Goal: Task Accomplishment & Management: Complete application form

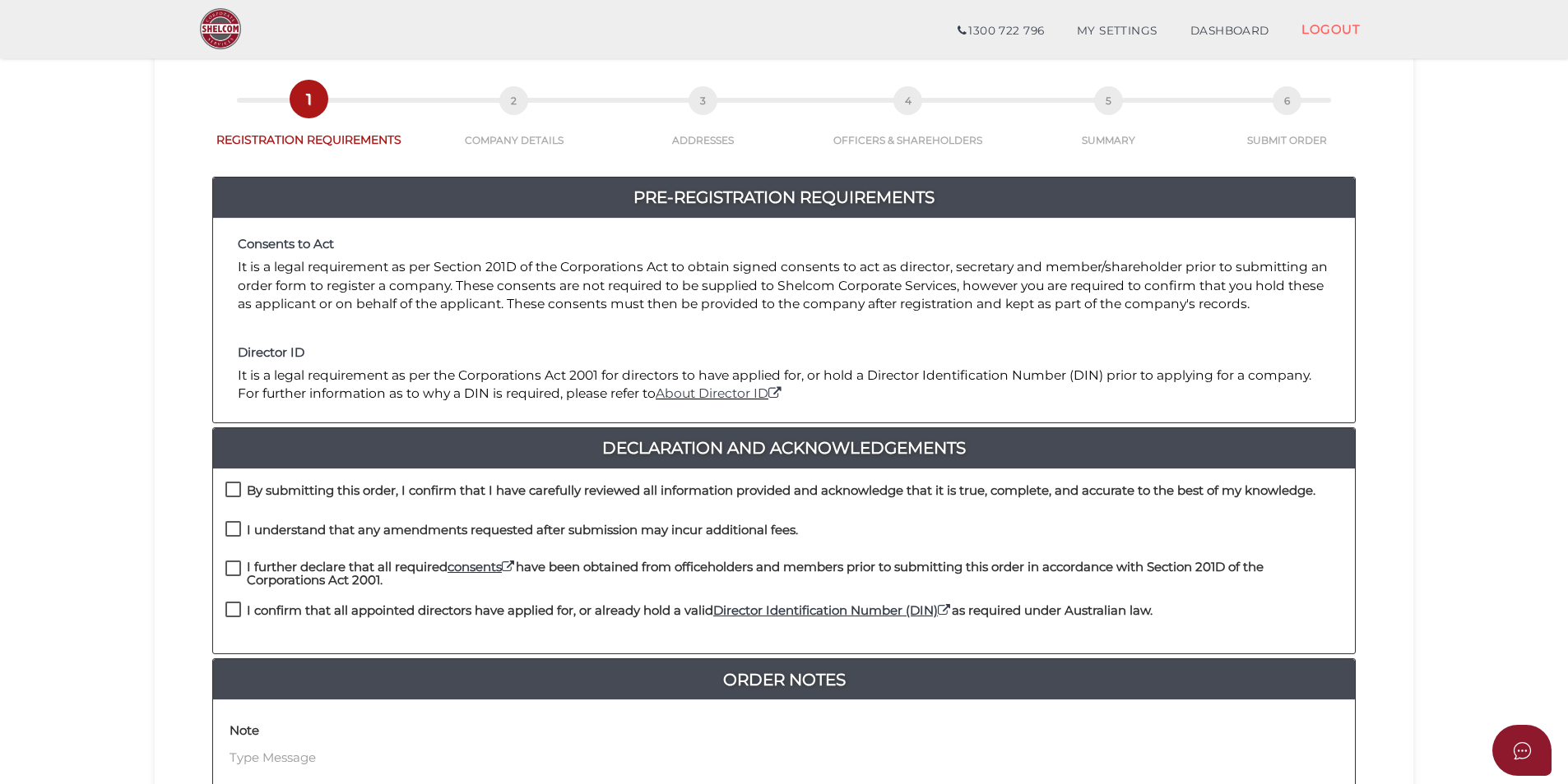
scroll to position [246, 0]
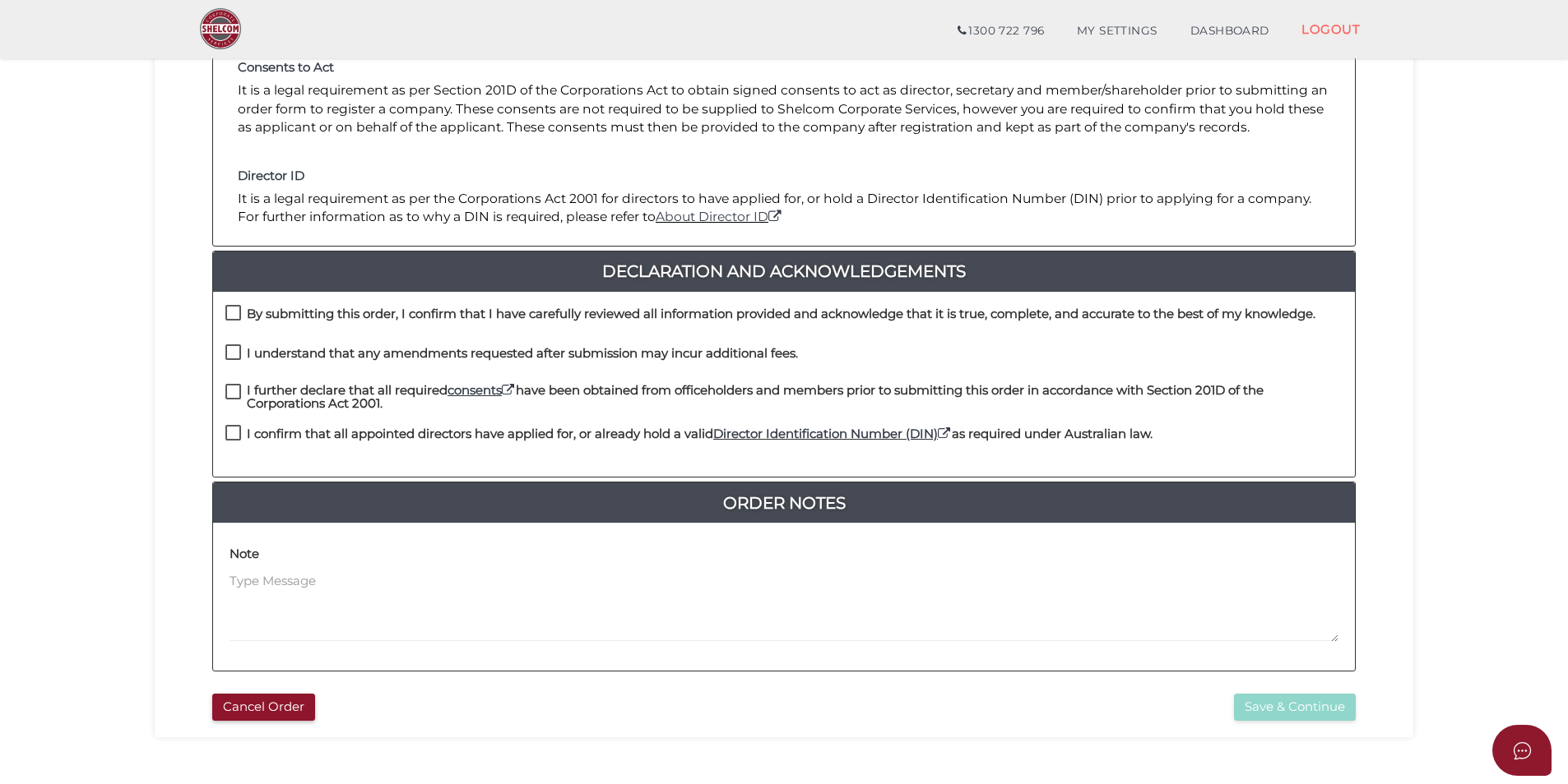
click at [239, 310] on label "By submitting this order, I confirm that I have carefully reviewed all informat…" at bounding box center [771, 317] width 1090 height 21
checkbox input "true"
click at [236, 356] on label "I understand that any amendments requested after submission may incur additiona…" at bounding box center [511, 357] width 573 height 21
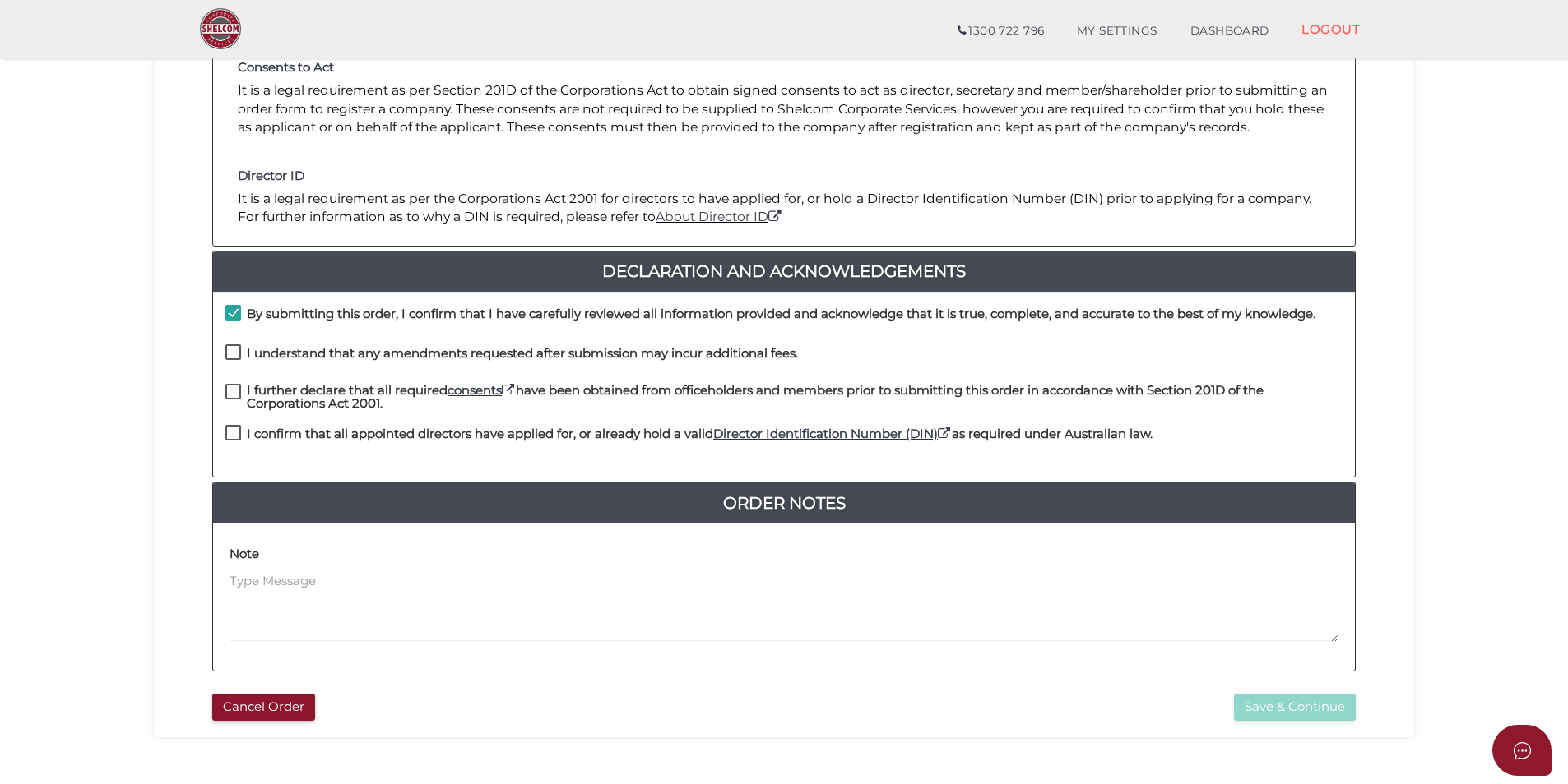
checkbox input "true"
click at [231, 394] on label "I further declare that all required consents have been obtained from officehold…" at bounding box center [784, 394] width 1118 height 21
checkbox input "true"
click at [228, 433] on label "I confirm that all appointed directors have applied for, or already hold a vali…" at bounding box center [689, 437] width 927 height 21
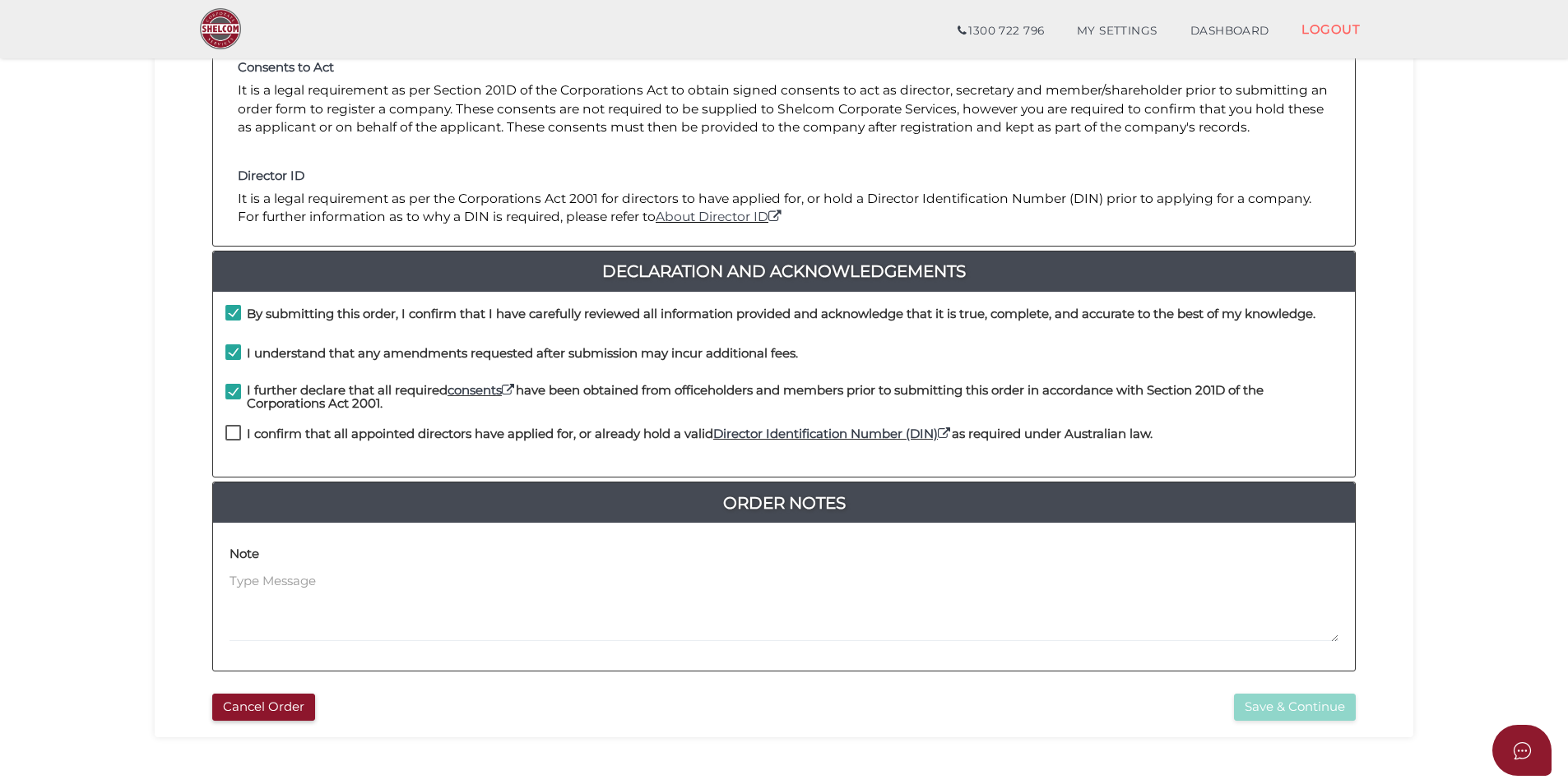
checkbox input "true"
click at [1320, 716] on button "Save & Continue" at bounding box center [1295, 707] width 122 height 28
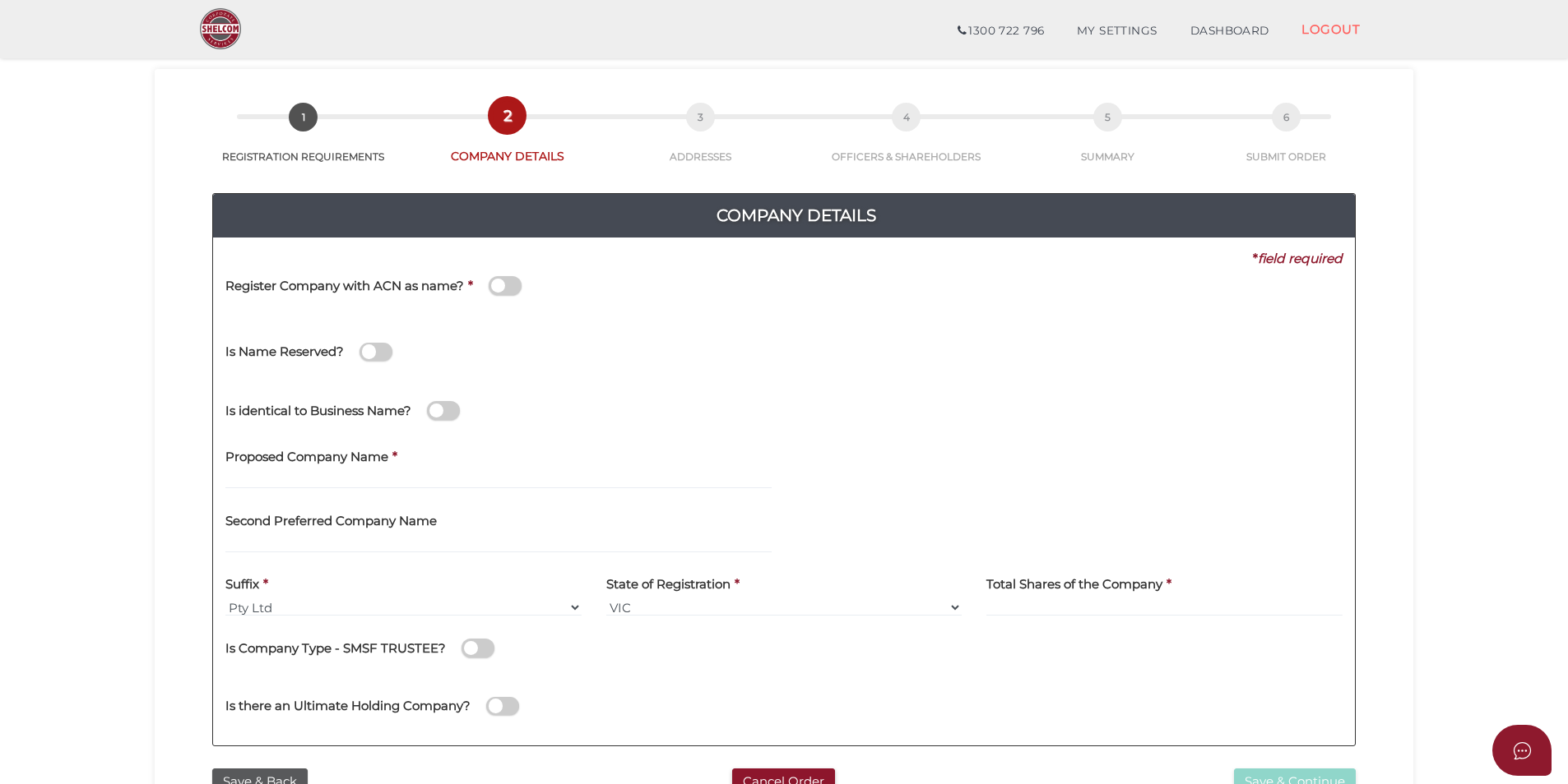
scroll to position [82, 0]
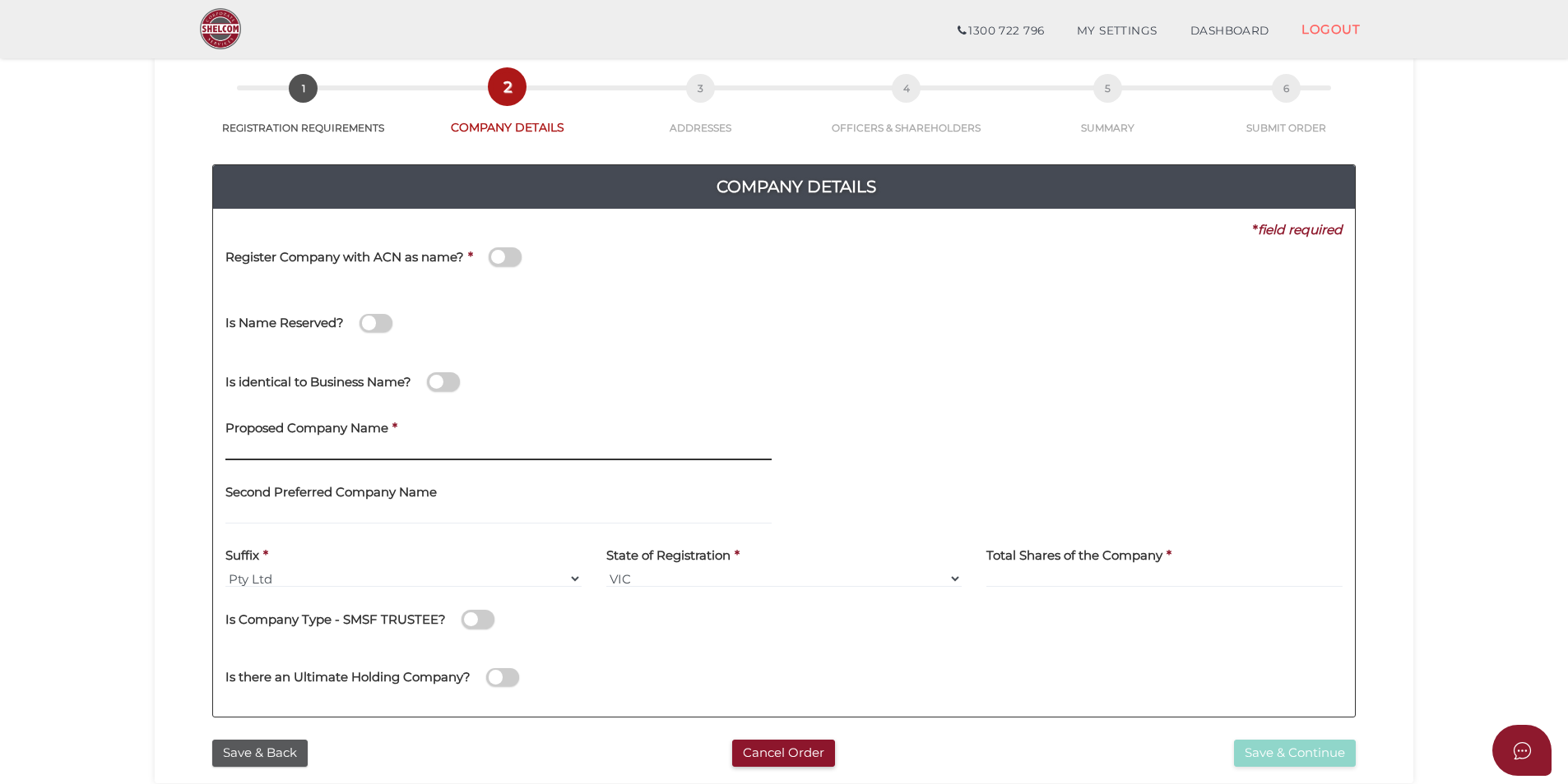
click at [365, 445] on input "text" at bounding box center [499, 451] width 546 height 18
type input "WB [GEOGRAPHIC_DATA]"
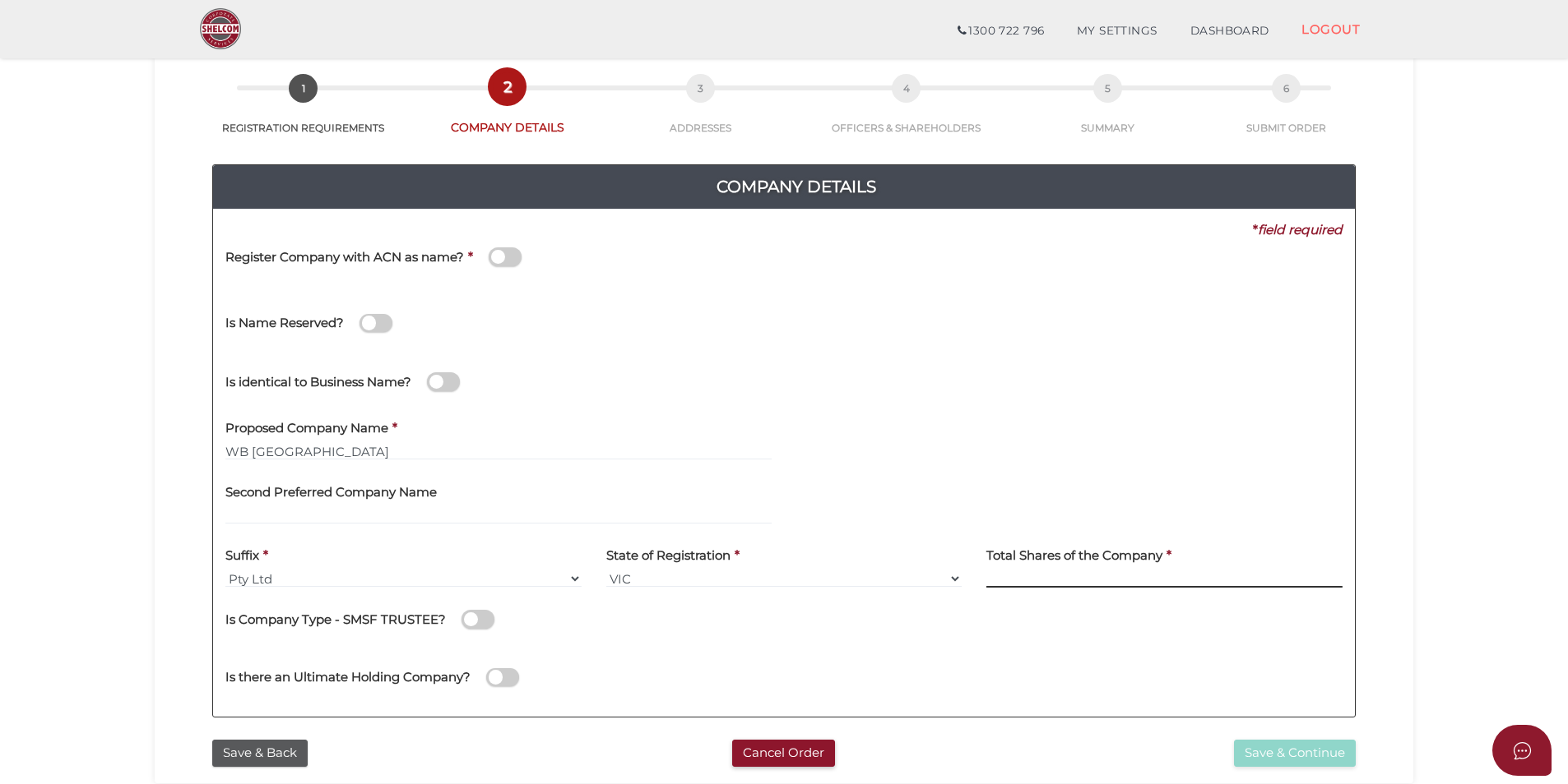
click at [1010, 574] on input at bounding box center [1164, 578] width 356 height 18
click at [1003, 575] on input at bounding box center [1164, 578] width 356 height 18
type input "120"
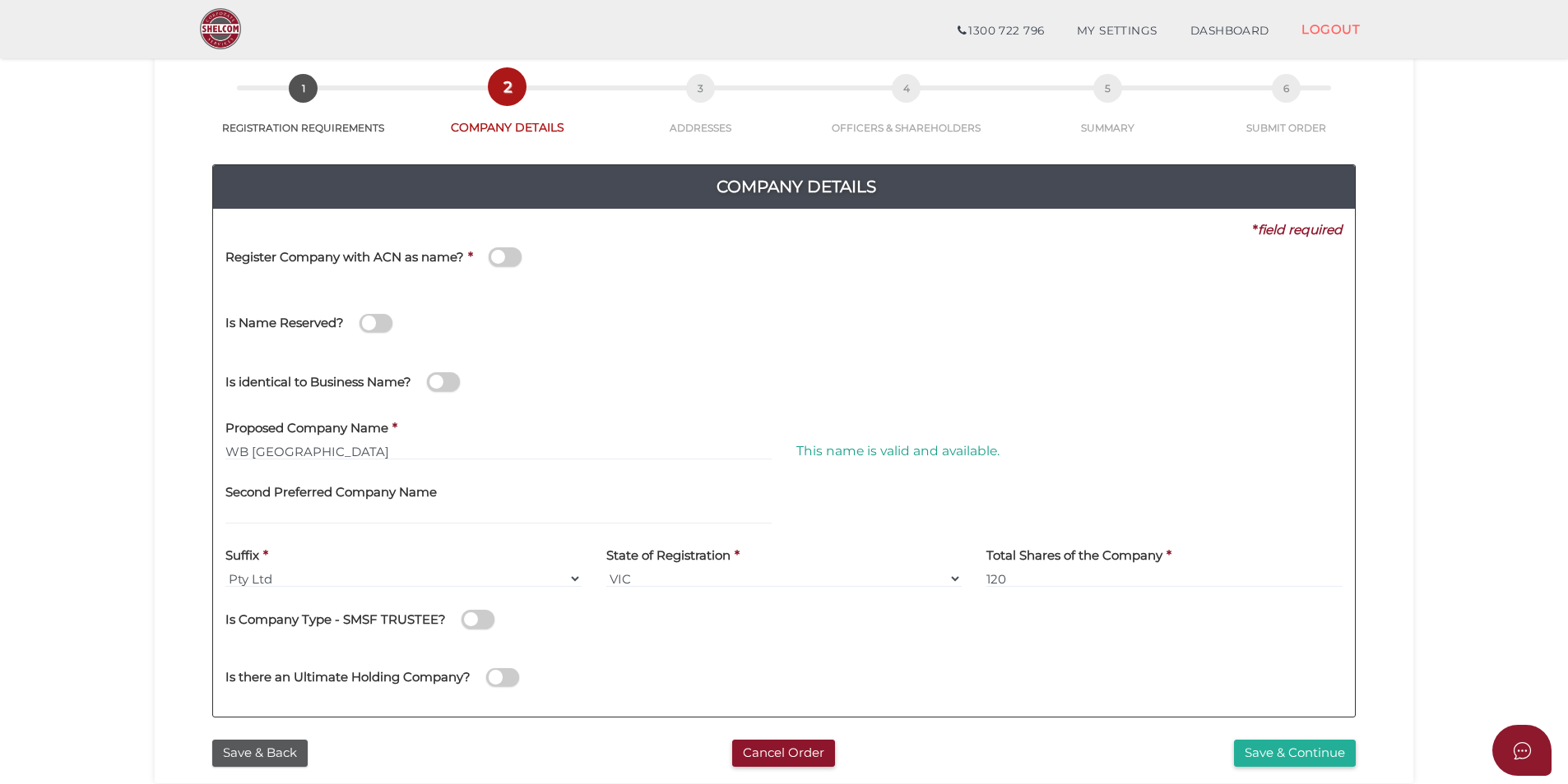
click at [779, 636] on div "Is Company Type - SMSF TRUSTEE?" at bounding box center [784, 622] width 1118 height 46
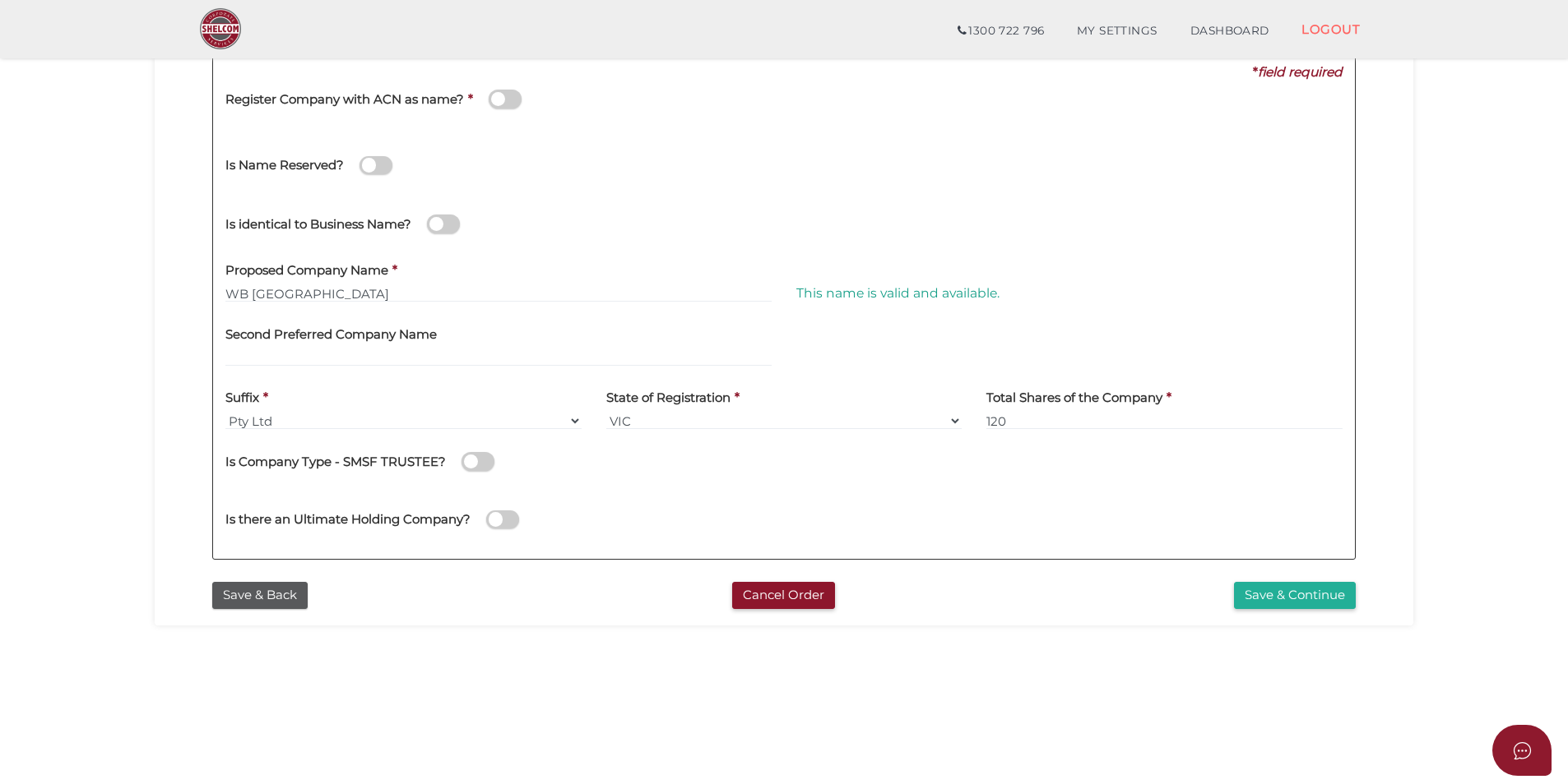
scroll to position [246, 0]
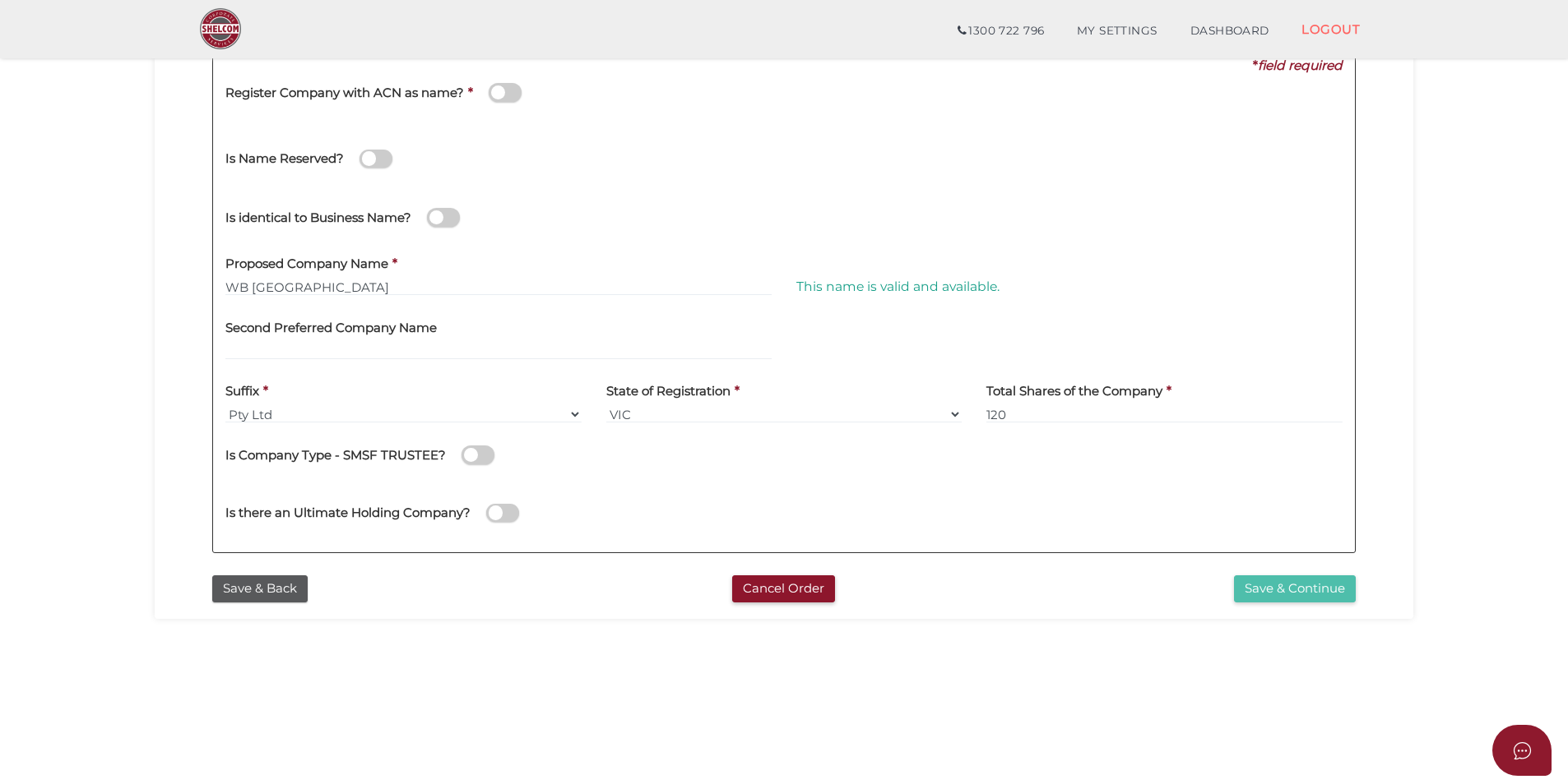
click at [1285, 593] on button "Save & Continue" at bounding box center [1295, 589] width 122 height 28
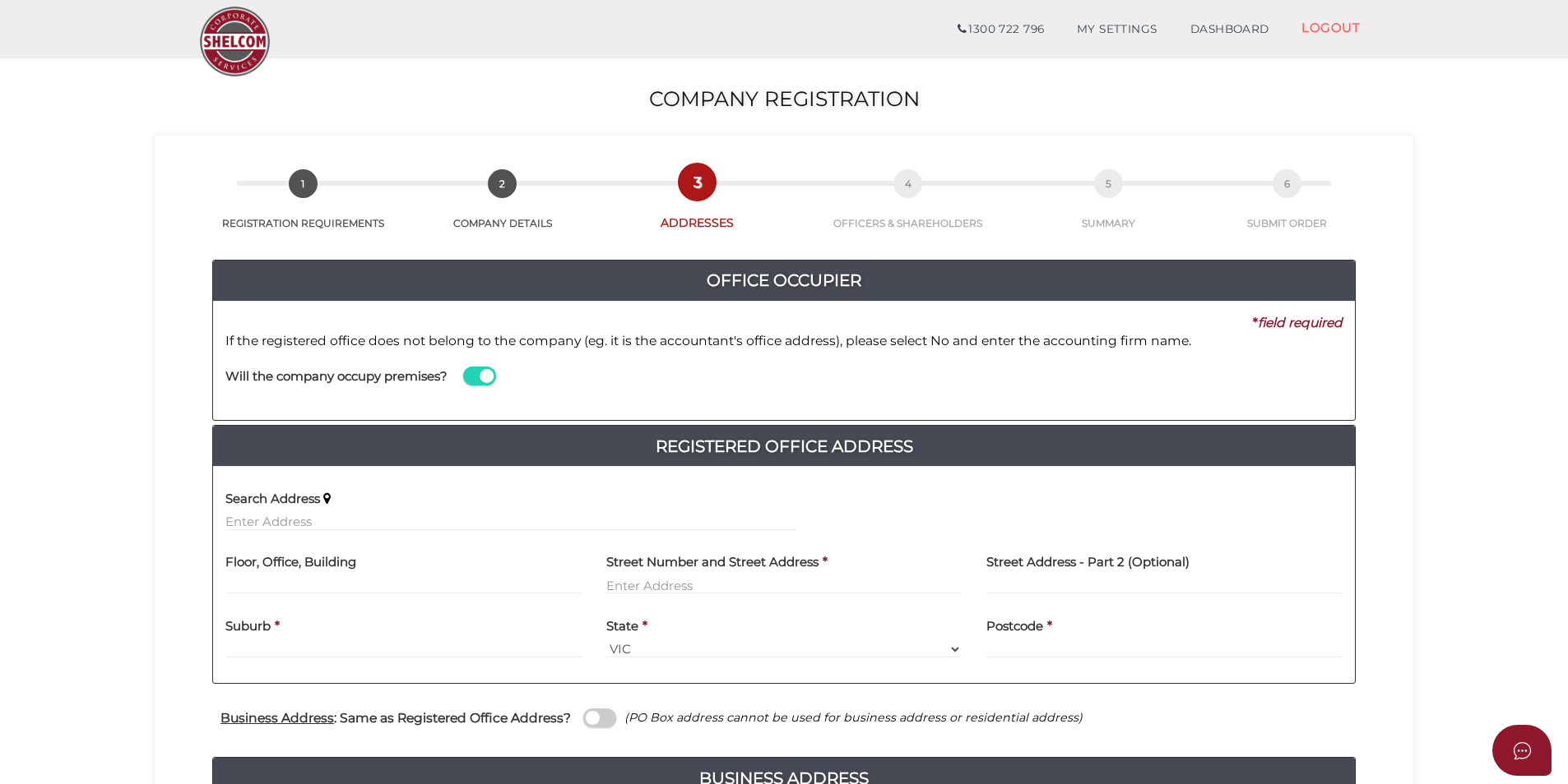
scroll to position [82, 0]
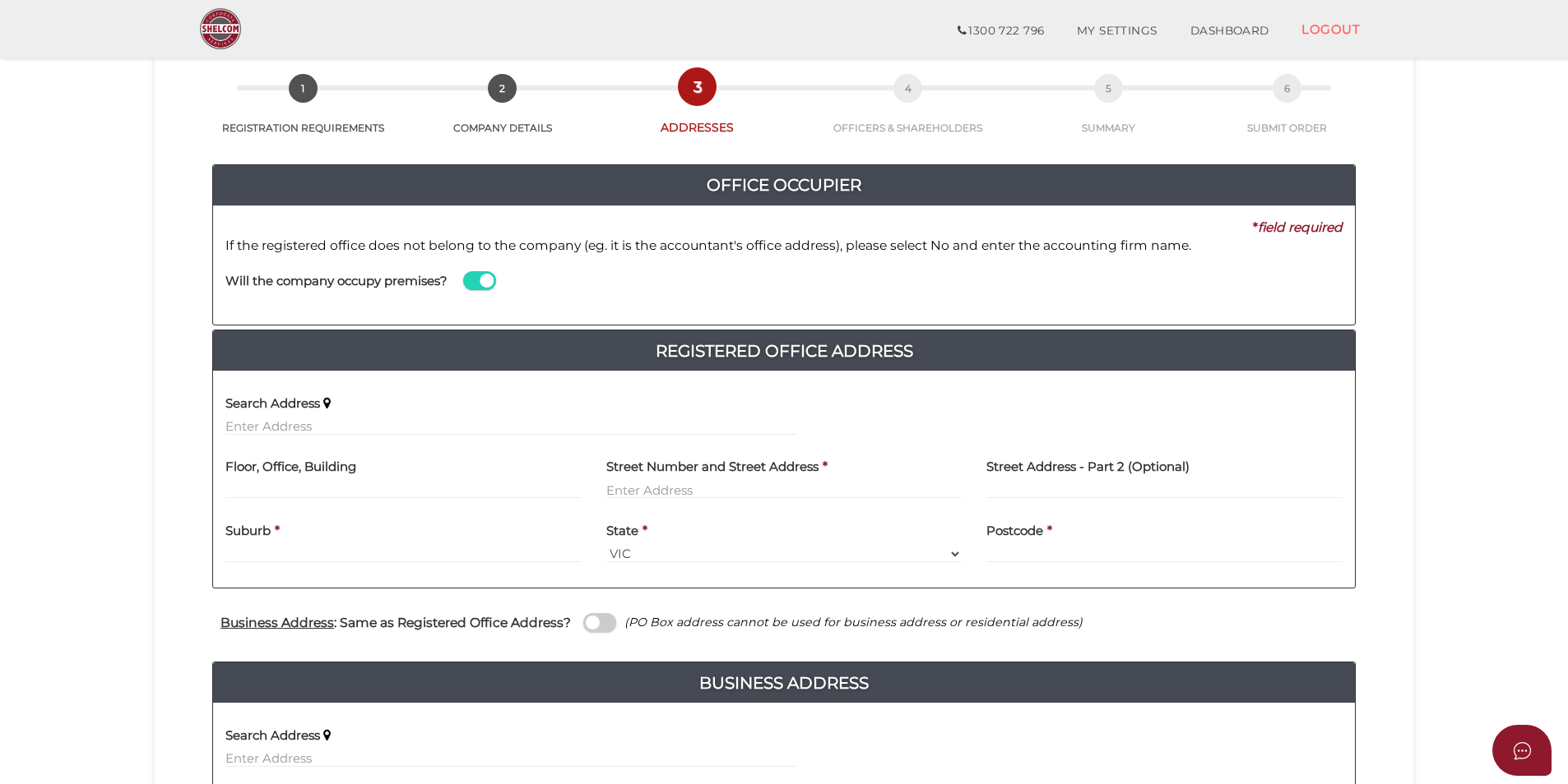
click at [475, 276] on span at bounding box center [479, 280] width 33 height 19
click at [0, 0] on input "checkbox" at bounding box center [0, 0] width 0 height 0
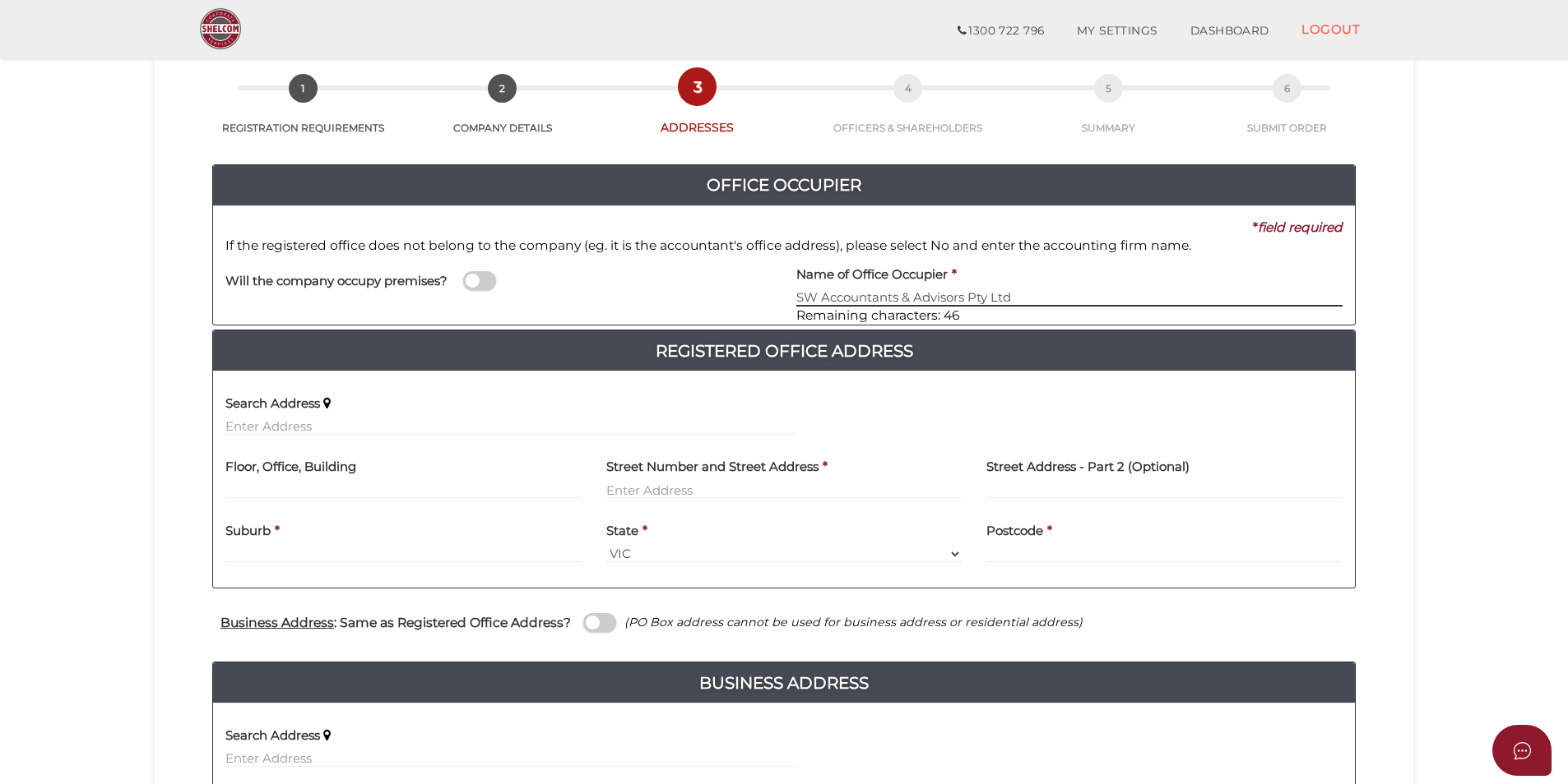
type input "SW Accountants & Advisors Pty Ltd"
click at [361, 430] on input "text" at bounding box center [511, 426] width 571 height 18
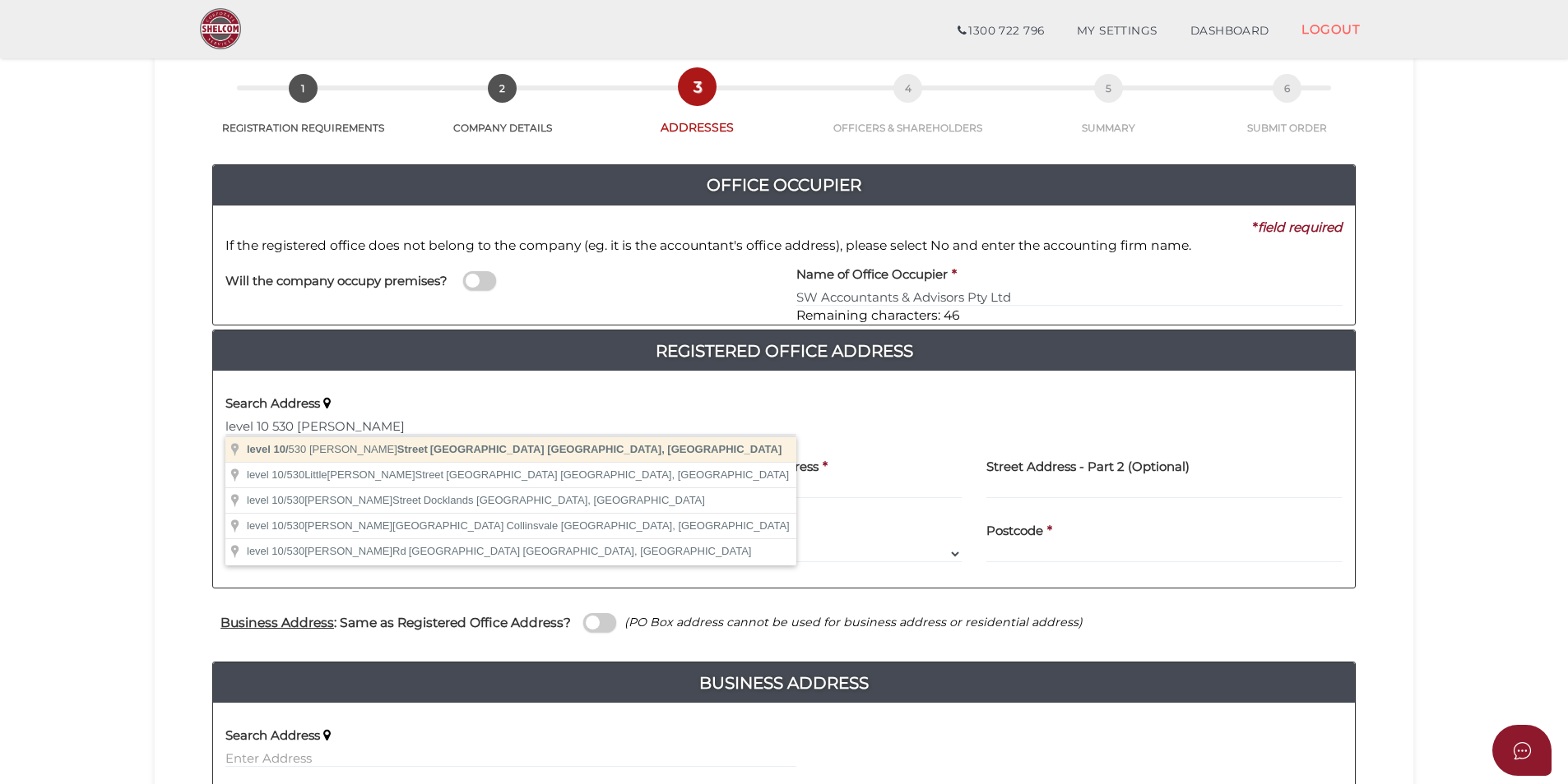
type input "level 10/530 Collins Street, Melbourne VIC, Australia"
type input "level 10"
type input "530 Collins Street"
type input "Melbourne"
select select "VIC"
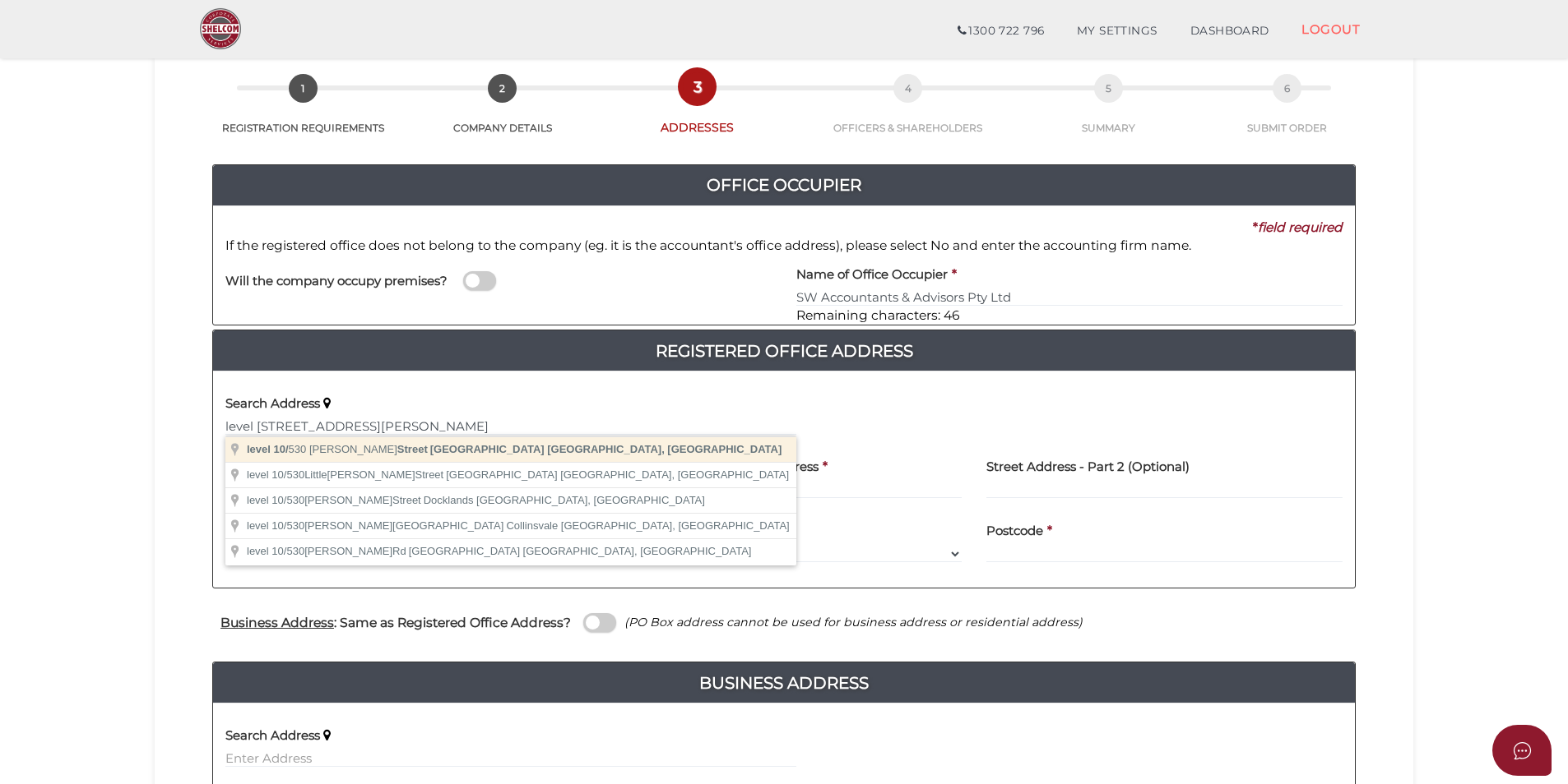
type input "3000"
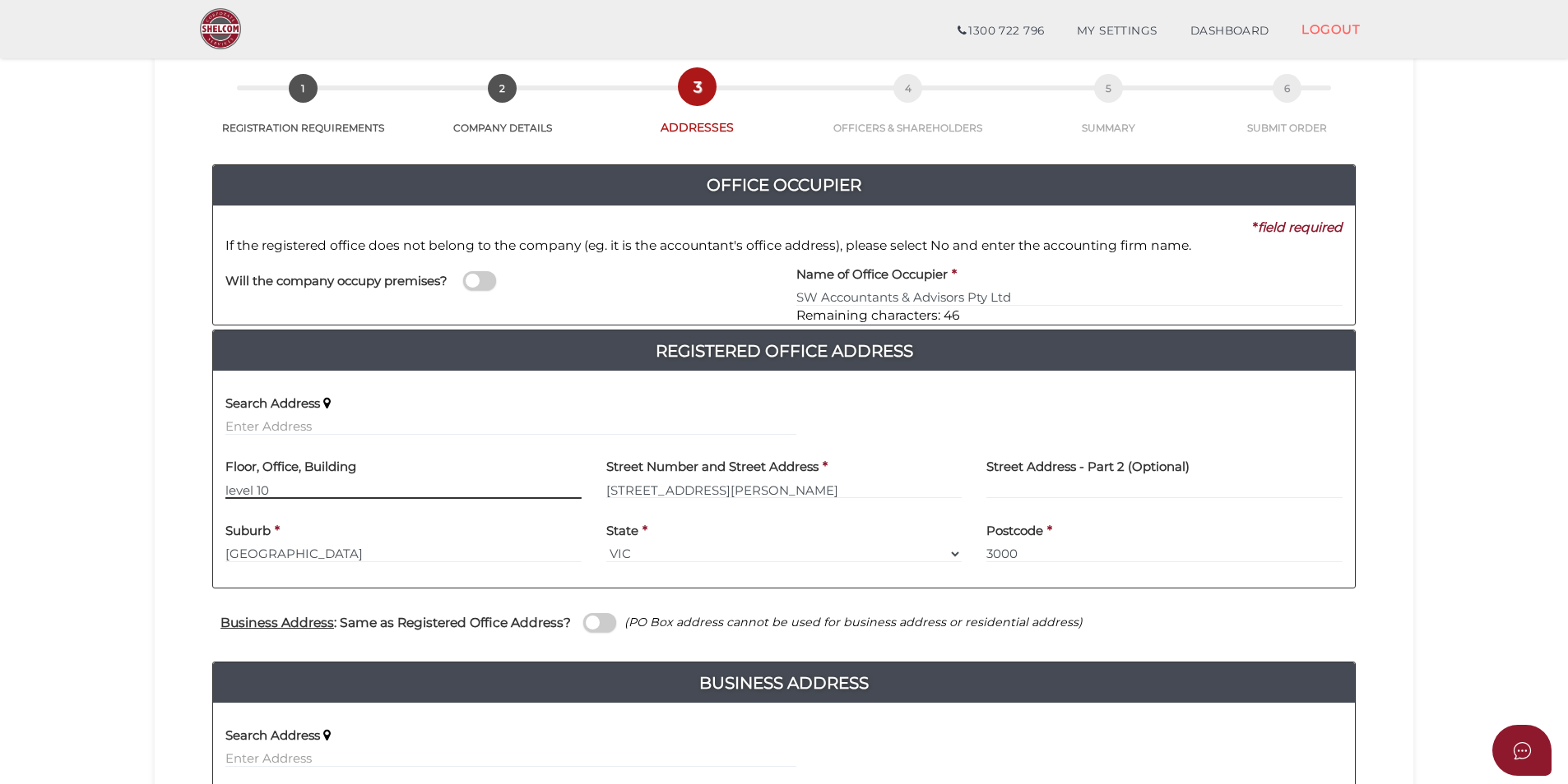
click at [232, 490] on input "level 10" at bounding box center [403, 490] width 356 height 18
type input "Level 10"
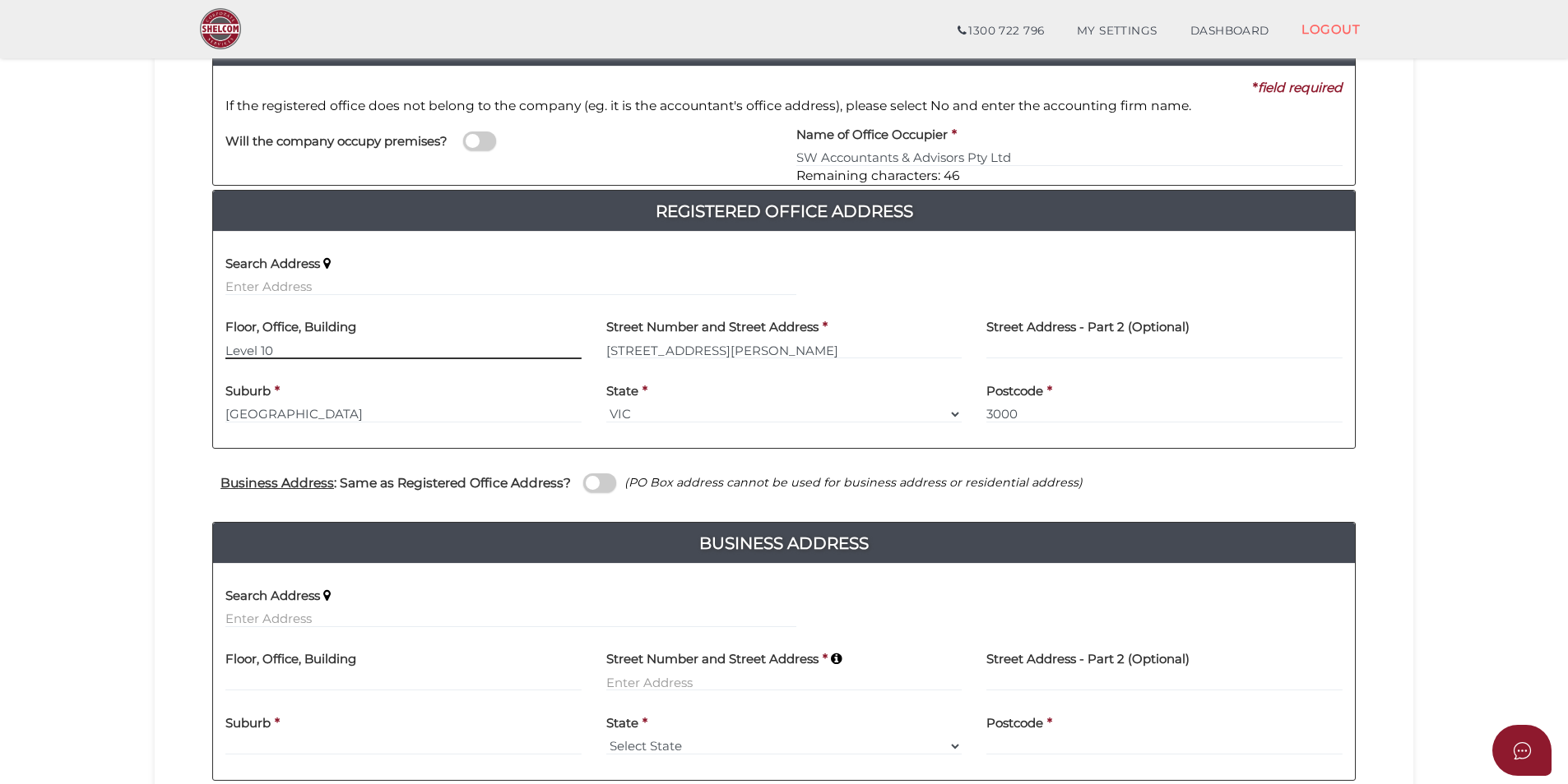
scroll to position [411, 0]
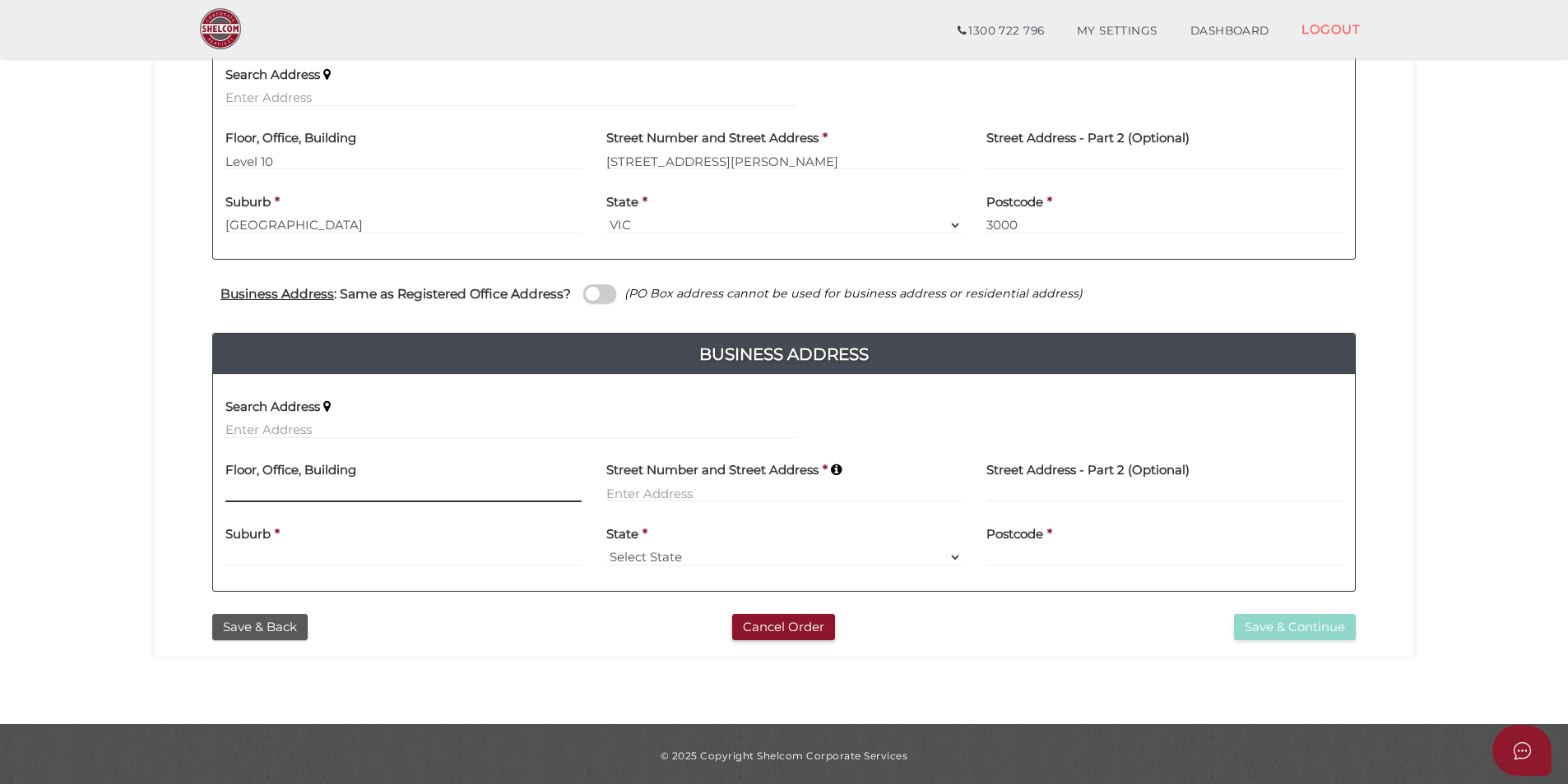
click at [378, 496] on input at bounding box center [403, 493] width 356 height 18
type input "Safe Deposit Building"
click at [631, 490] on input at bounding box center [784, 493] width 356 height 18
type input "Level 3 90 Queen Street"
click at [1075, 492] on input at bounding box center [1164, 493] width 356 height 18
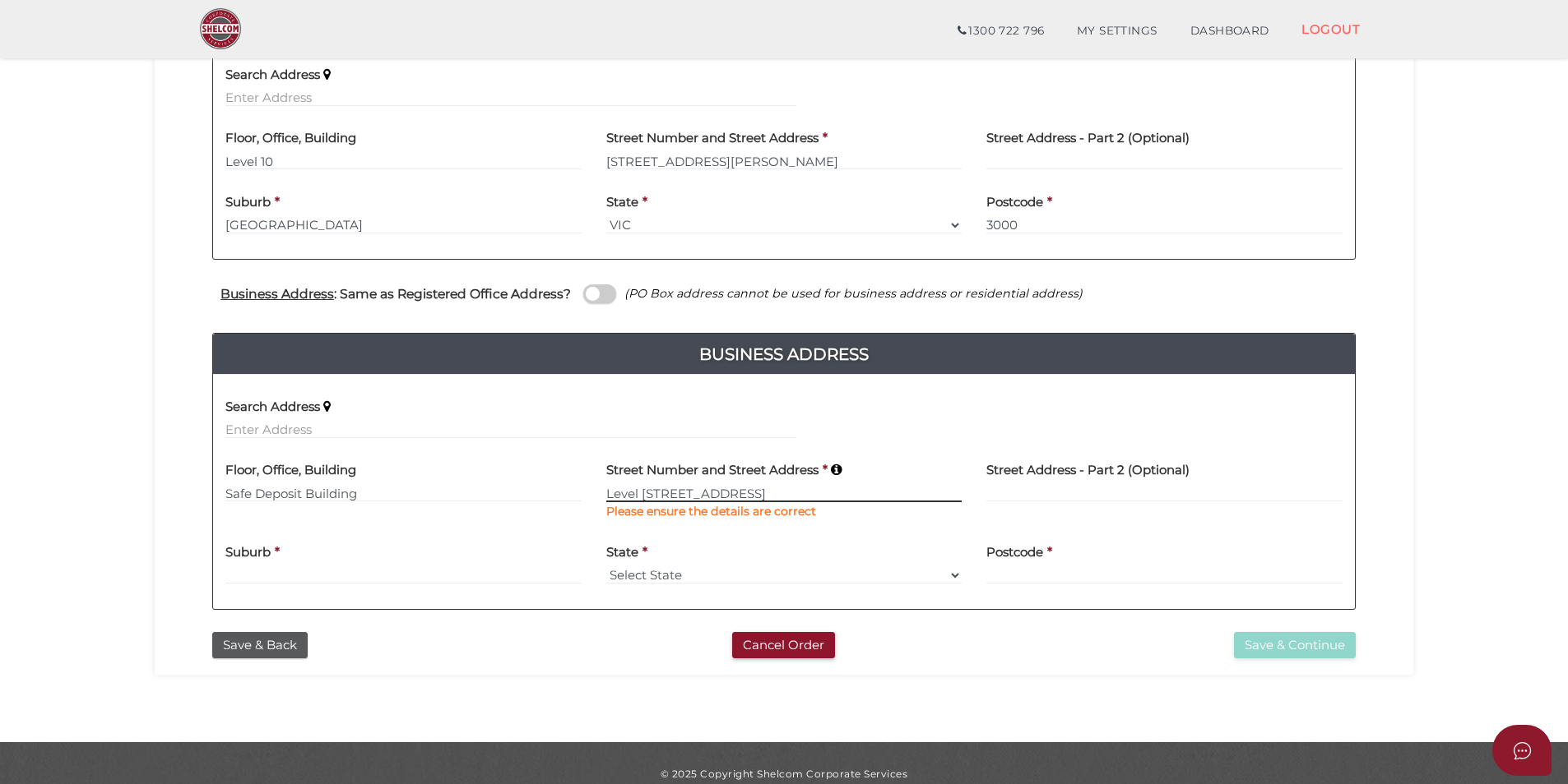
click at [750, 494] on input "Level 3 90 Queen Street" at bounding box center [784, 493] width 356 height 18
drag, startPoint x: 759, startPoint y: 490, endPoint x: 652, endPoint y: 501, distance: 107.6
click at [652, 501] on input "Level 3 90 Queen Street" at bounding box center [784, 493] width 356 height 18
click at [1031, 490] on input at bounding box center [1164, 493] width 356 height 18
paste input "90 Queen Street"
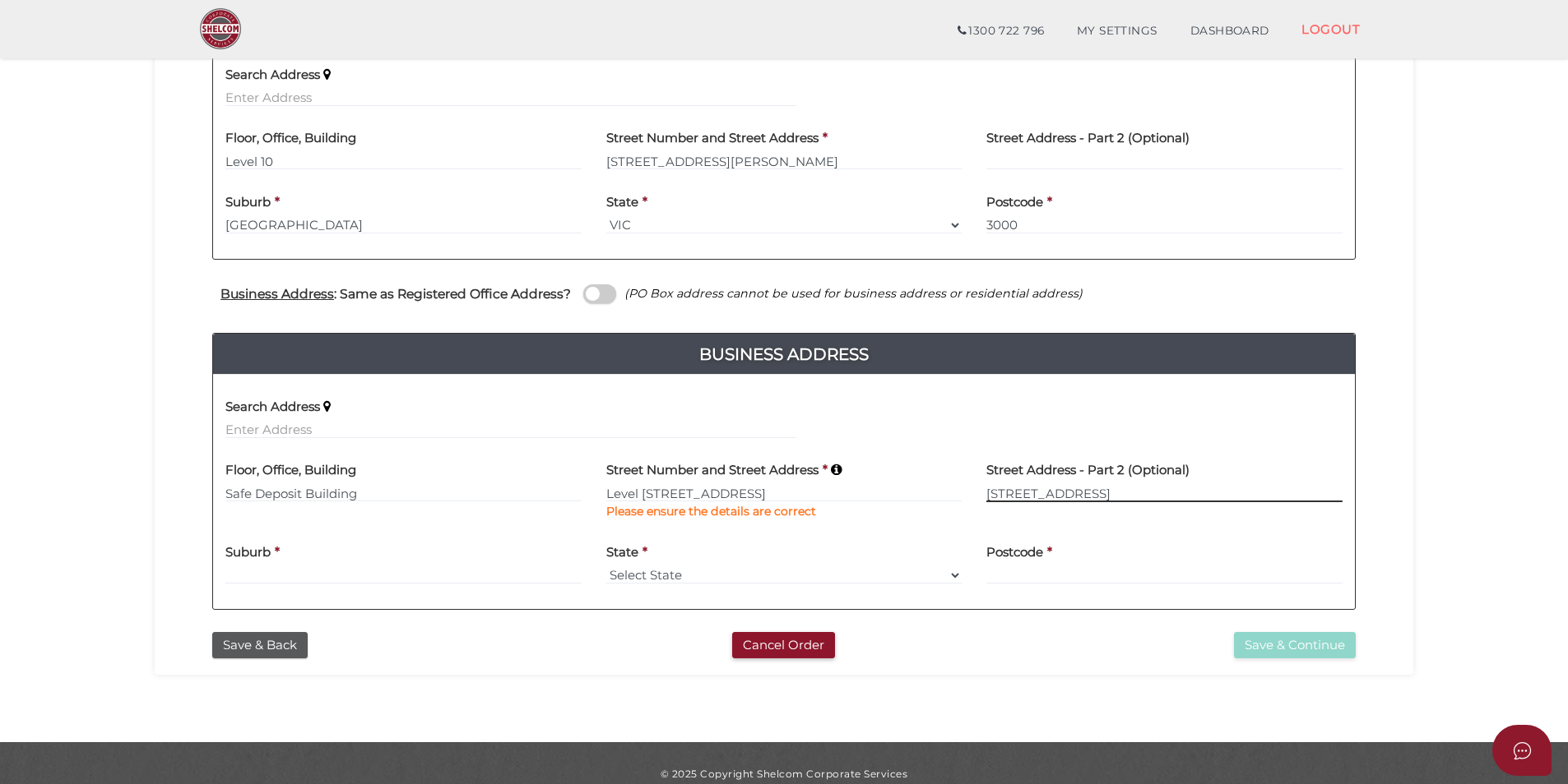
type input "90 Queen Street"
drag, startPoint x: 759, startPoint y: 492, endPoint x: 654, endPoint y: 500, distance: 105.3
click at [654, 500] on input "Level 3 90 Queen Street" at bounding box center [784, 493] width 356 height 18
type input "Level 3"
click at [444, 568] on input at bounding box center [403, 575] width 356 height 18
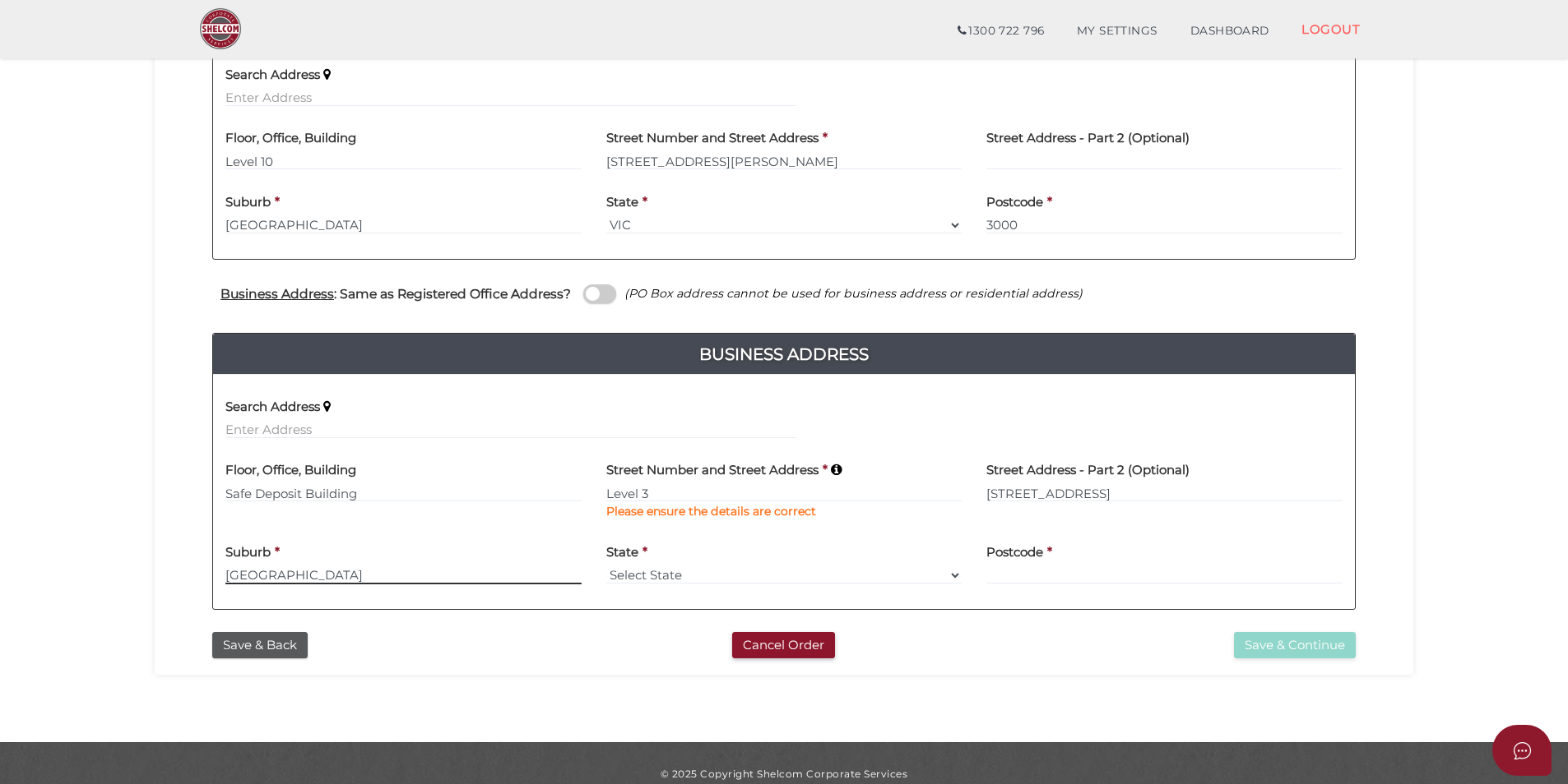
type input "[GEOGRAPHIC_DATA]"
click at [649, 571] on select "Select State VIC ACT NSW NT QLD TAS WA SA" at bounding box center [784, 575] width 356 height 18
select select "VIC"
click at [606, 566] on select "Select State VIC ACT NSW NT QLD TAS WA SA" at bounding box center [784, 575] width 356 height 18
click at [1026, 573] on input at bounding box center [1164, 575] width 356 height 18
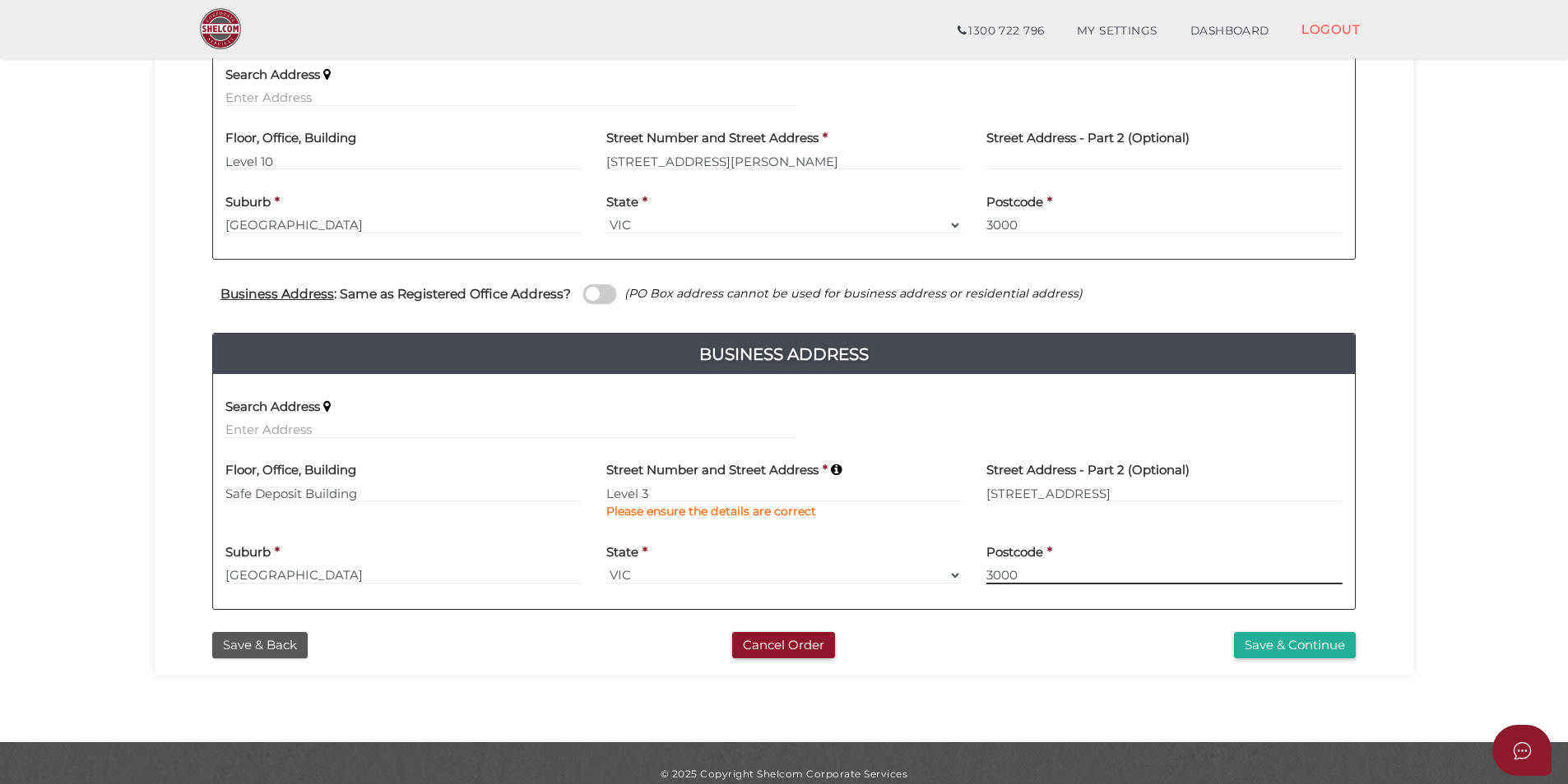
type input "3000"
click at [1050, 633] on div "Save & Continue" at bounding box center [1173, 646] width 389 height 28
click at [1306, 647] on button "Save & Continue" at bounding box center [1295, 646] width 122 height 28
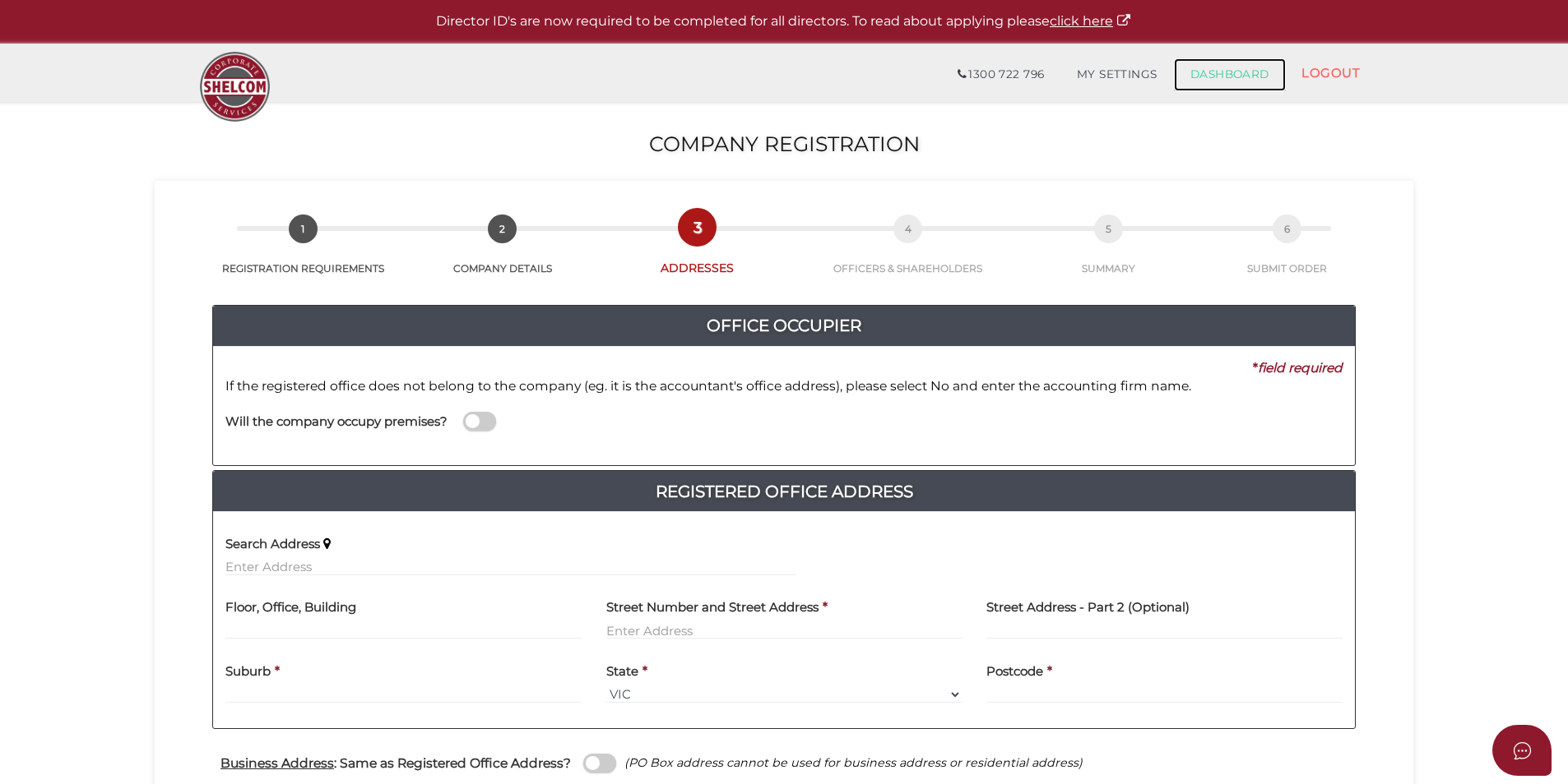
click at [1212, 74] on link "DASHBOARD" at bounding box center [1230, 74] width 112 height 33
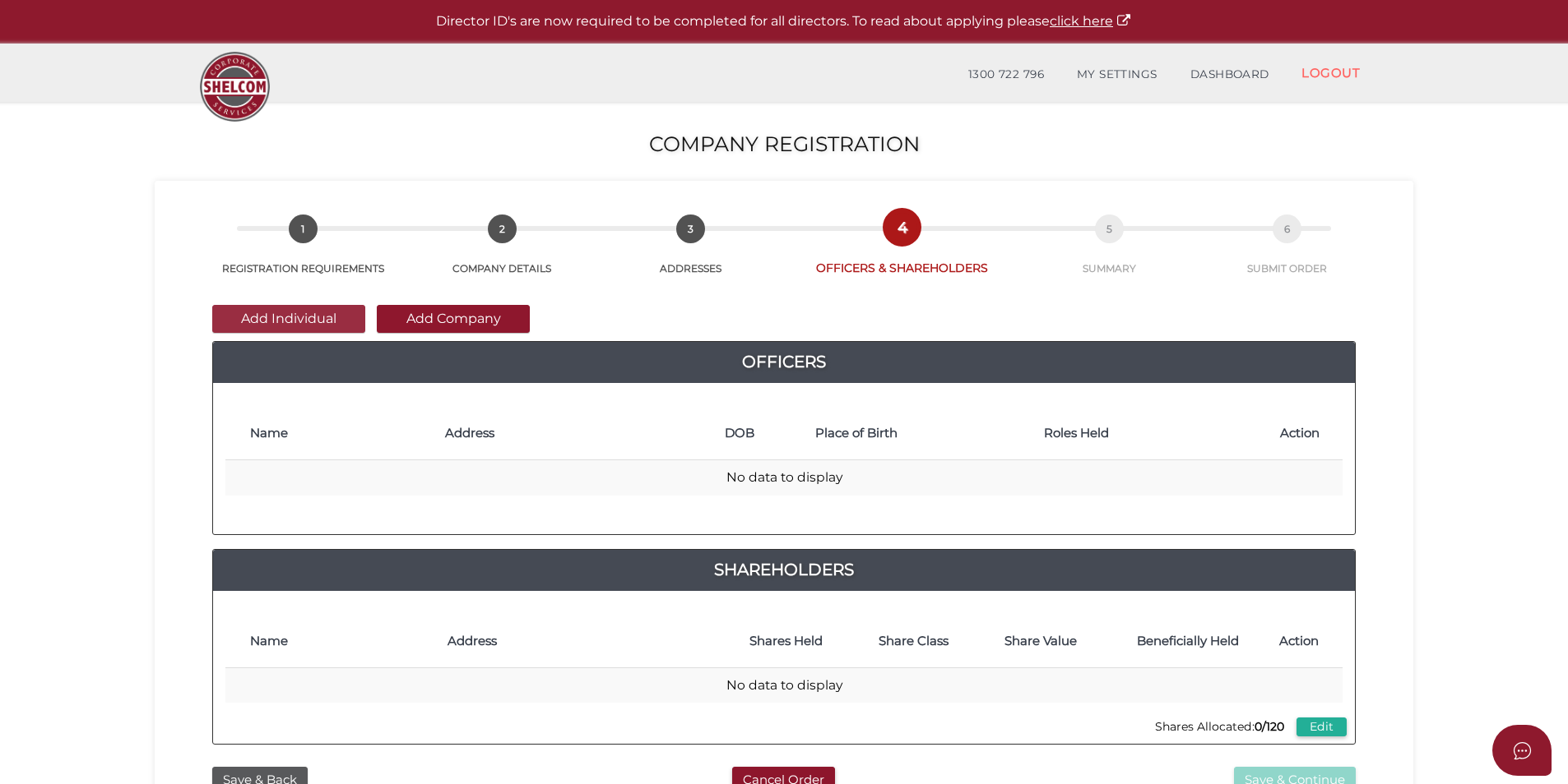
click at [335, 318] on button "Add Individual" at bounding box center [288, 319] width 153 height 28
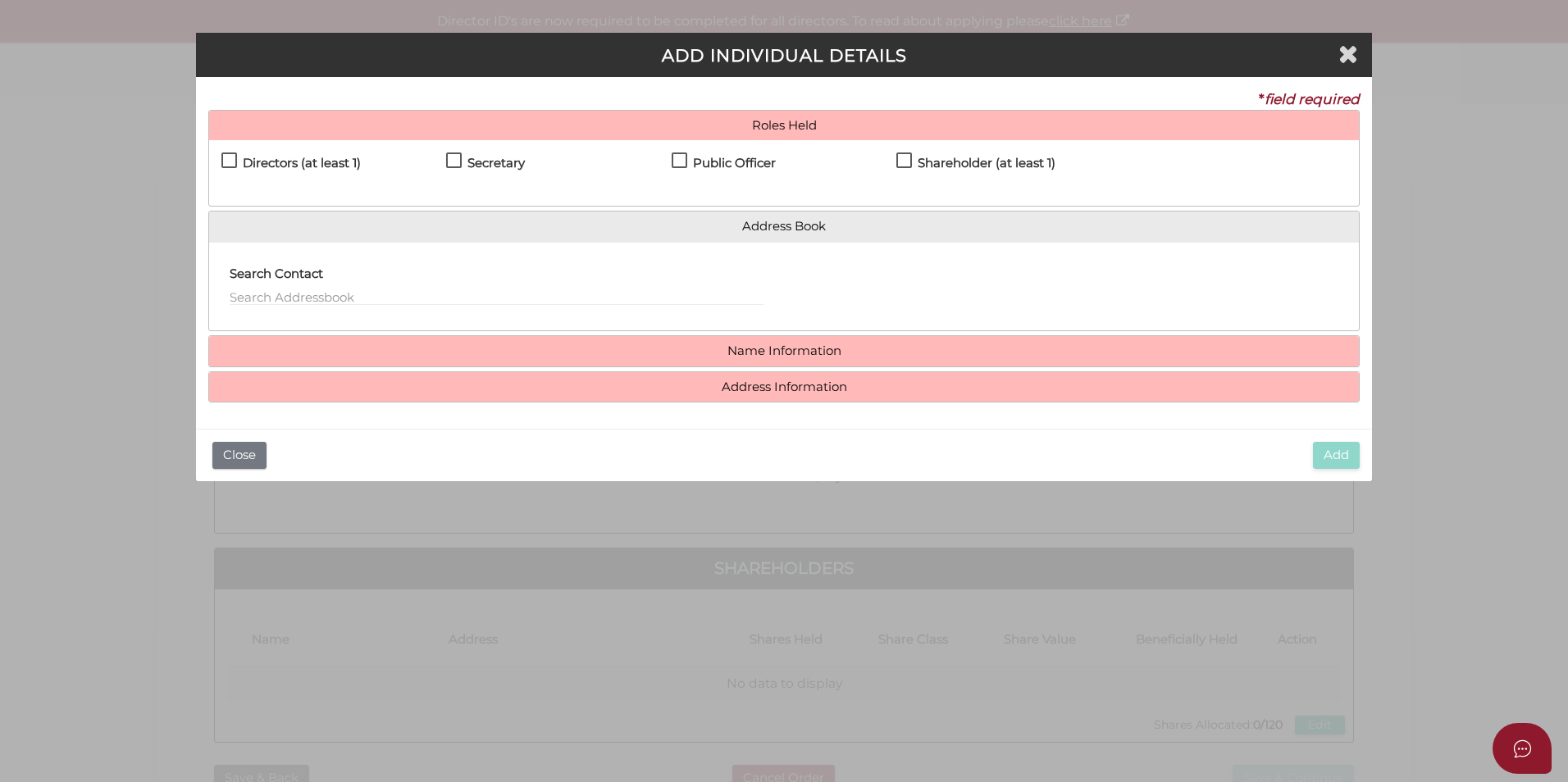
click at [237, 161] on label "Directors (at least 1)" at bounding box center [291, 166] width 140 height 21
checkbox input "true"
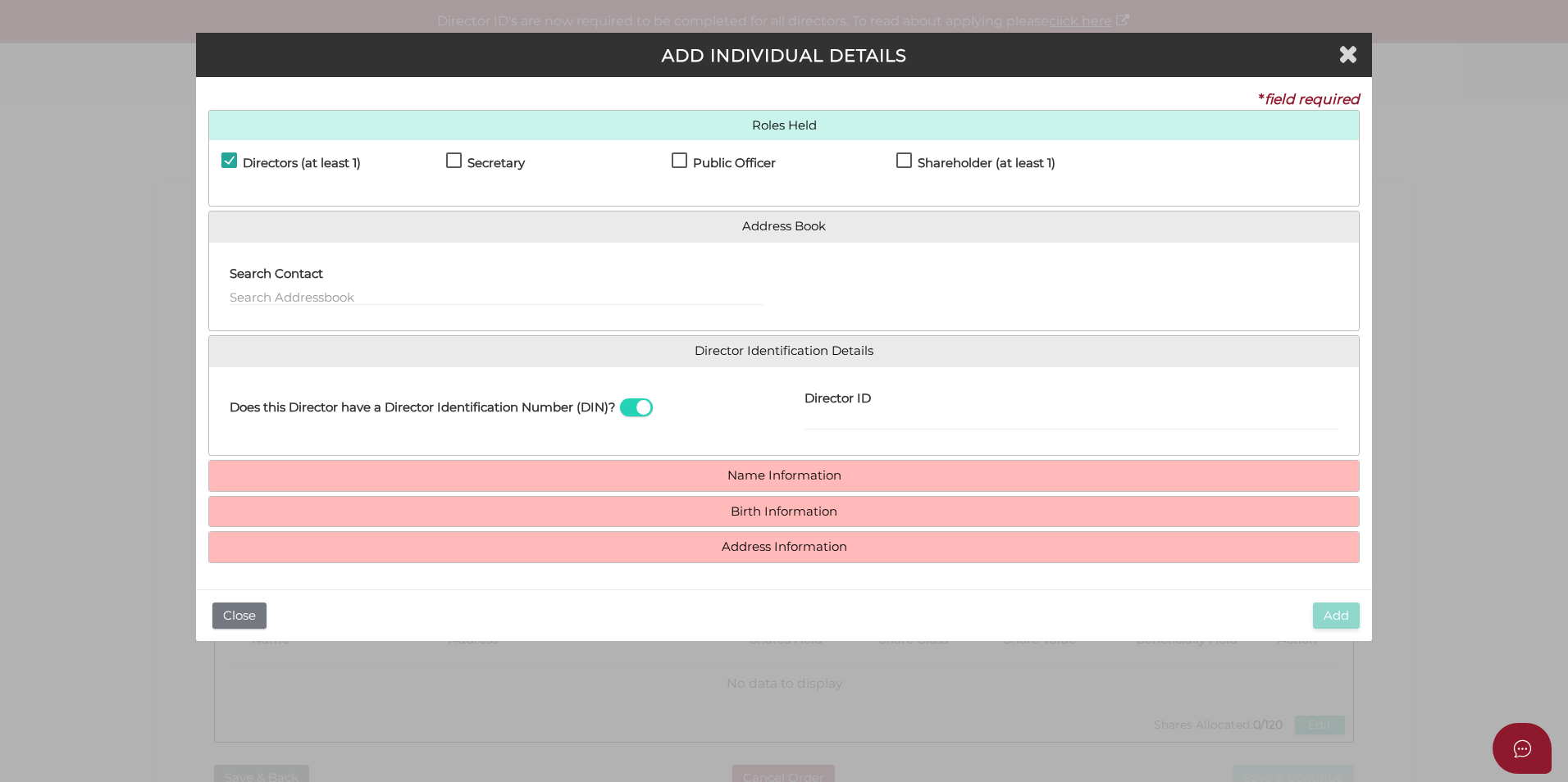
click at [445, 162] on div "Directors (at least 1)" at bounding box center [333, 166] width 225 height 28
click at [469, 164] on h4 "Secretary" at bounding box center [496, 163] width 57 height 14
checkbox input "true"
click at [694, 161] on h4 "Public Officer" at bounding box center [734, 163] width 83 height 14
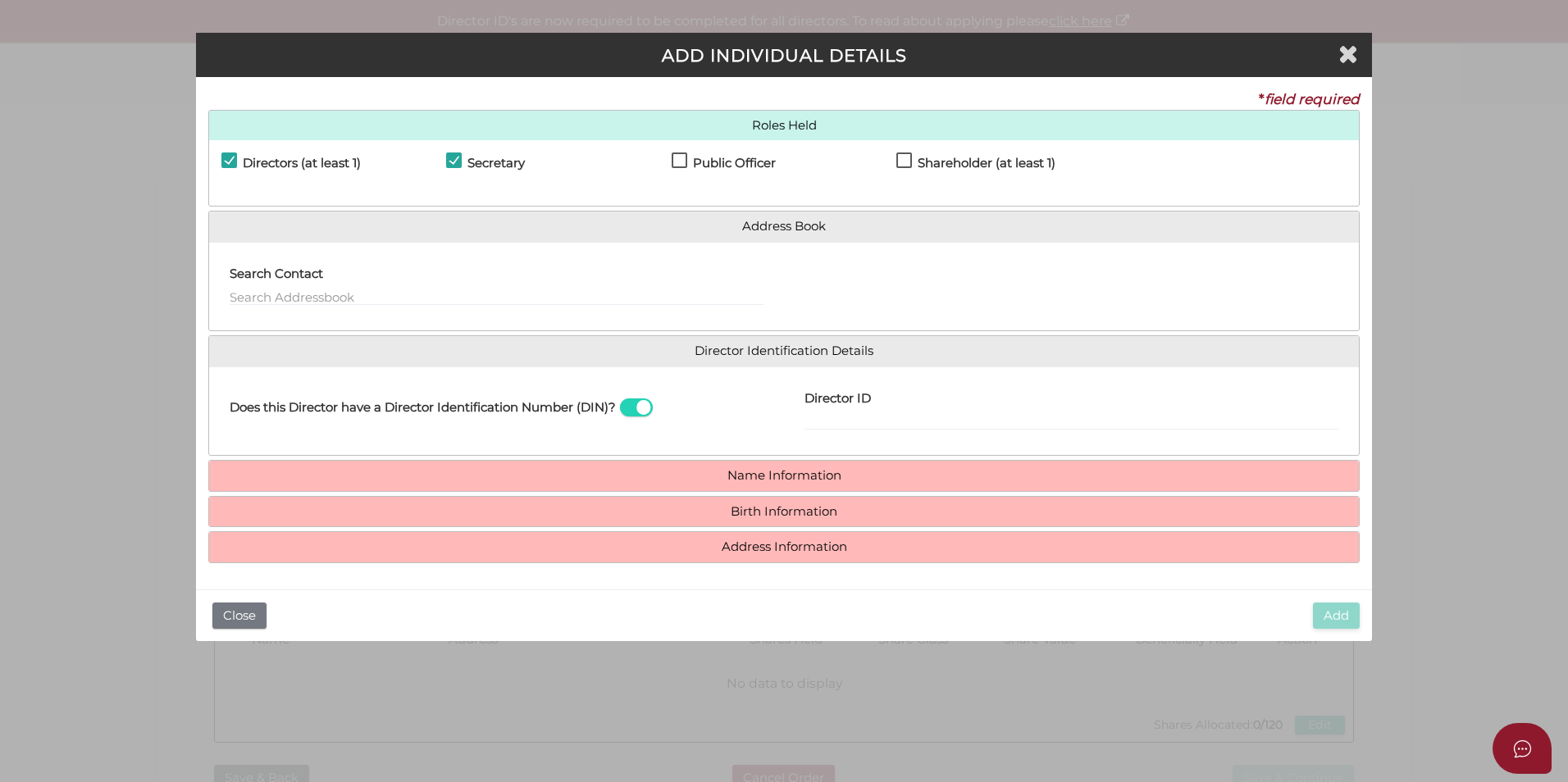
checkbox input "true"
click at [835, 416] on input "Director ID" at bounding box center [1071, 421] width 533 height 18
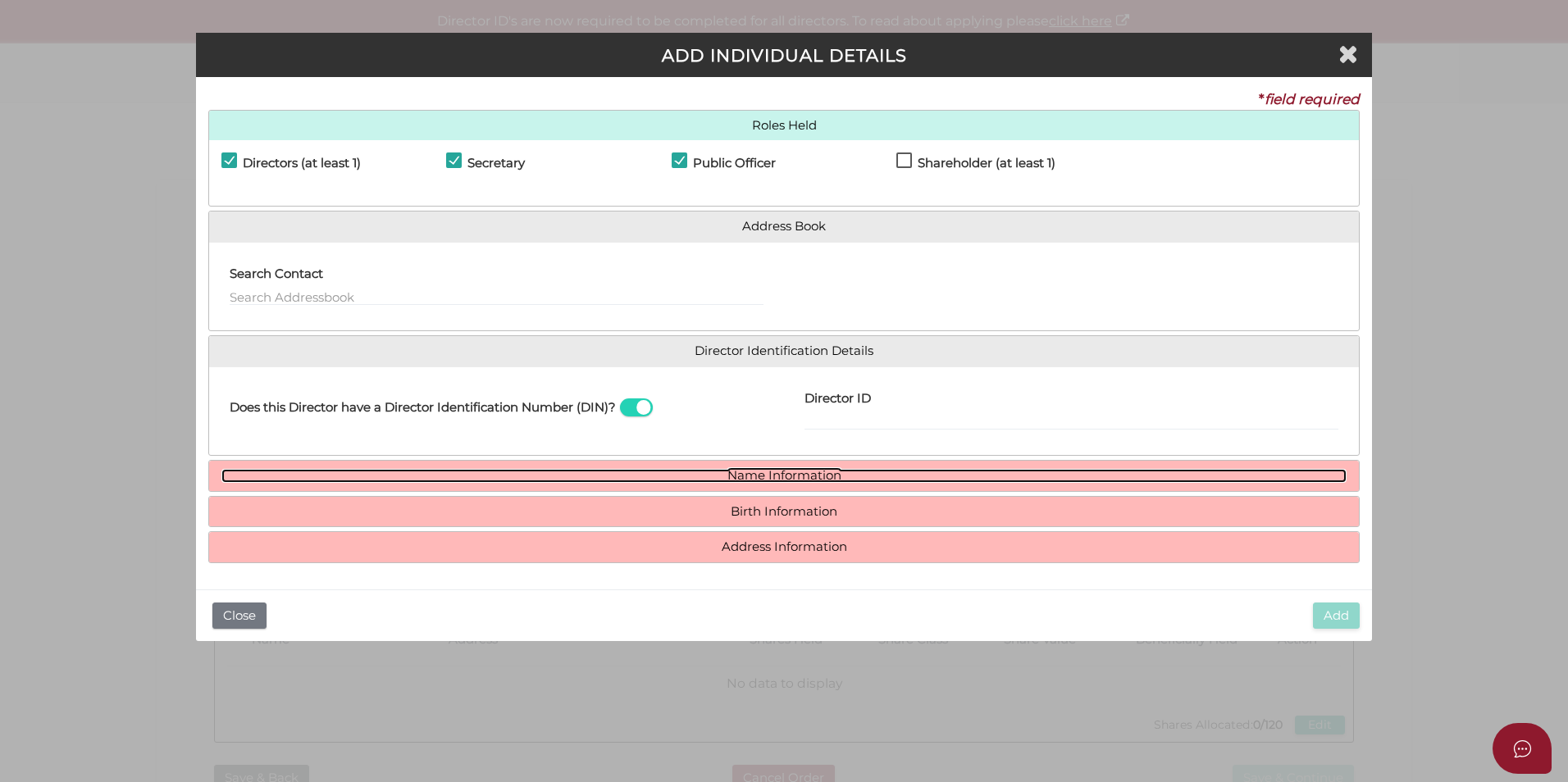
click at [765, 482] on link "Name Information" at bounding box center [783, 475] width 1125 height 14
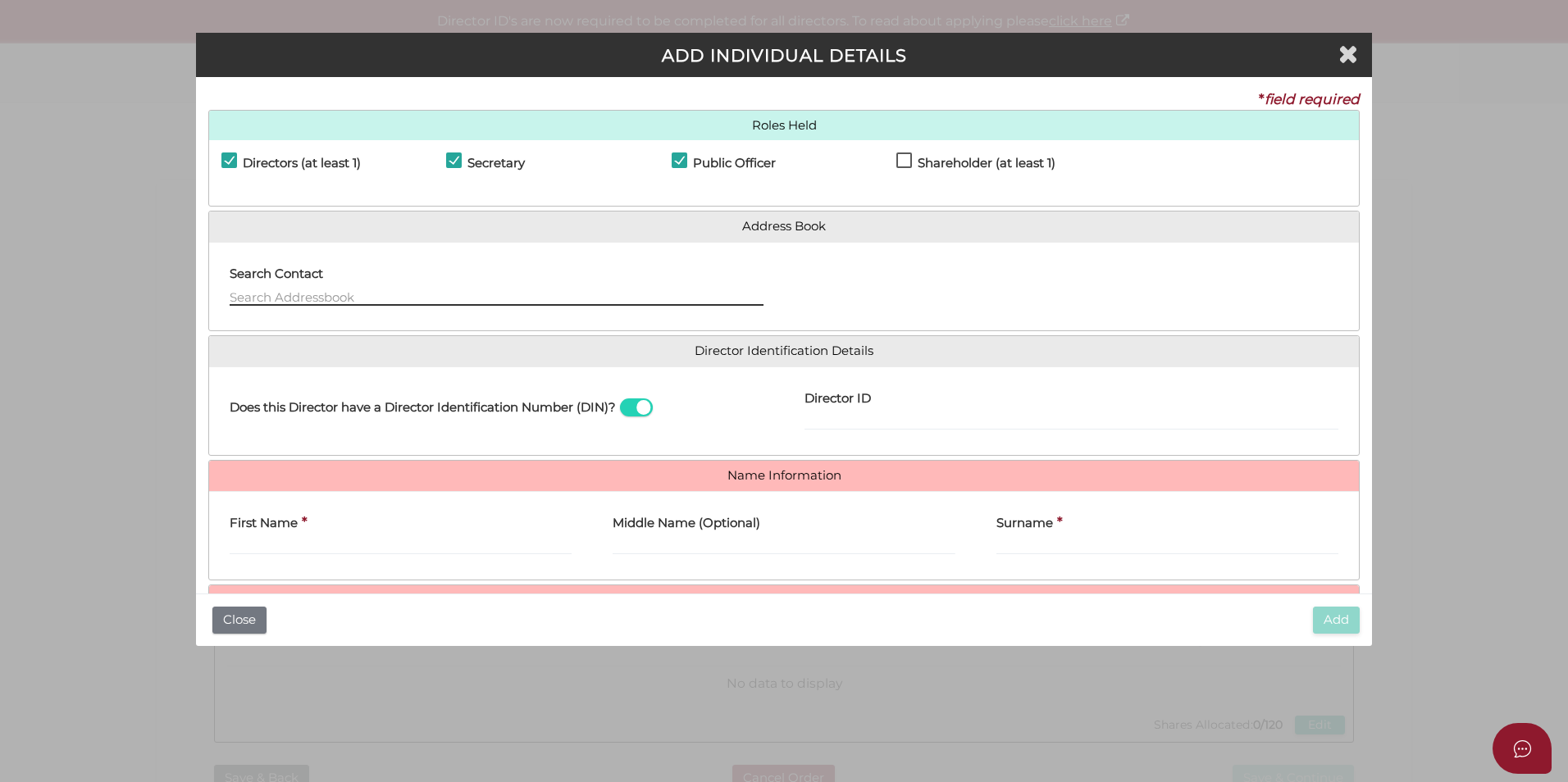
click at [359, 294] on input "text" at bounding box center [496, 297] width 533 height 18
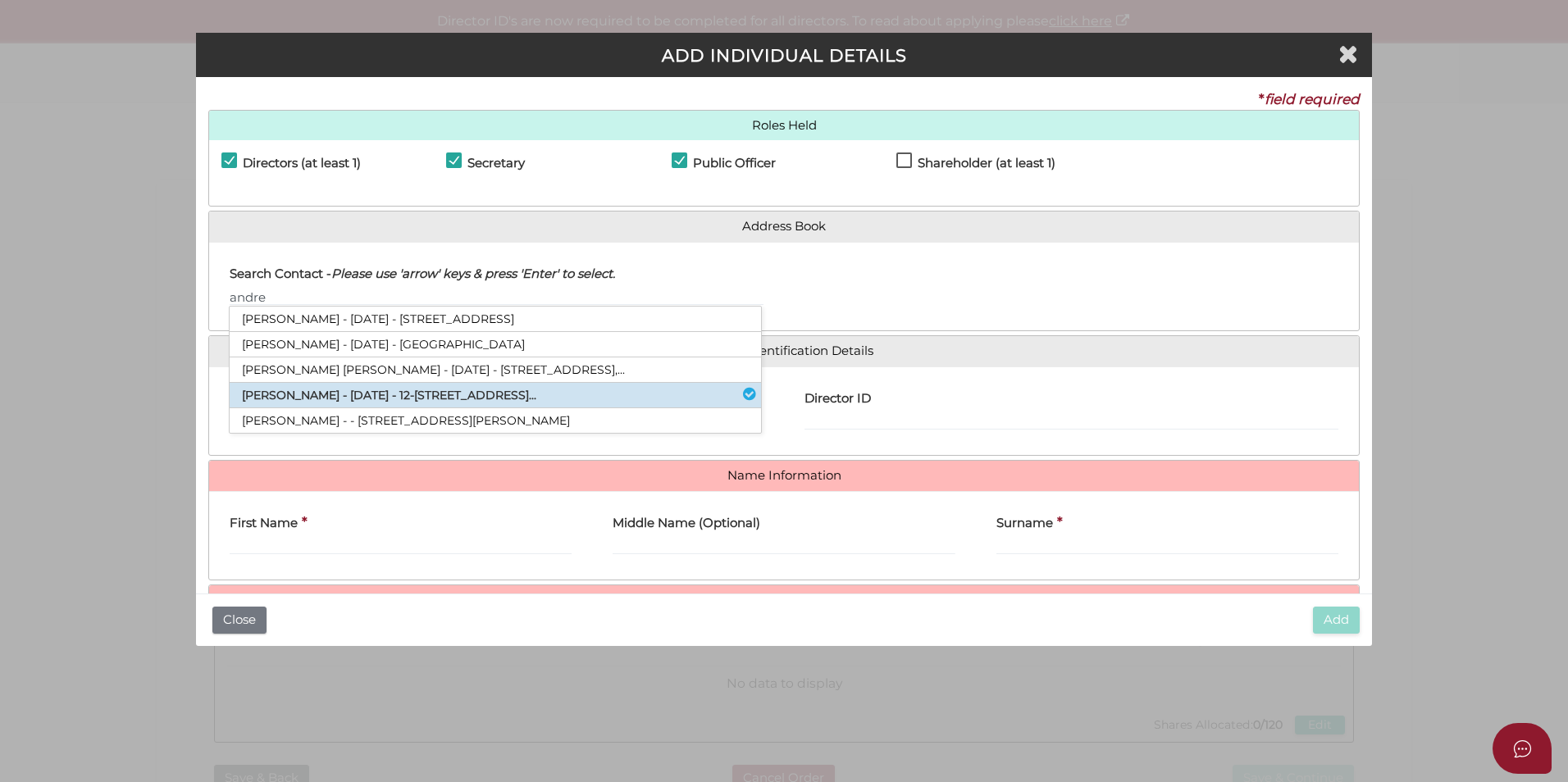
click at [367, 392] on li "Andrew Colin Torrington - 07/01/1971 - 12-14 Maltravers Road, Eaglemont, VI..." at bounding box center [495, 396] width 532 height 26
type input "Andrew"
type input "Colin"
type input "Torrington"
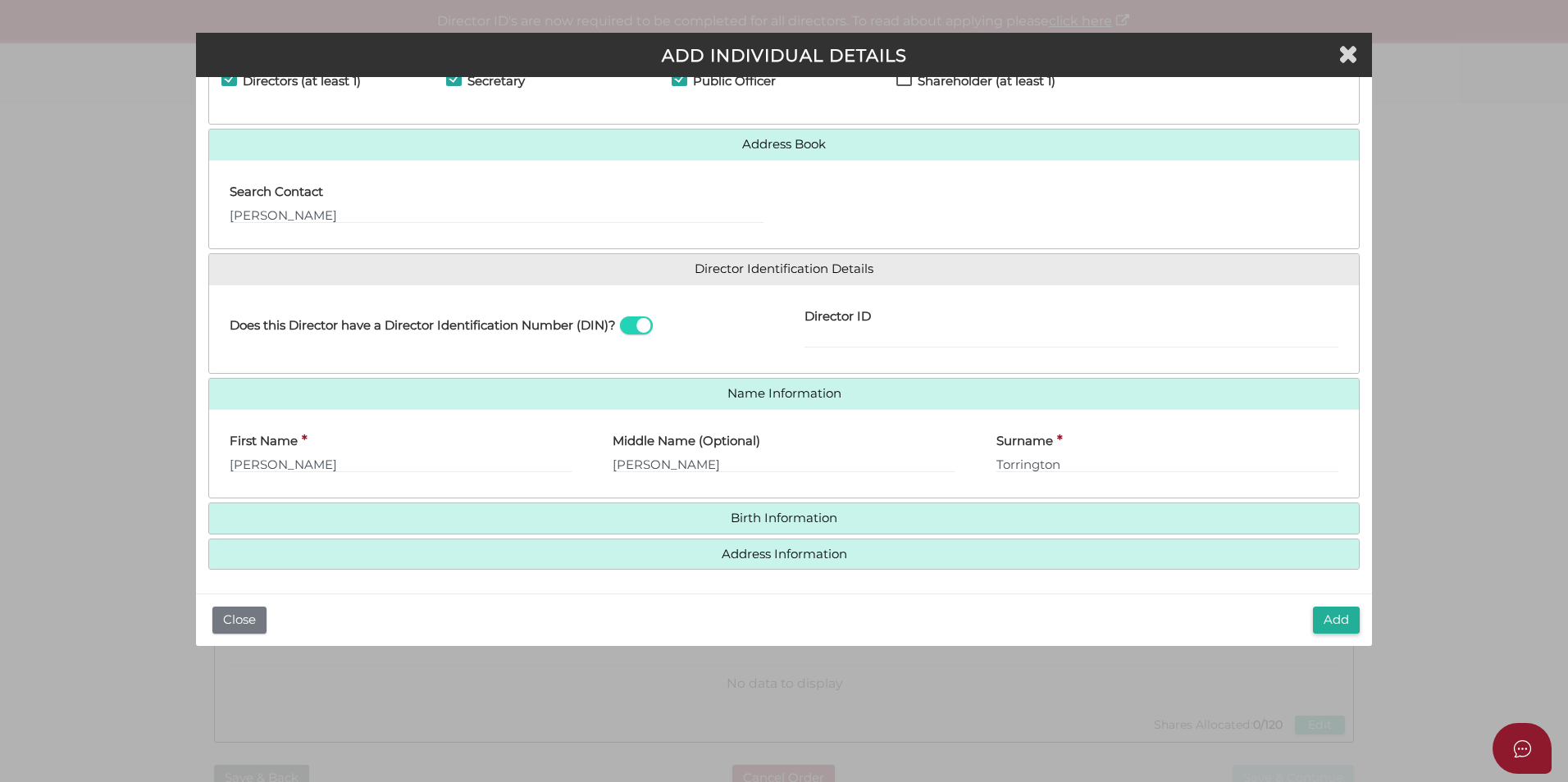
scroll to position [84, 0]
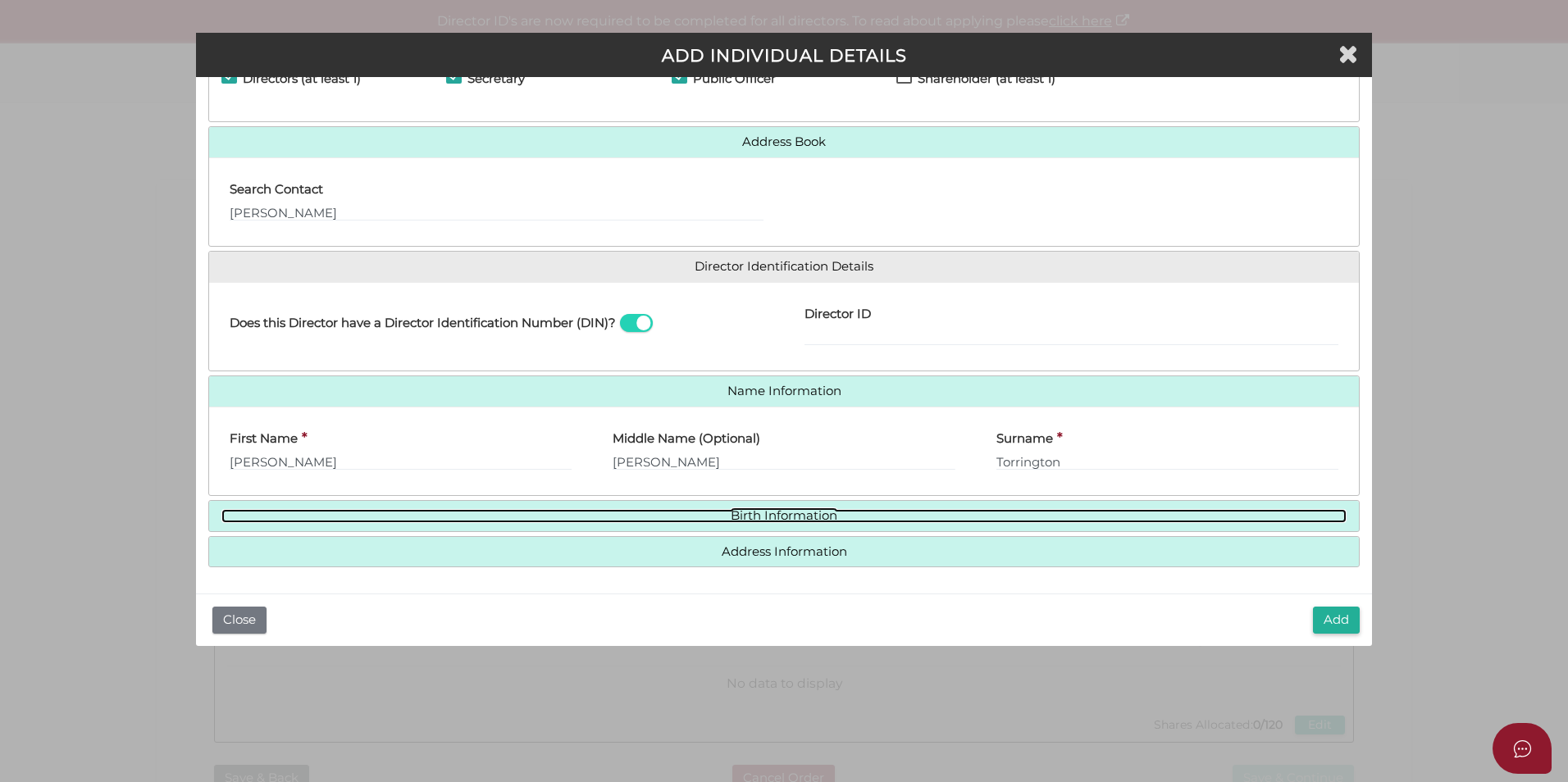
click at [546, 521] on link "Birth Information" at bounding box center [783, 516] width 1125 height 14
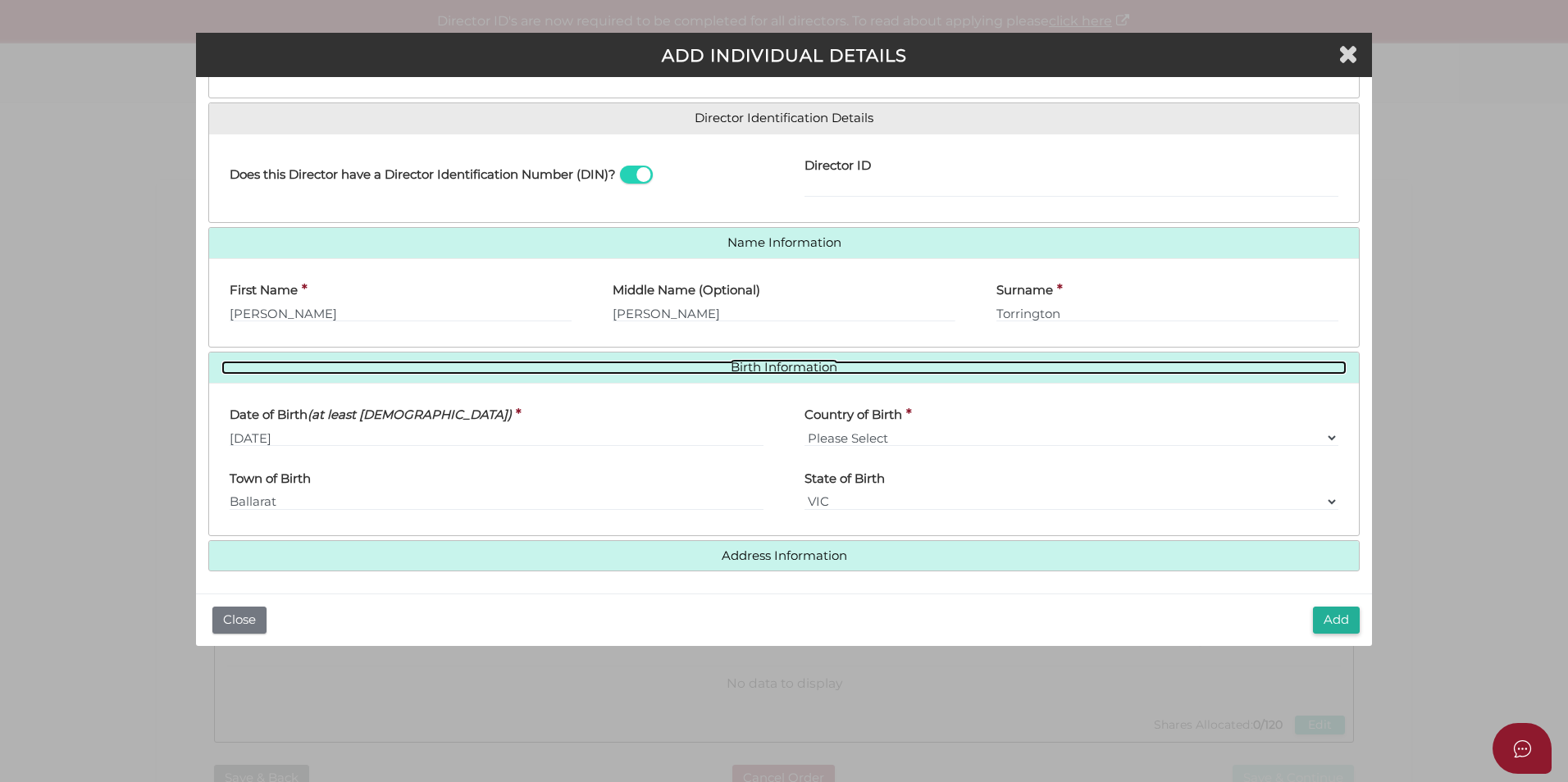
scroll to position [237, 0]
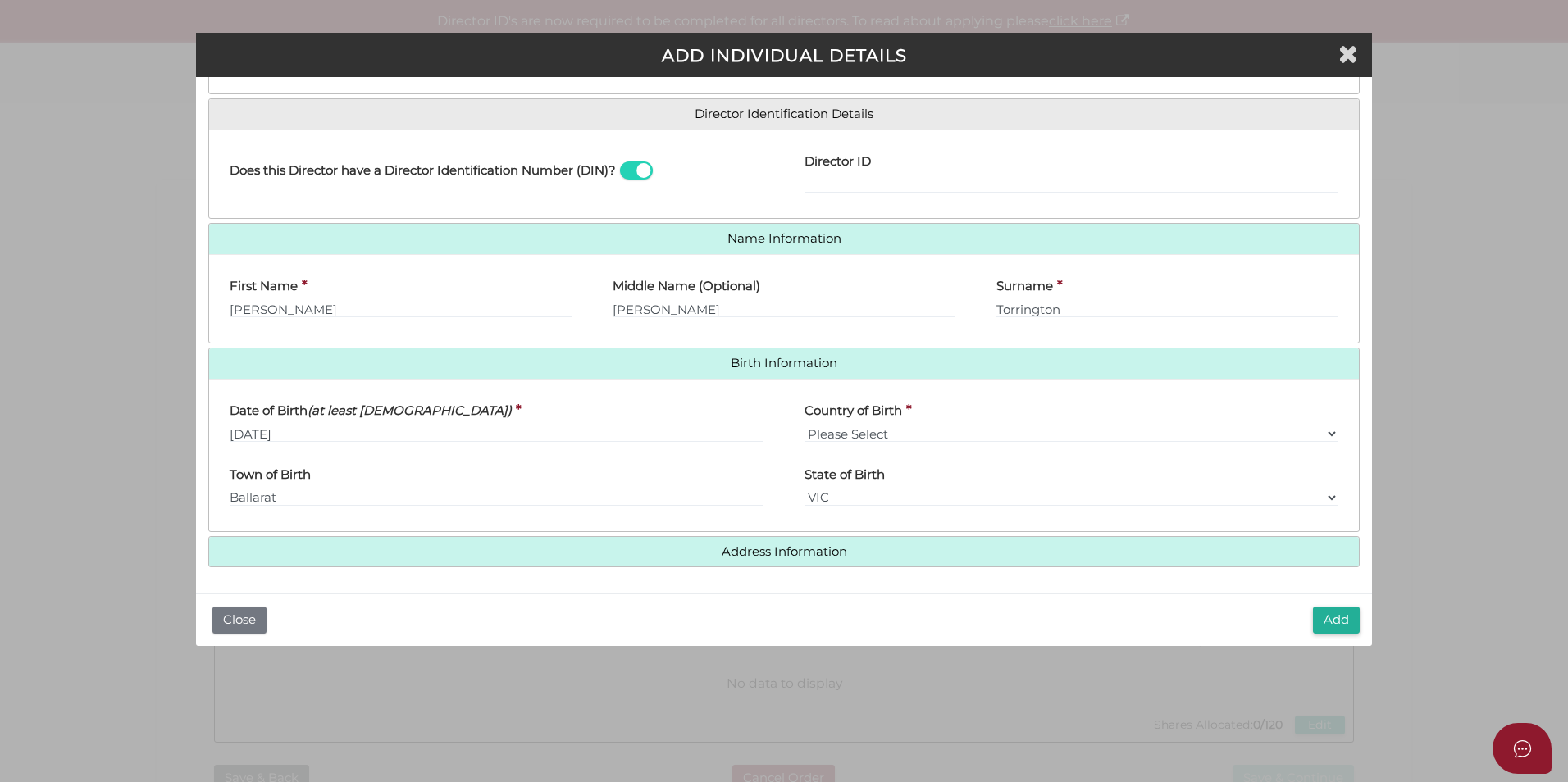
click at [515, 559] on h4 "Address Information" at bounding box center [784, 552] width 1149 height 30
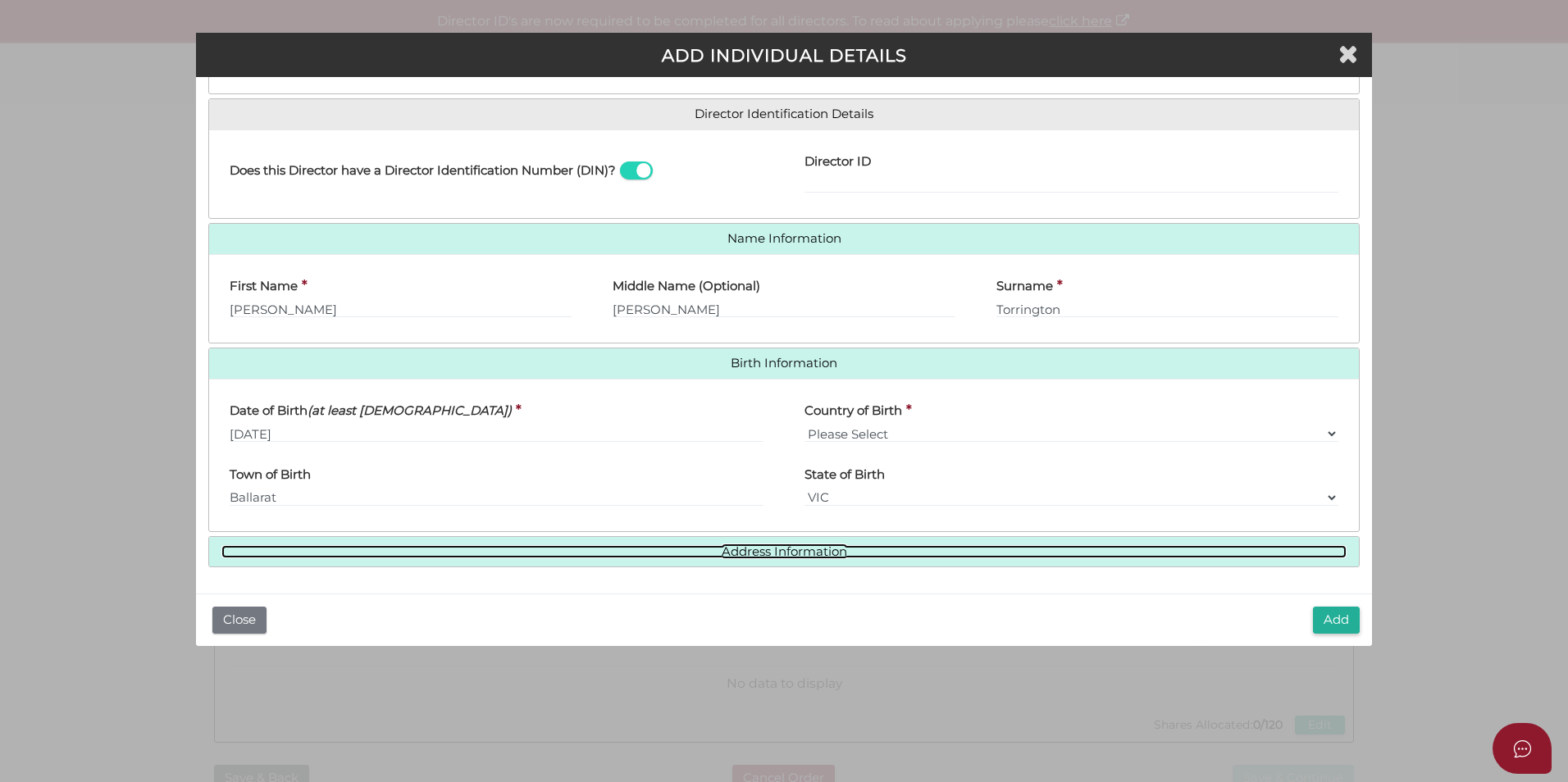
click at [520, 551] on link "Address Information" at bounding box center [783, 552] width 1125 height 14
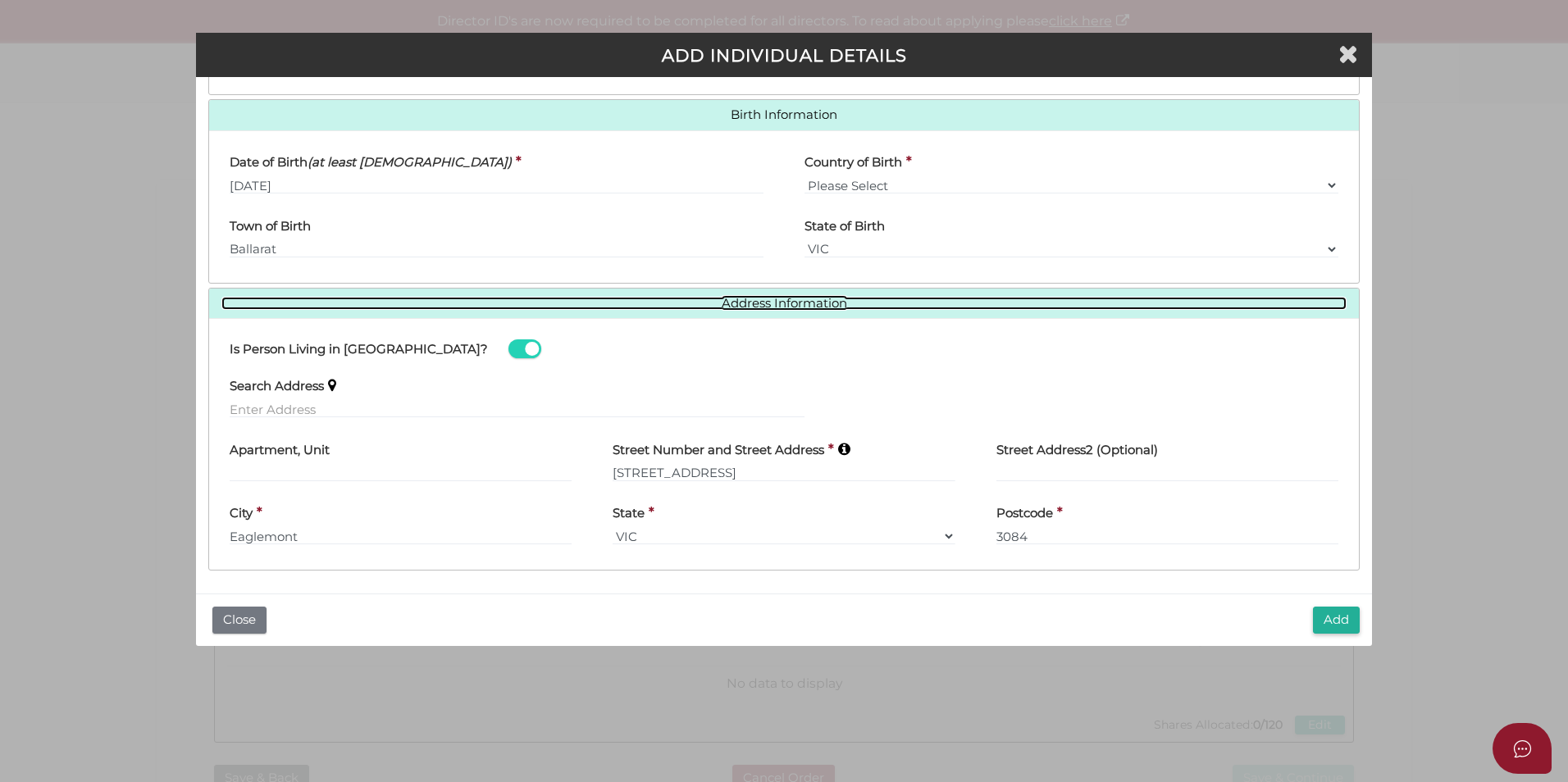
scroll to position [488, 0]
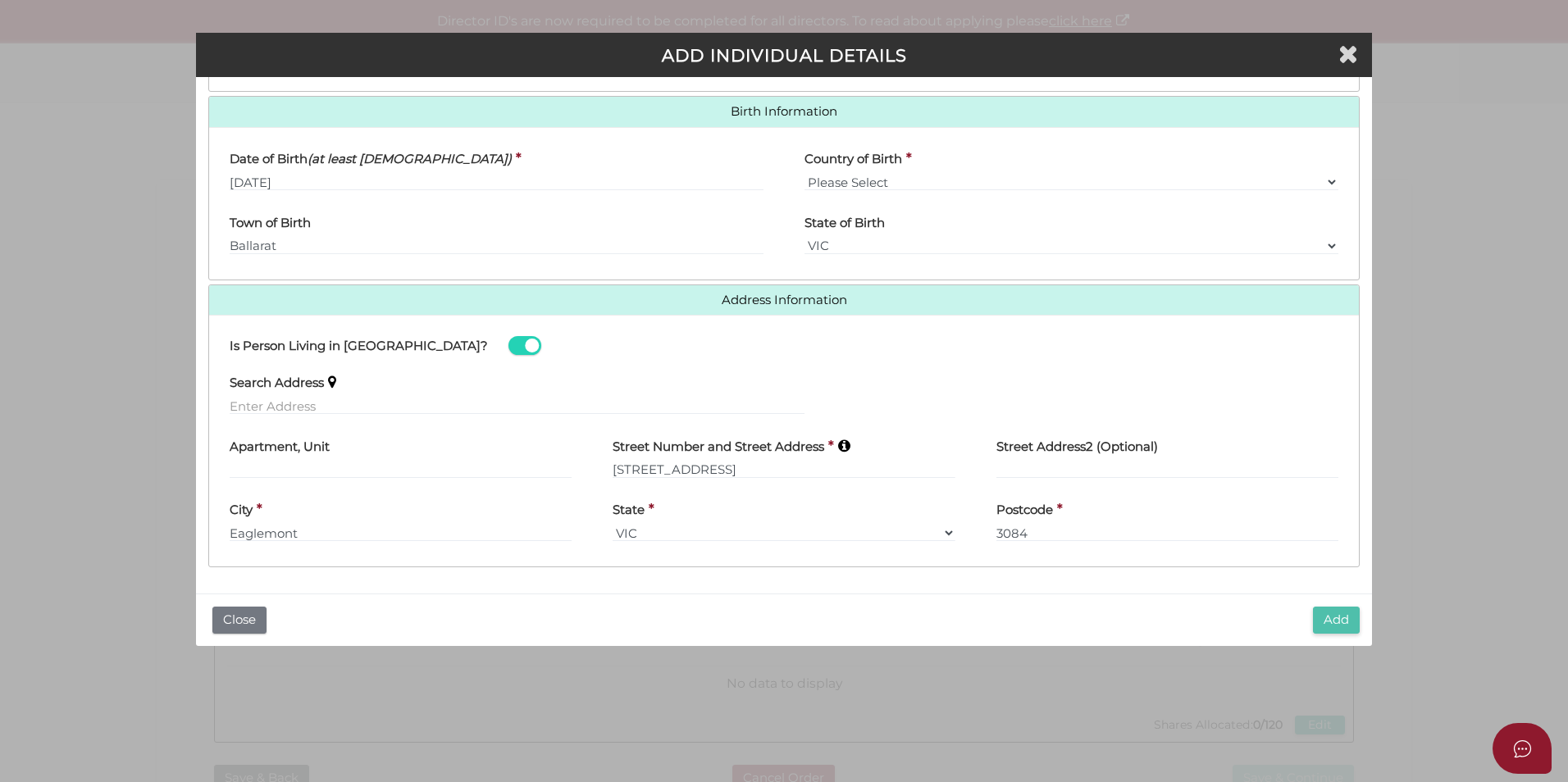
click at [1337, 618] on button "Add" at bounding box center [1336, 621] width 47 height 28
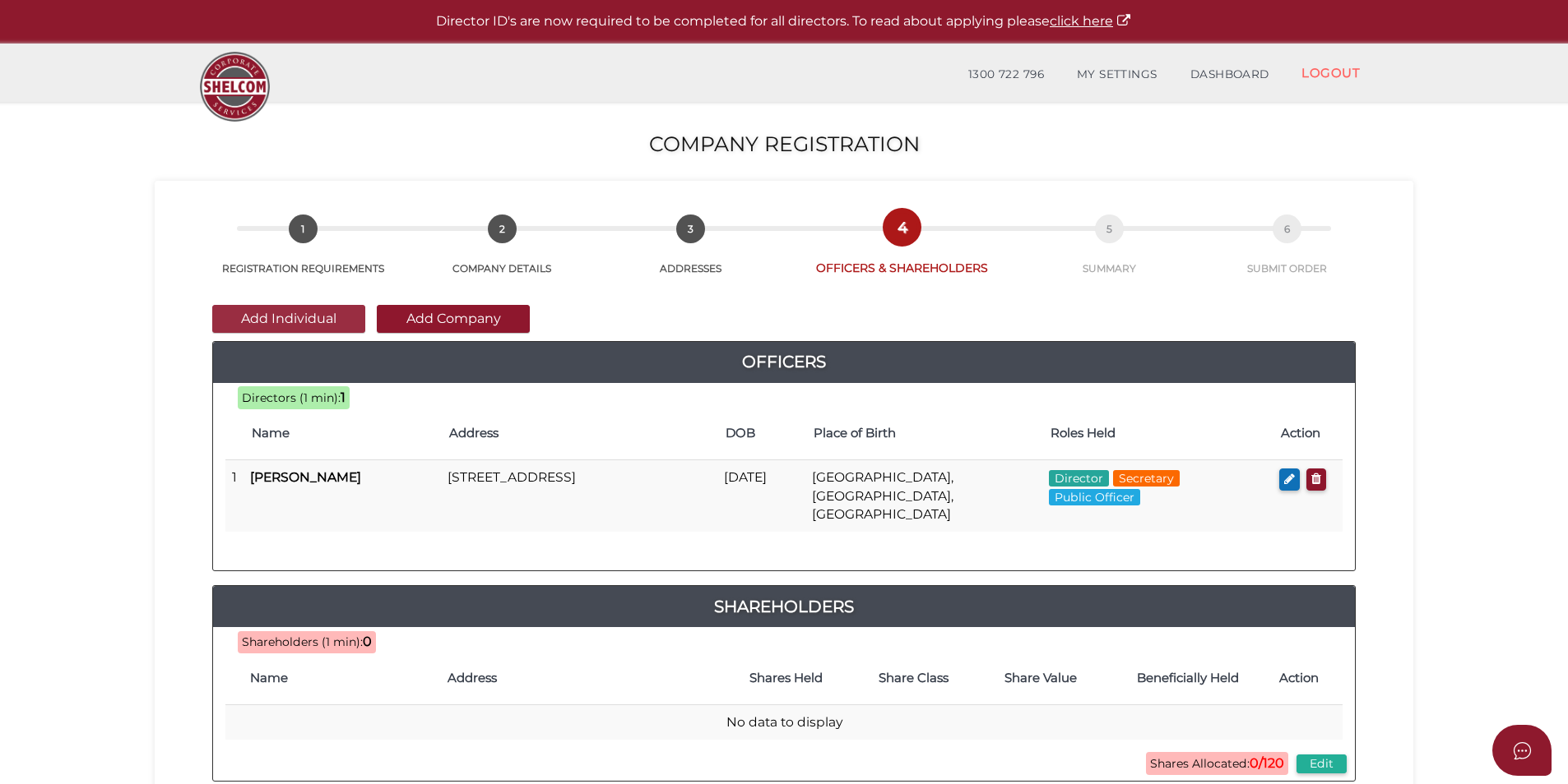
click at [297, 319] on button "Add Individual" at bounding box center [288, 319] width 153 height 28
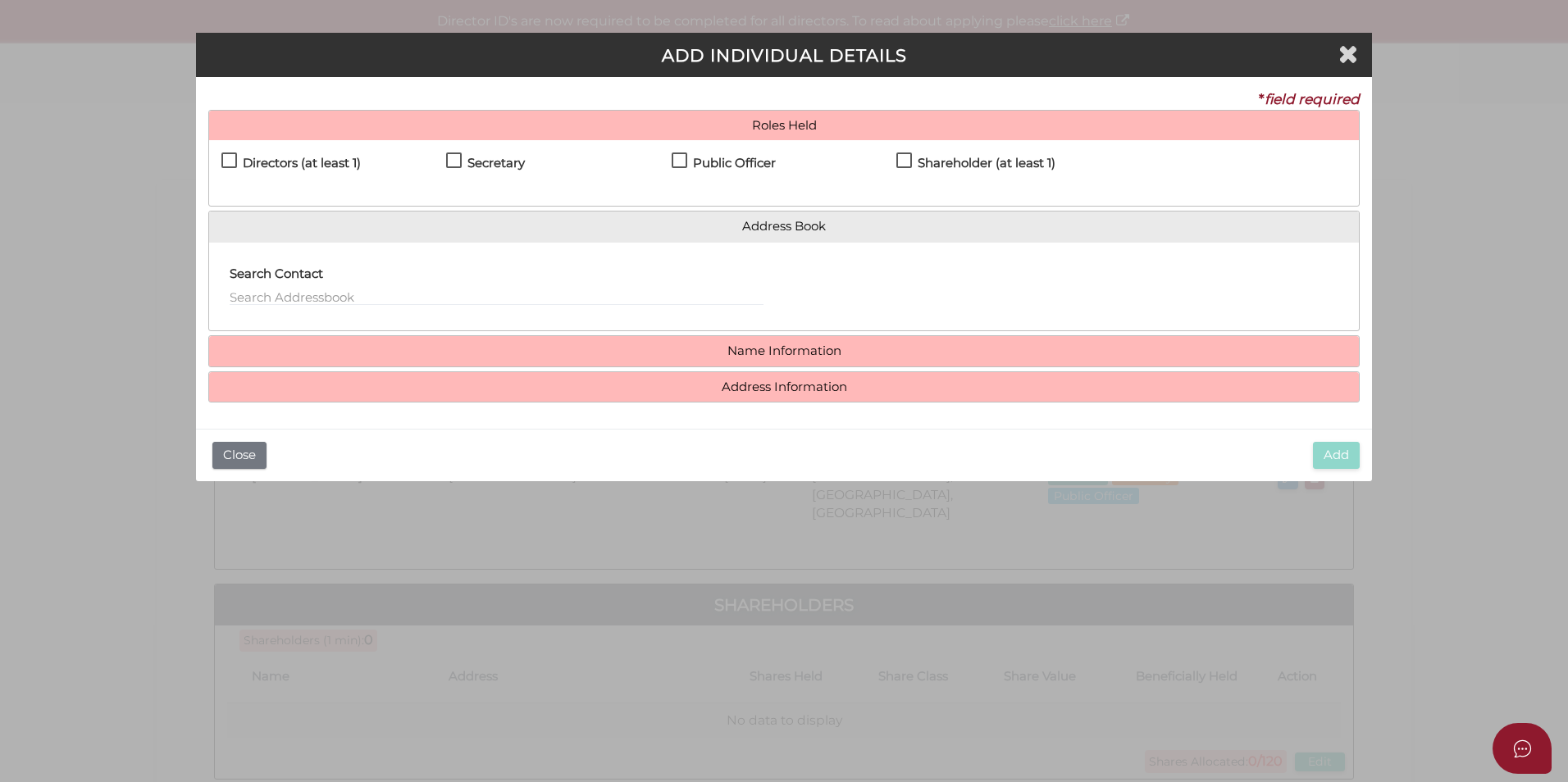
click at [255, 166] on h4 "Directors (at least 1)" at bounding box center [302, 163] width 118 height 14
checkbox input "true"
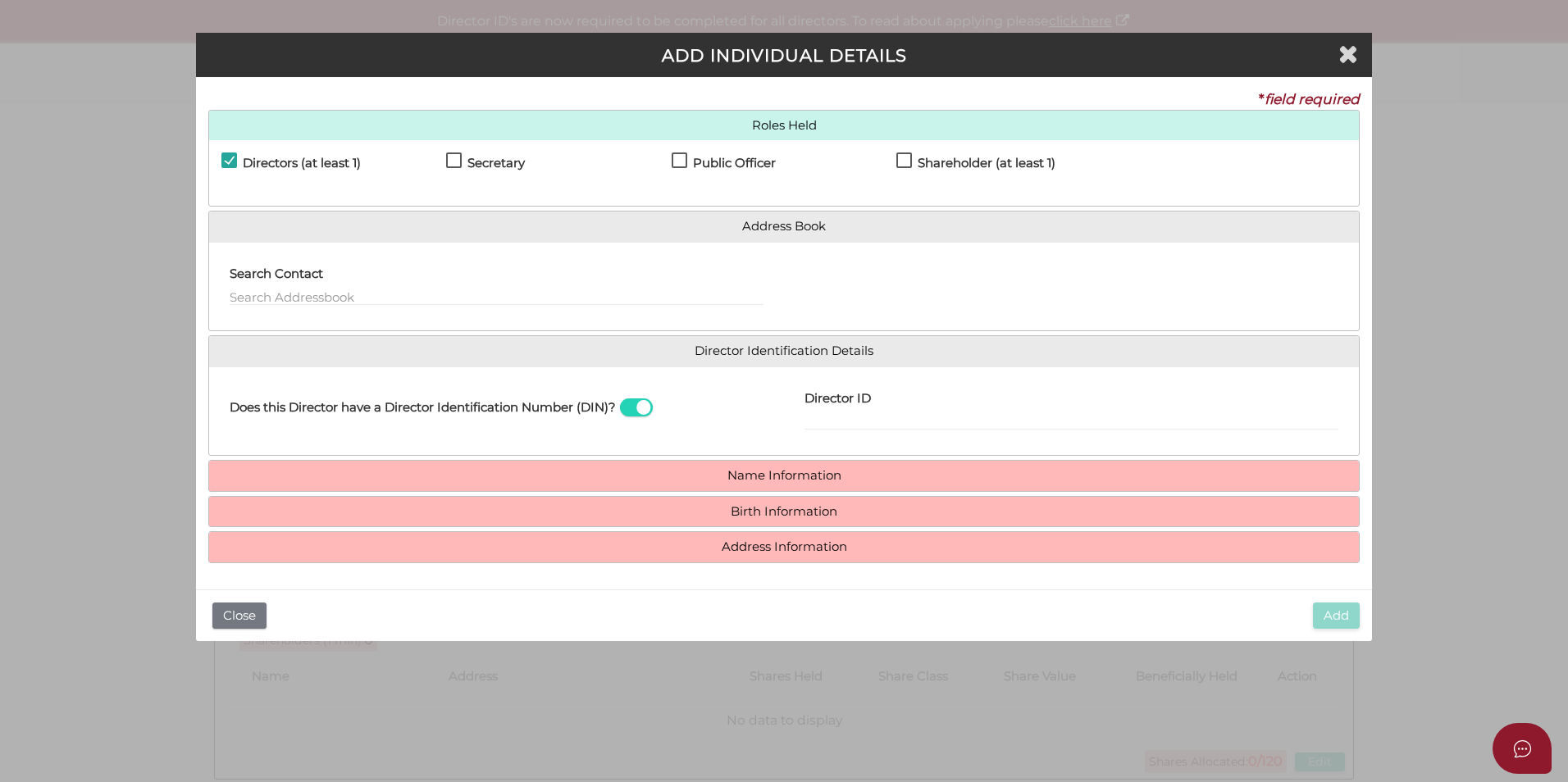
click at [622, 285] on div "Search Contact" at bounding box center [496, 281] width 533 height 52
click at [563, 300] on input "text" at bounding box center [496, 297] width 533 height 18
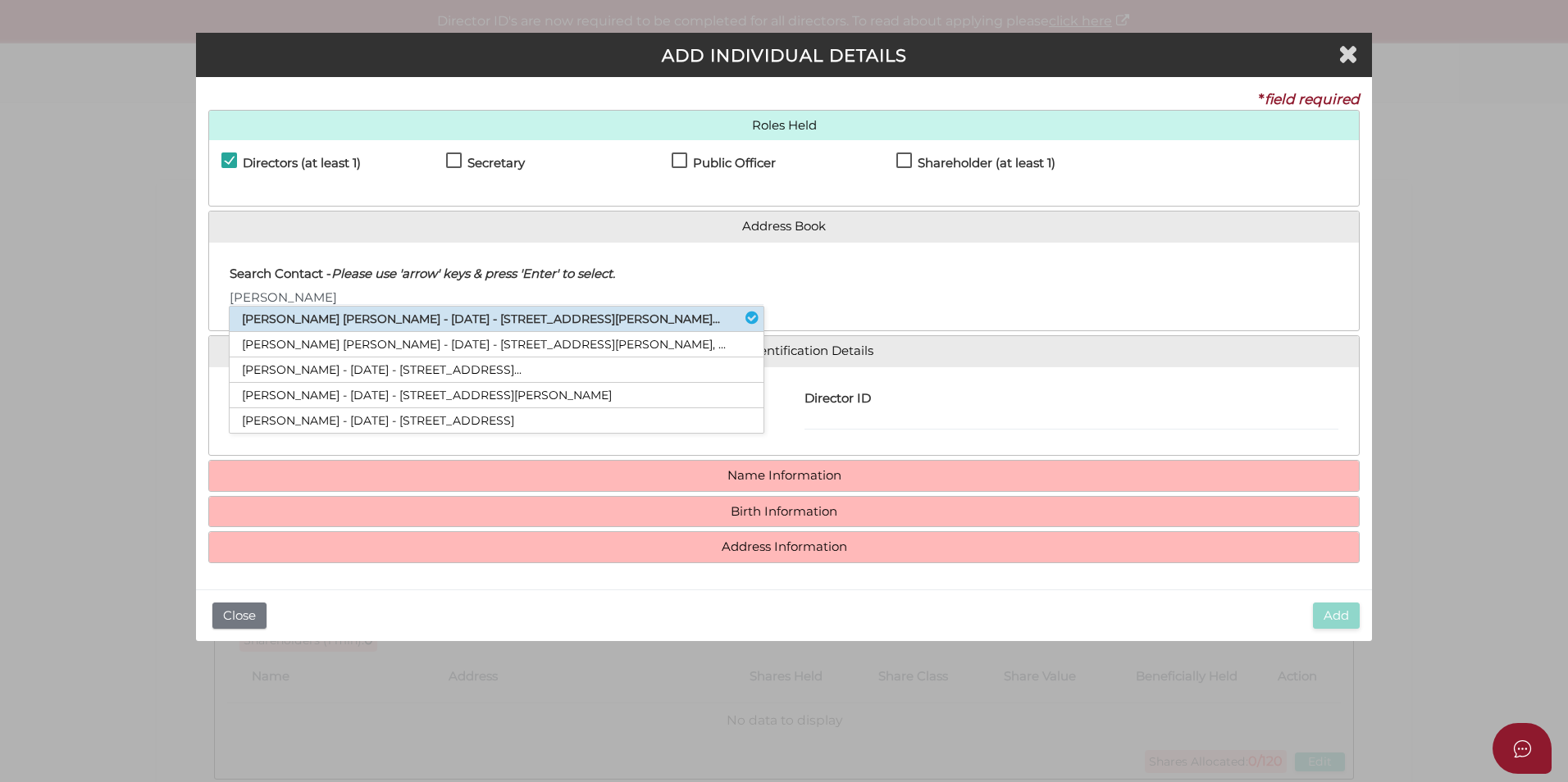
click at [444, 322] on li "Matthew James Samuels - 13/10/1990 - 5 Maitland Street, Glen Iris, VIC, 314..." at bounding box center [496, 319] width 533 height 26
type input "Matthew"
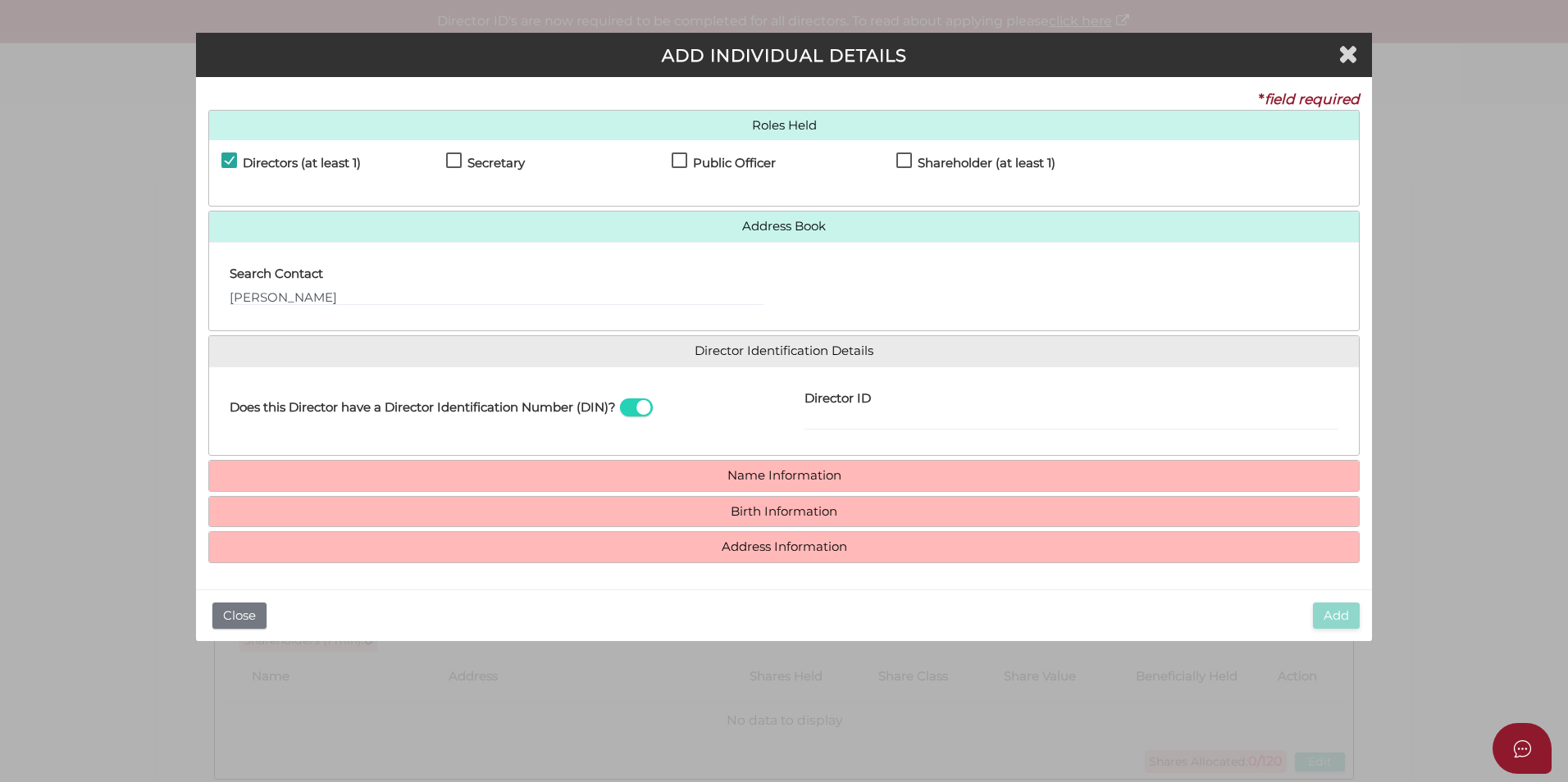
type input "Matthew"
type input "James"
type input "Samuels"
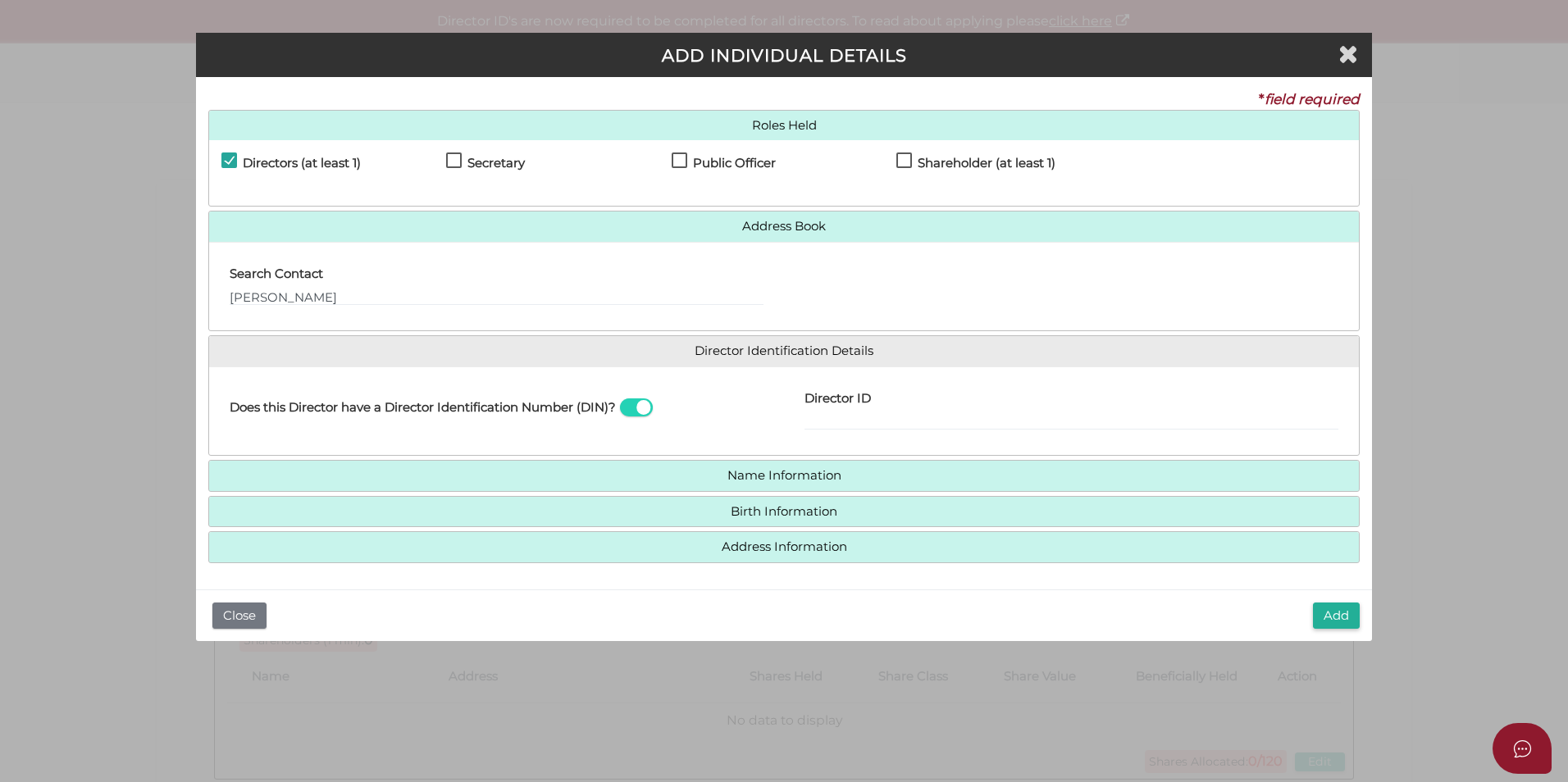
click at [516, 459] on div "Roles Held Directors (at least 1) Secretary Public Officer Member Shareholder (…" at bounding box center [784, 337] width 1151 height 454
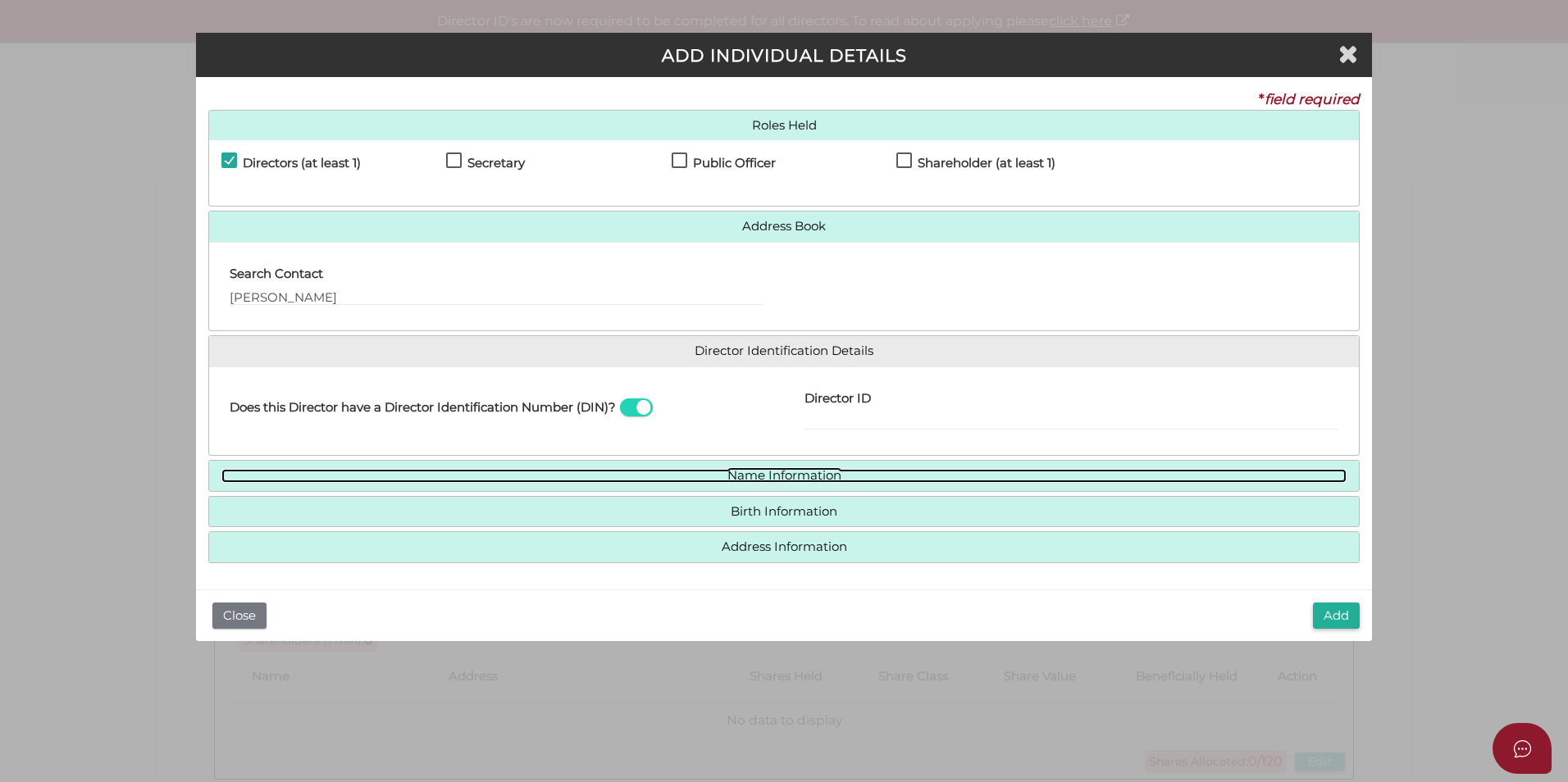
click at [514, 472] on link "Name Information" at bounding box center [783, 475] width 1125 height 14
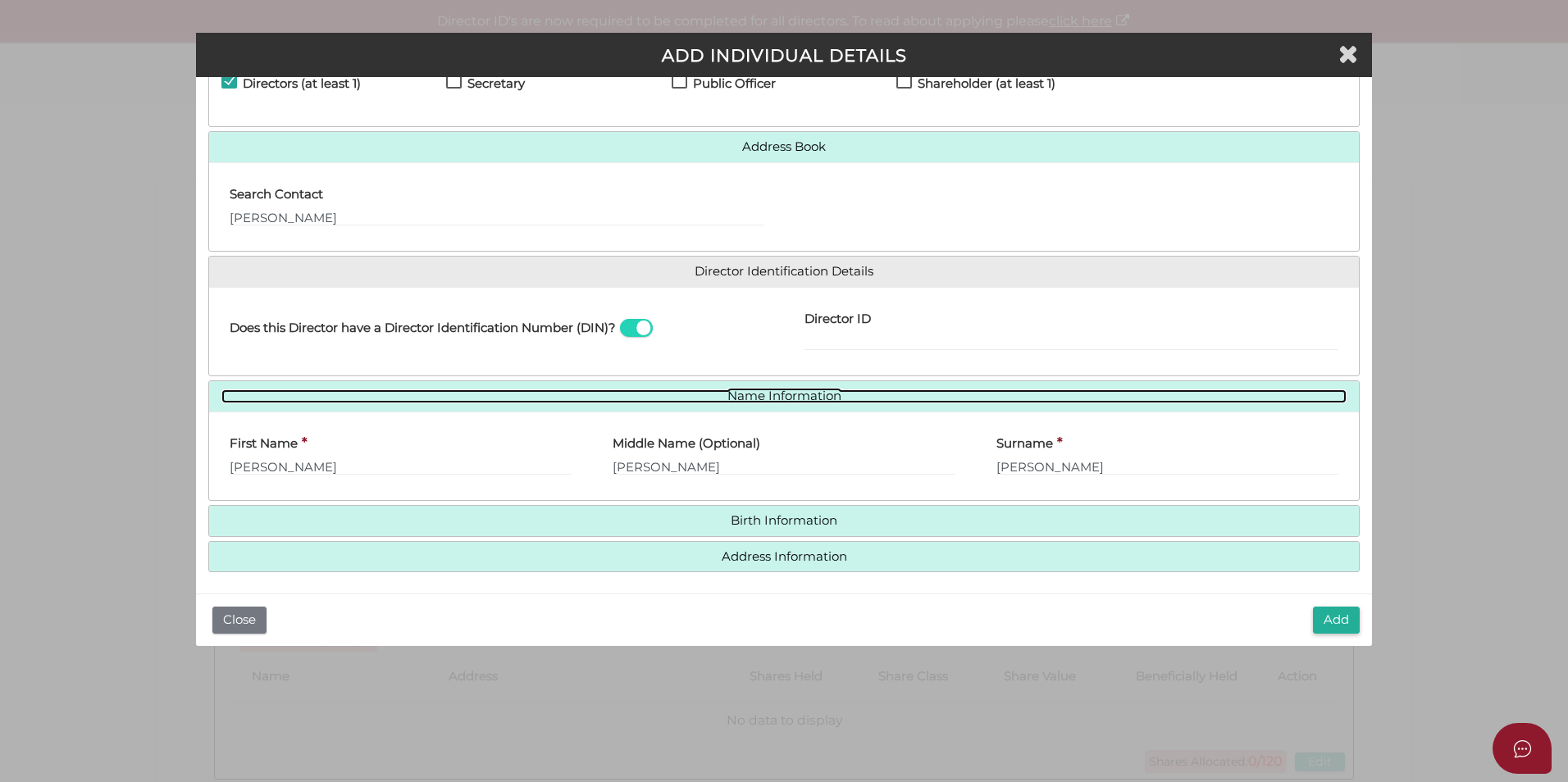
scroll to position [84, 0]
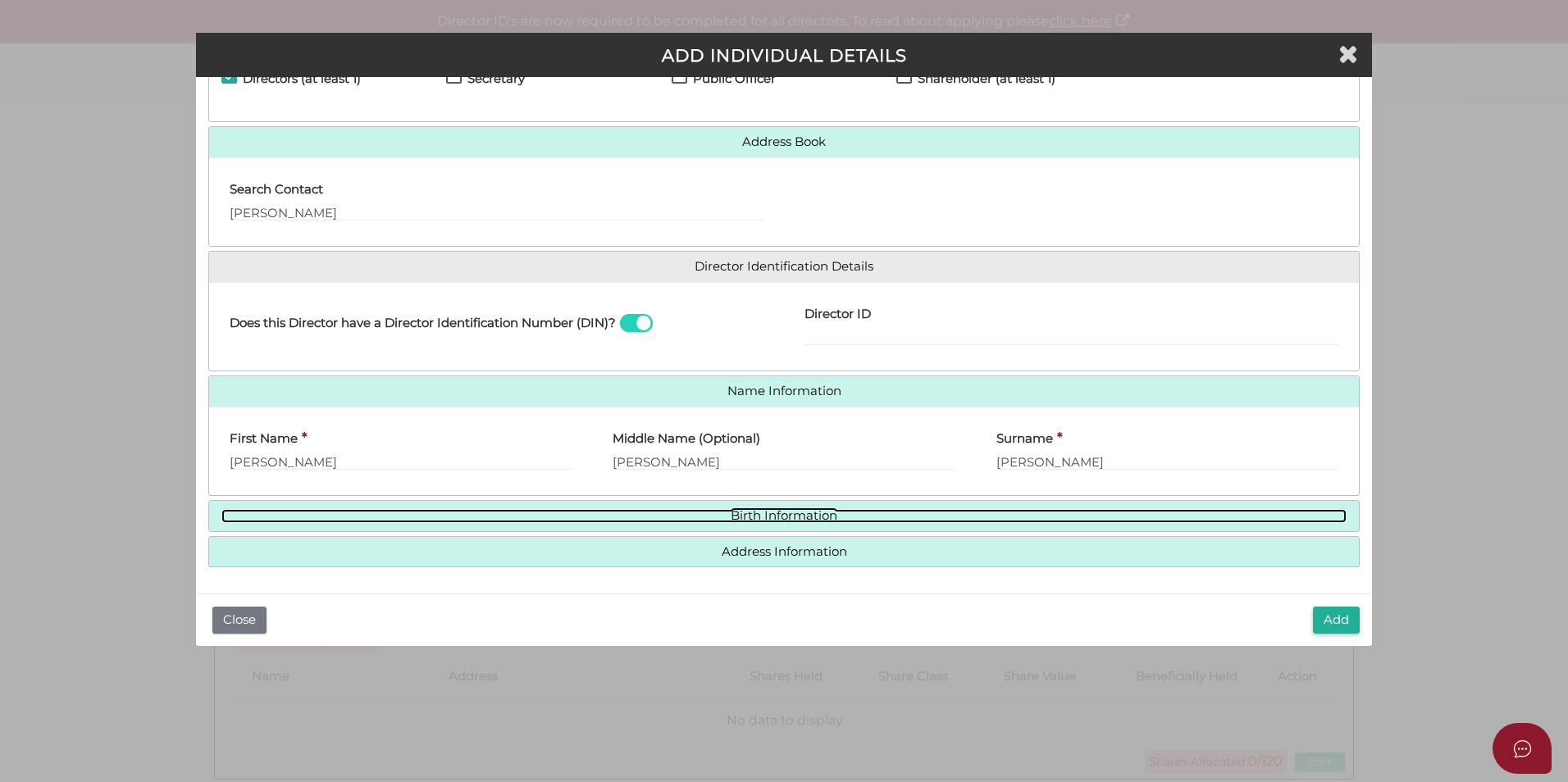
click at [505, 513] on link "Birth Information" at bounding box center [783, 516] width 1125 height 14
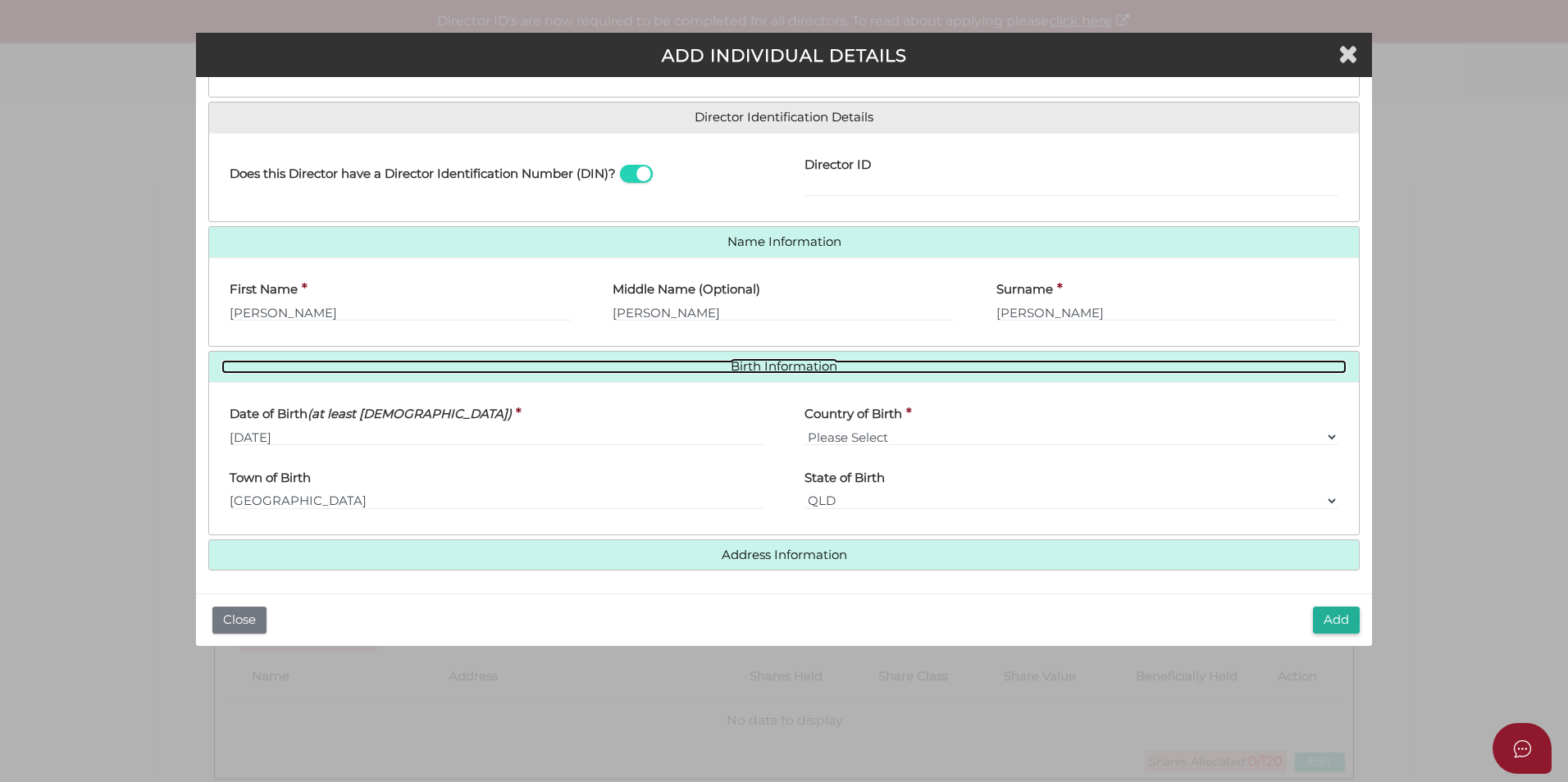
scroll to position [237, 0]
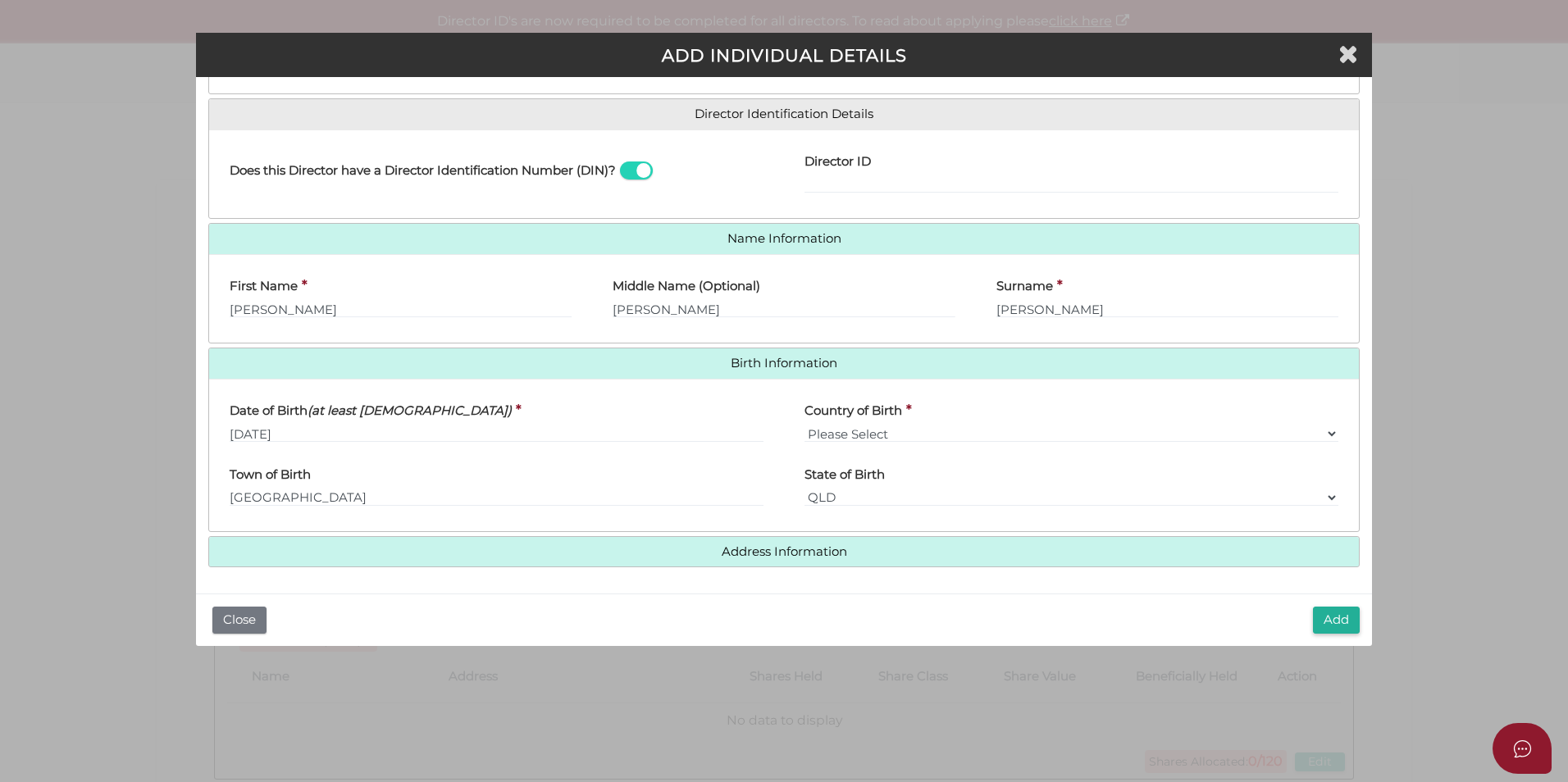
click at [495, 563] on h4 "Address Information" at bounding box center [784, 552] width 1149 height 30
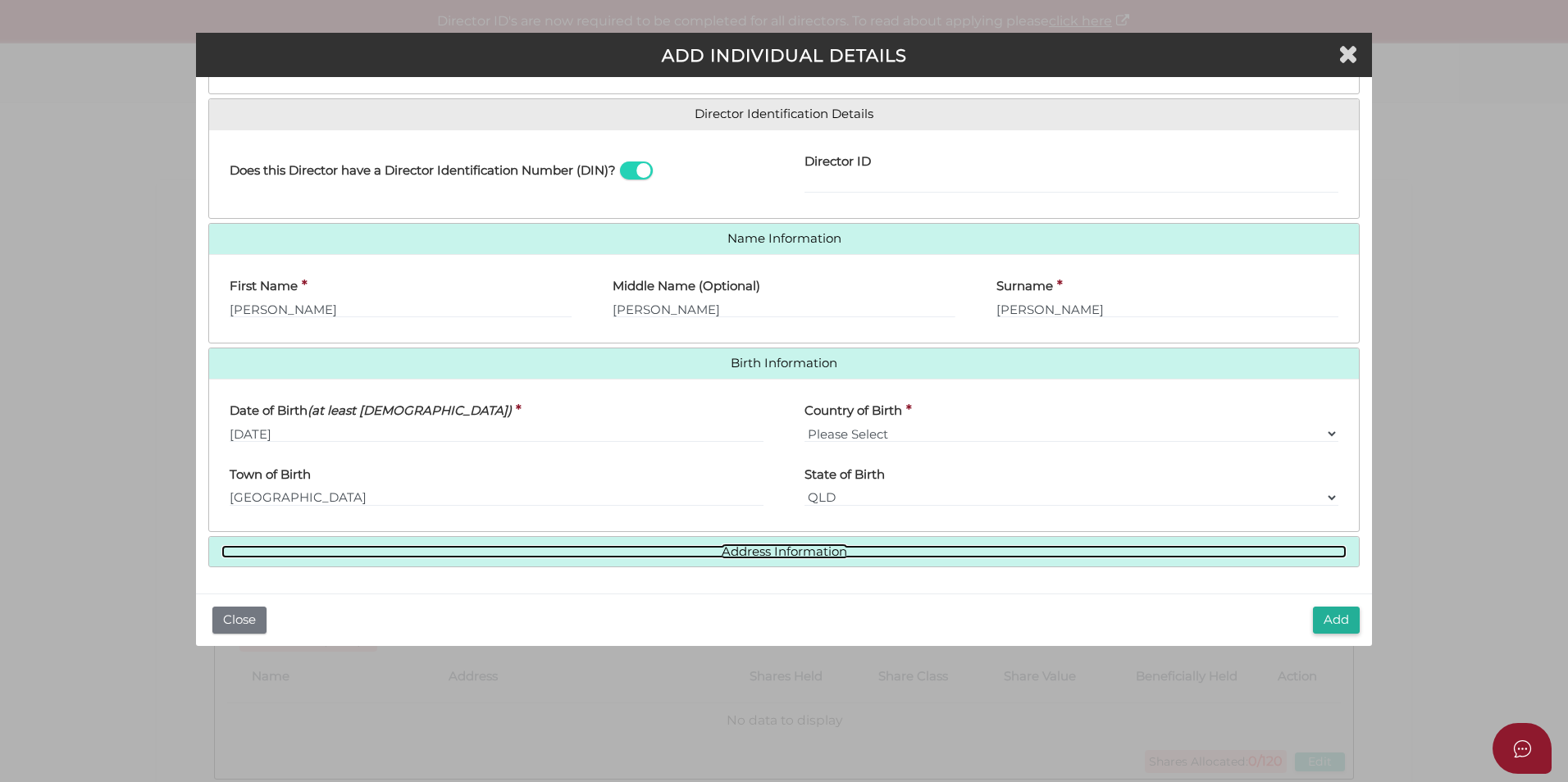
click at [496, 550] on link "Address Information" at bounding box center [783, 552] width 1125 height 14
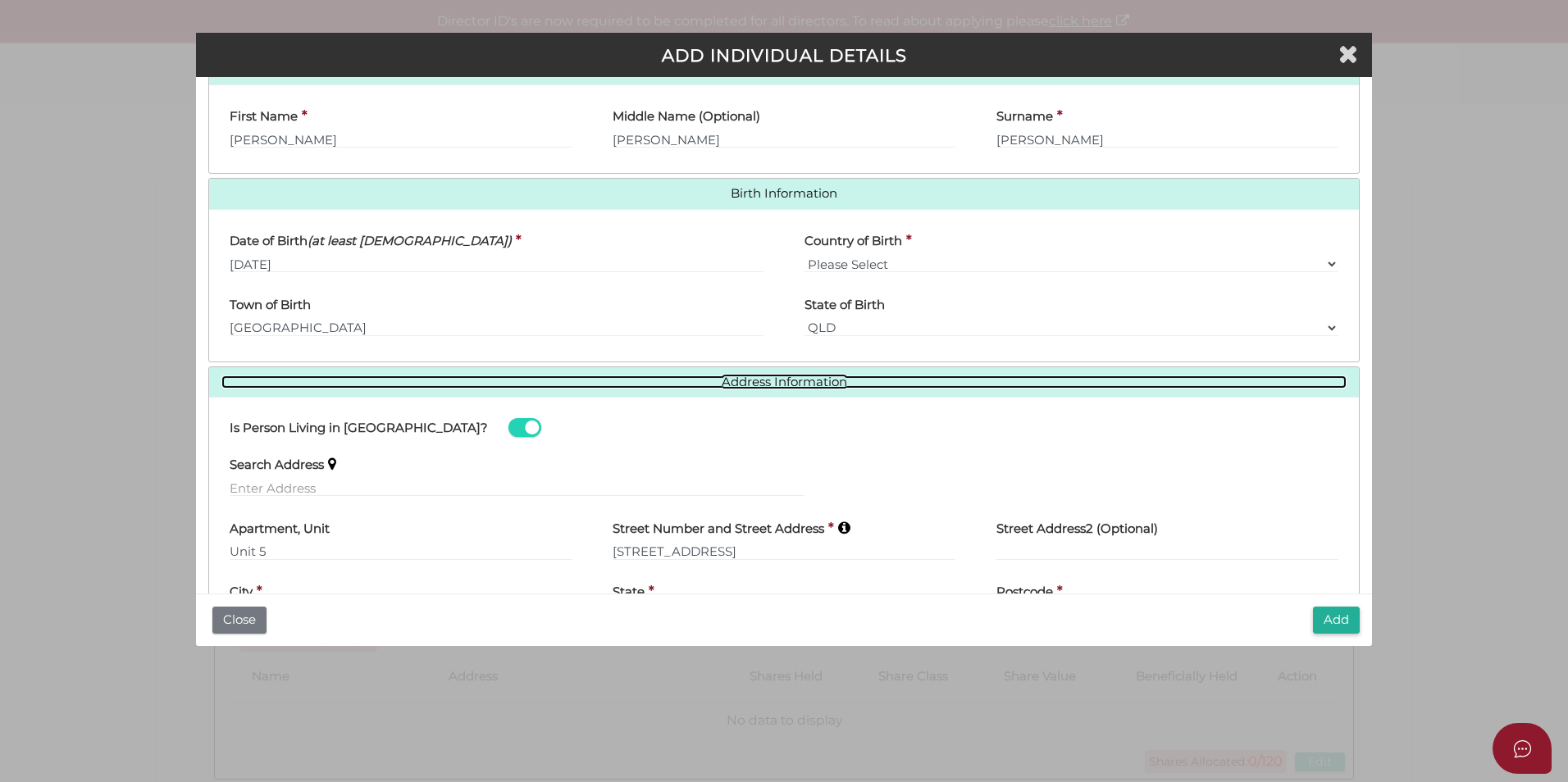
scroll to position [488, 0]
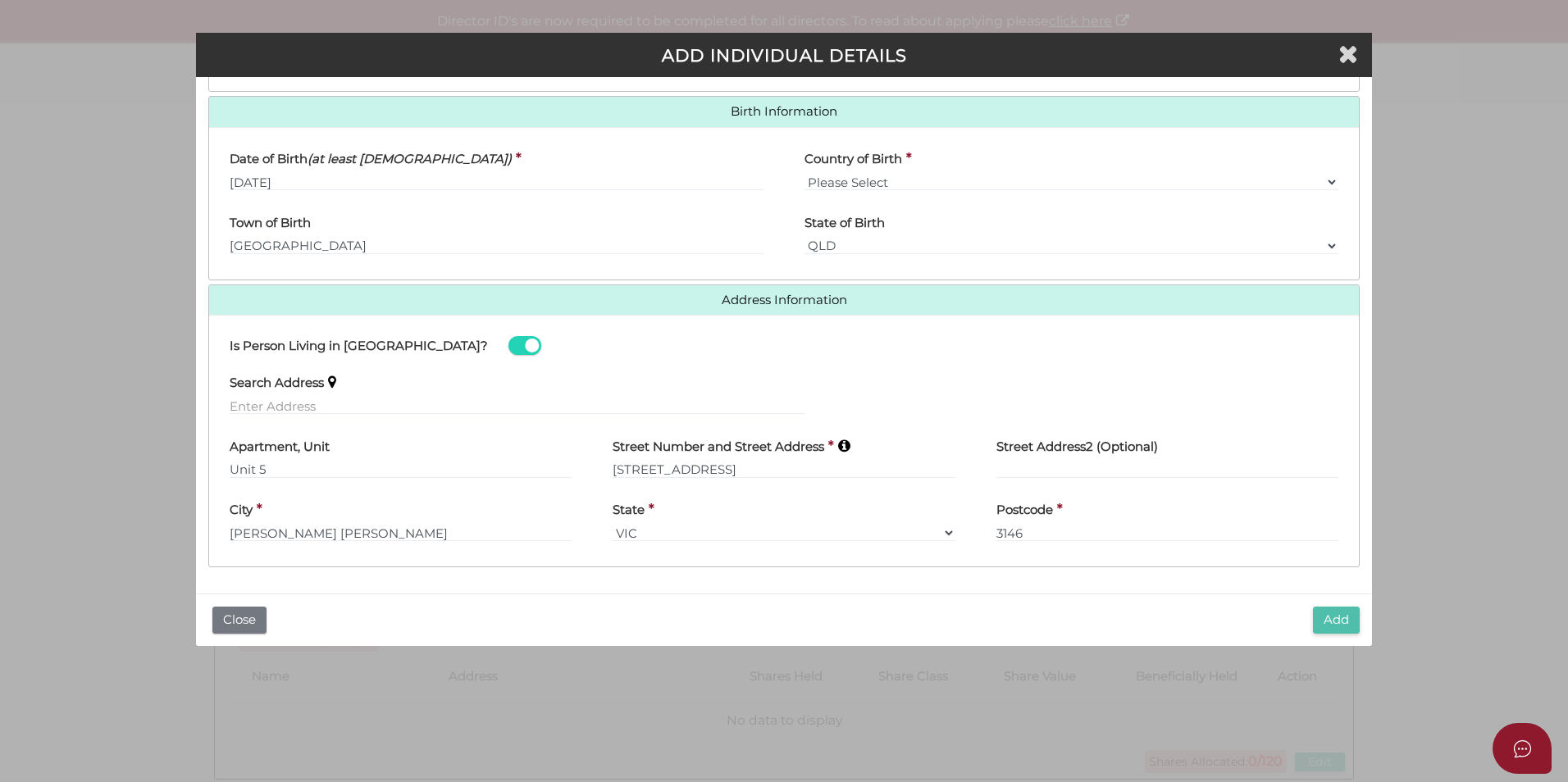
click at [1319, 617] on button "Add" at bounding box center [1336, 621] width 47 height 28
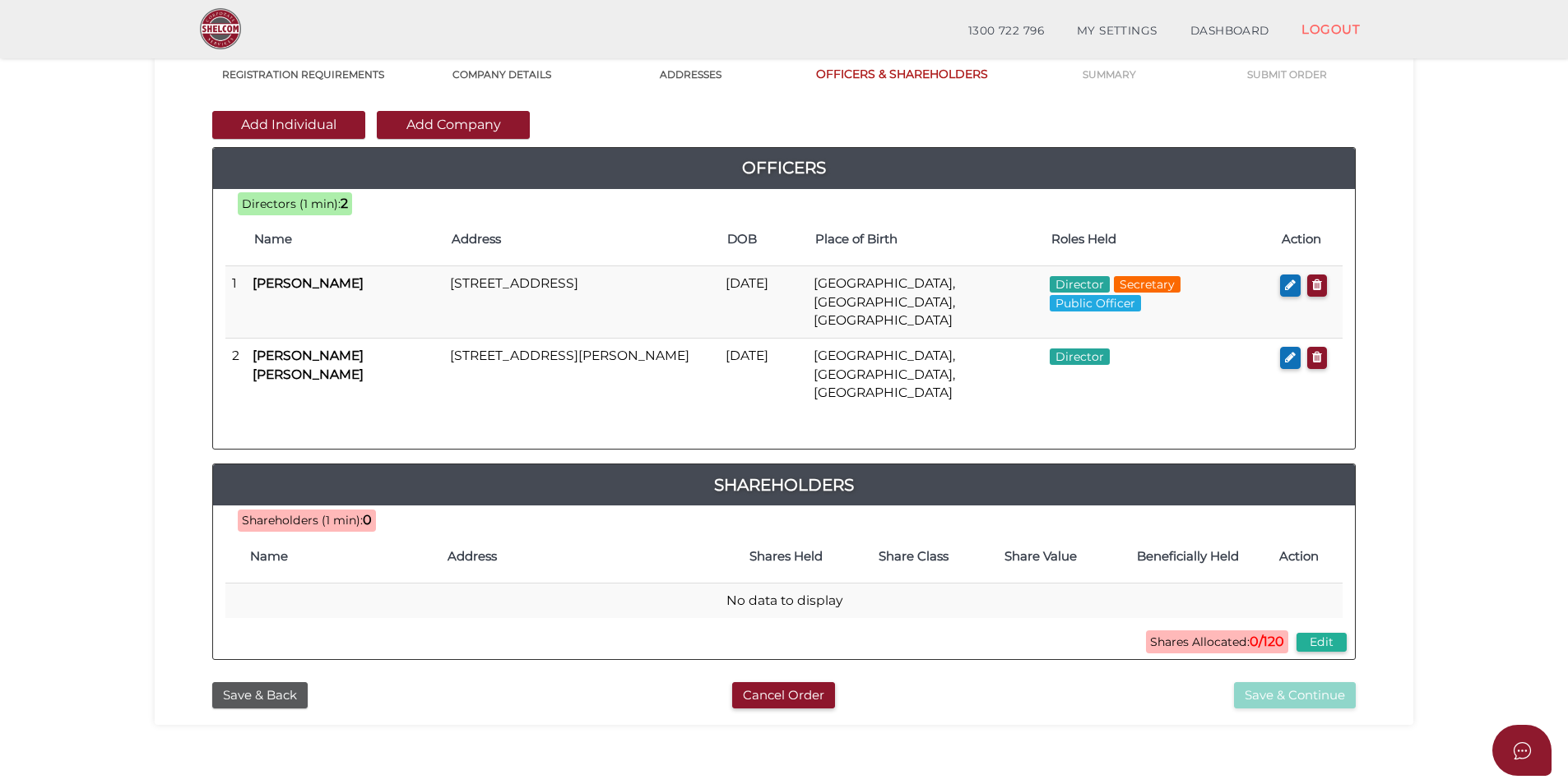
scroll to position [164, 0]
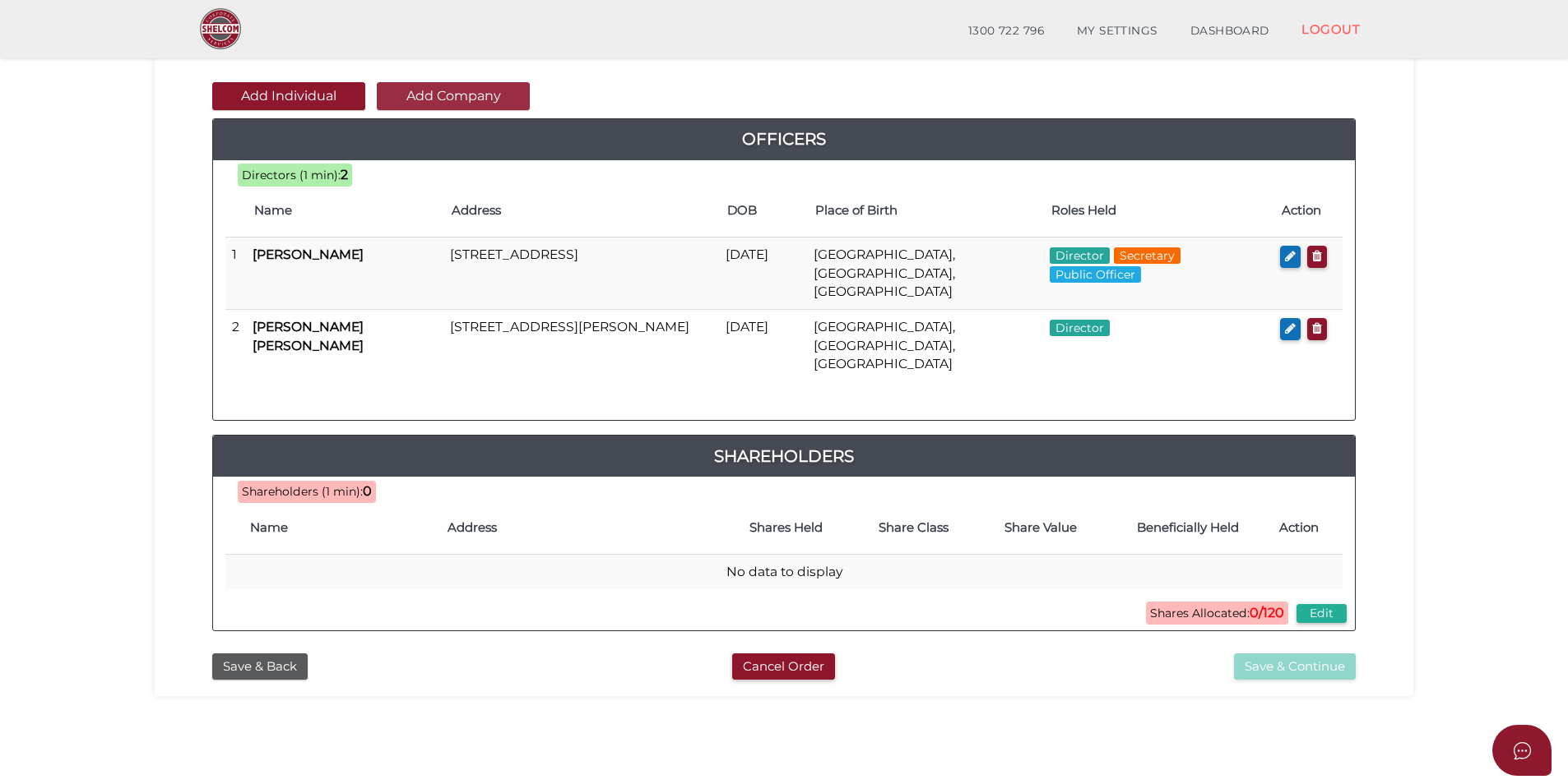
click at [444, 103] on button "Add Company" at bounding box center [452, 96] width 153 height 28
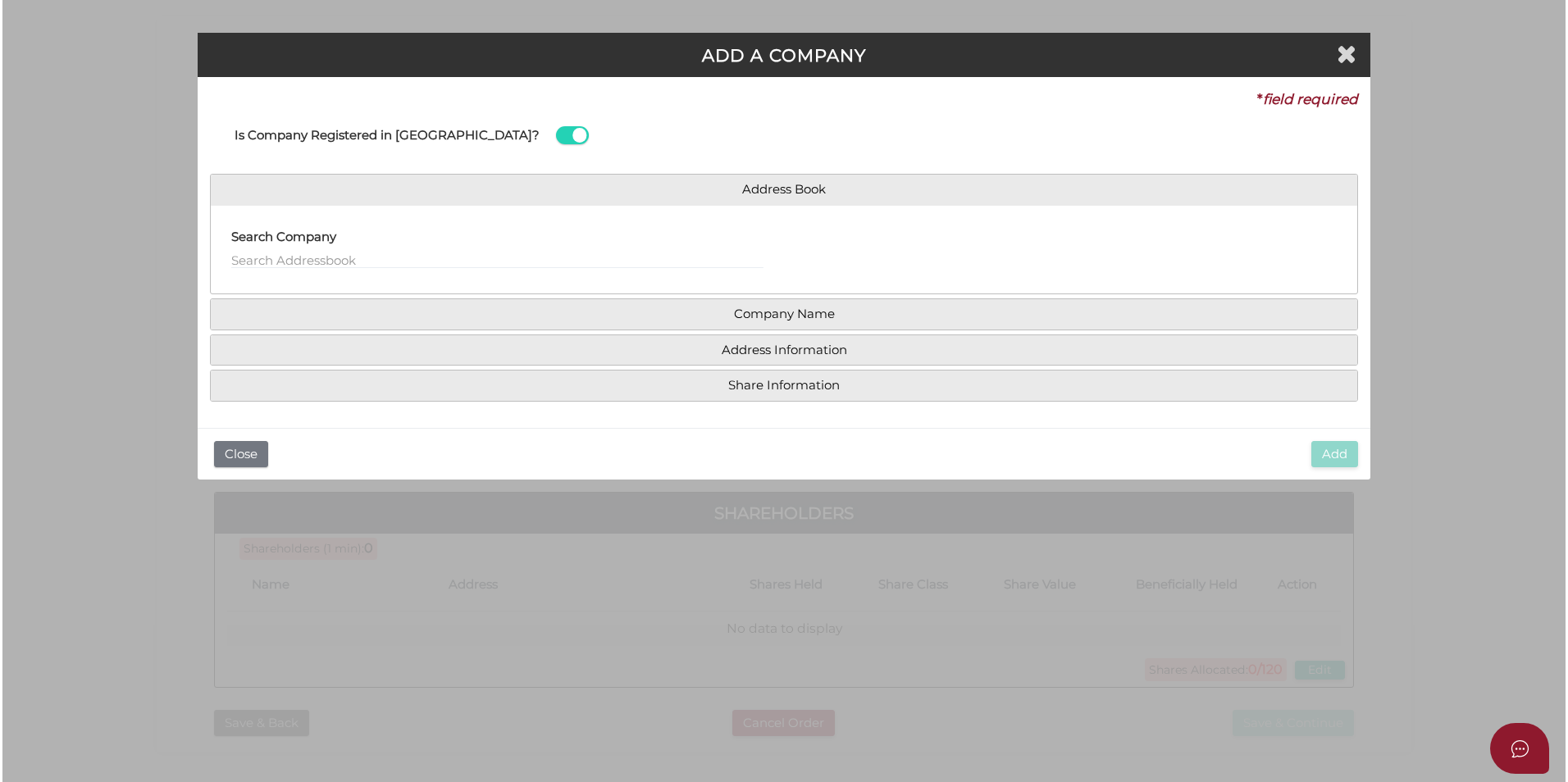
scroll to position [0, 0]
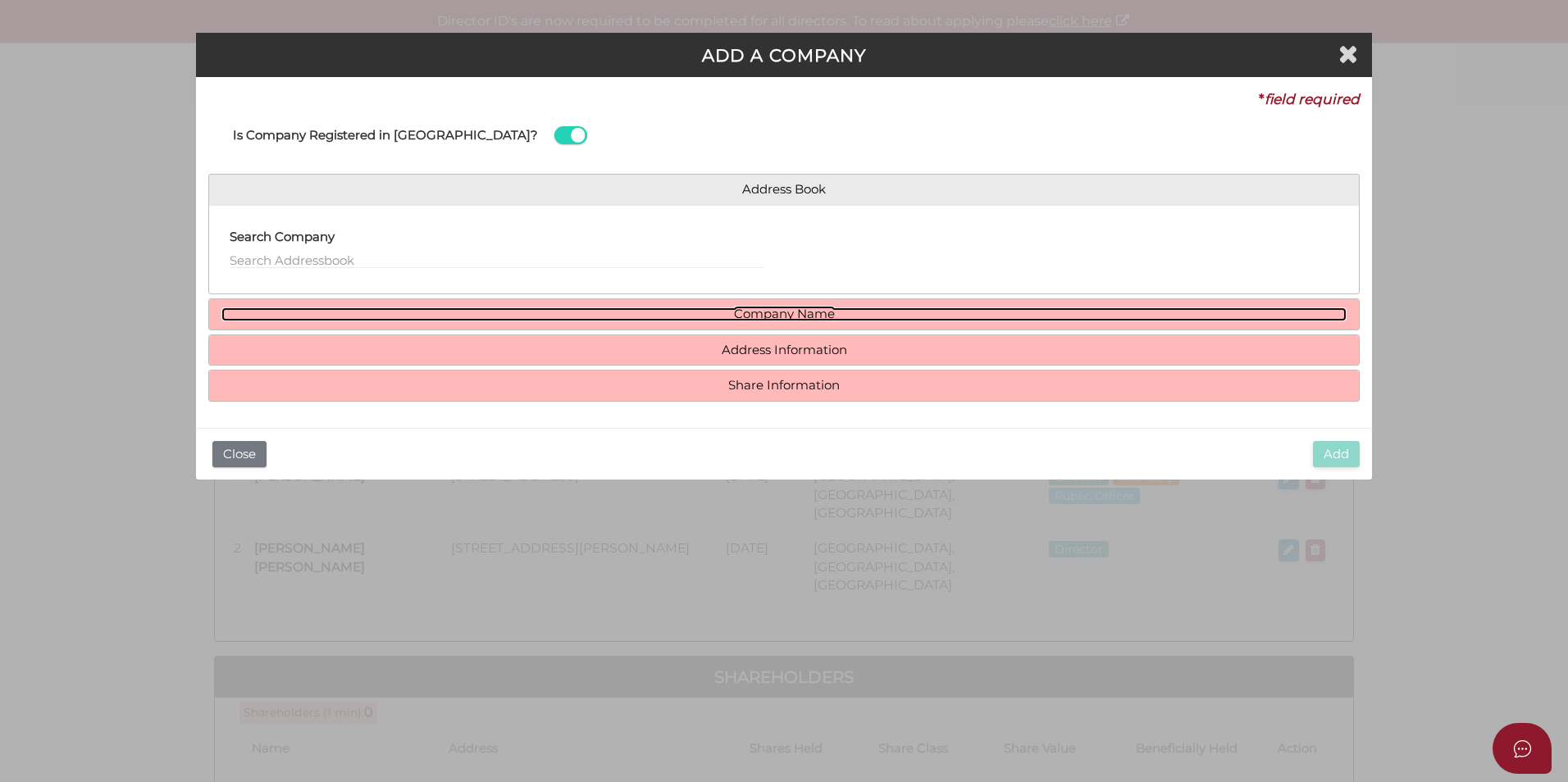
click at [369, 315] on link "Company Name" at bounding box center [783, 314] width 1125 height 14
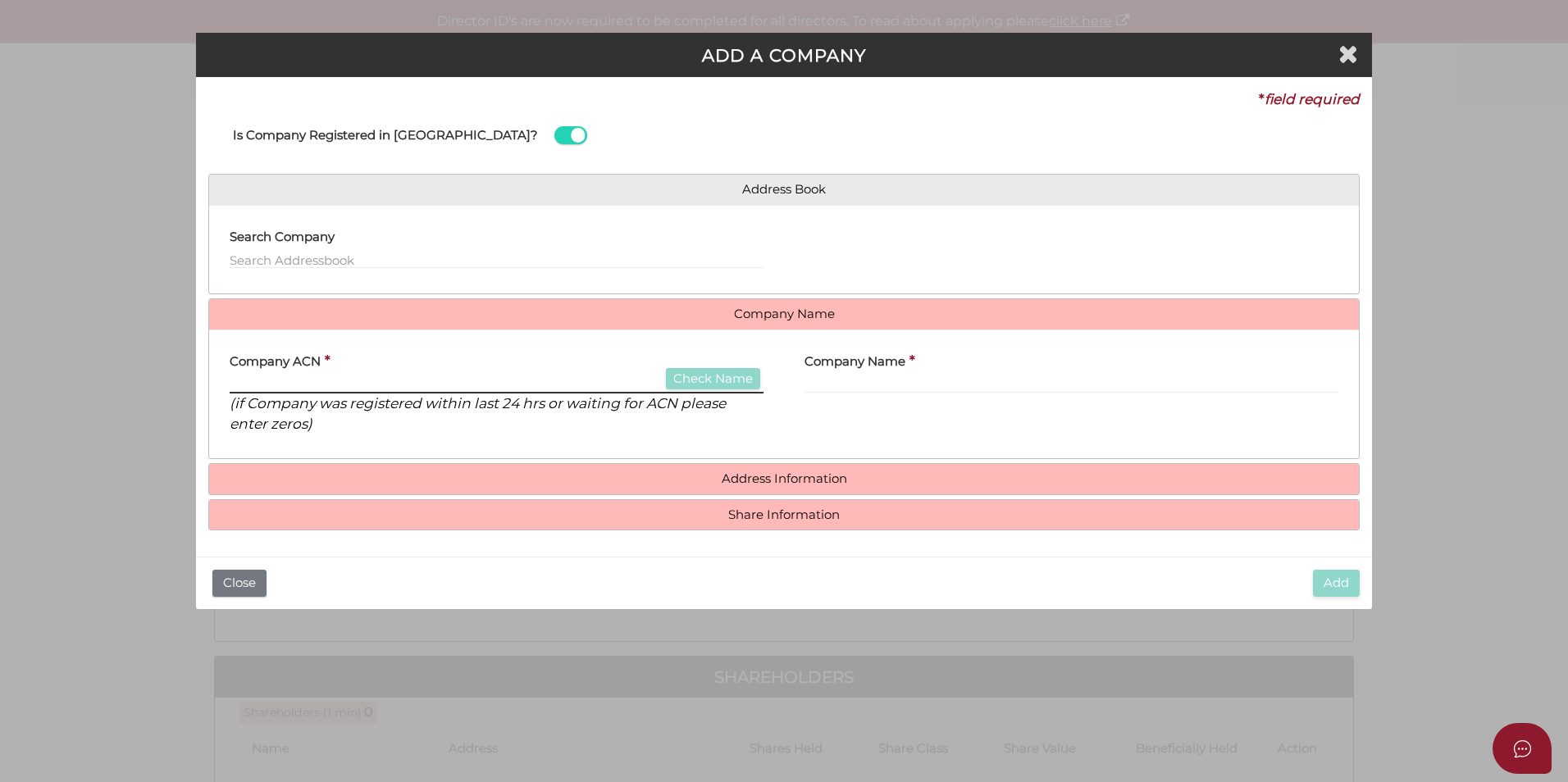
click at [339, 377] on input "text" at bounding box center [496, 384] width 533 height 18
type input "656985572"
click at [742, 375] on button "Check Name" at bounding box center [713, 379] width 94 height 23
type input "WOODBRIDGE CAPITAL PTY LTD"
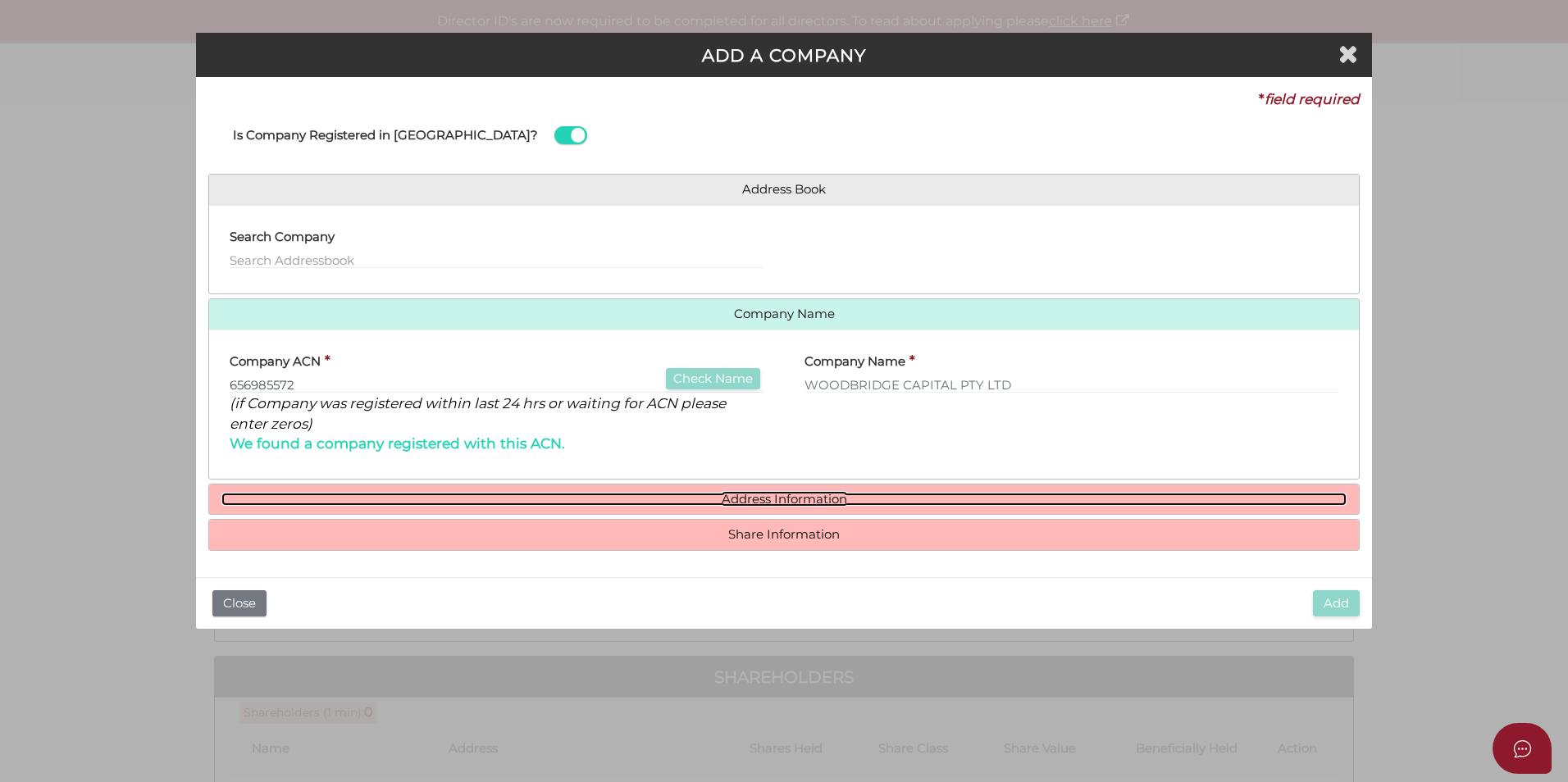
click at [738, 497] on link "Address Information" at bounding box center [783, 500] width 1125 height 14
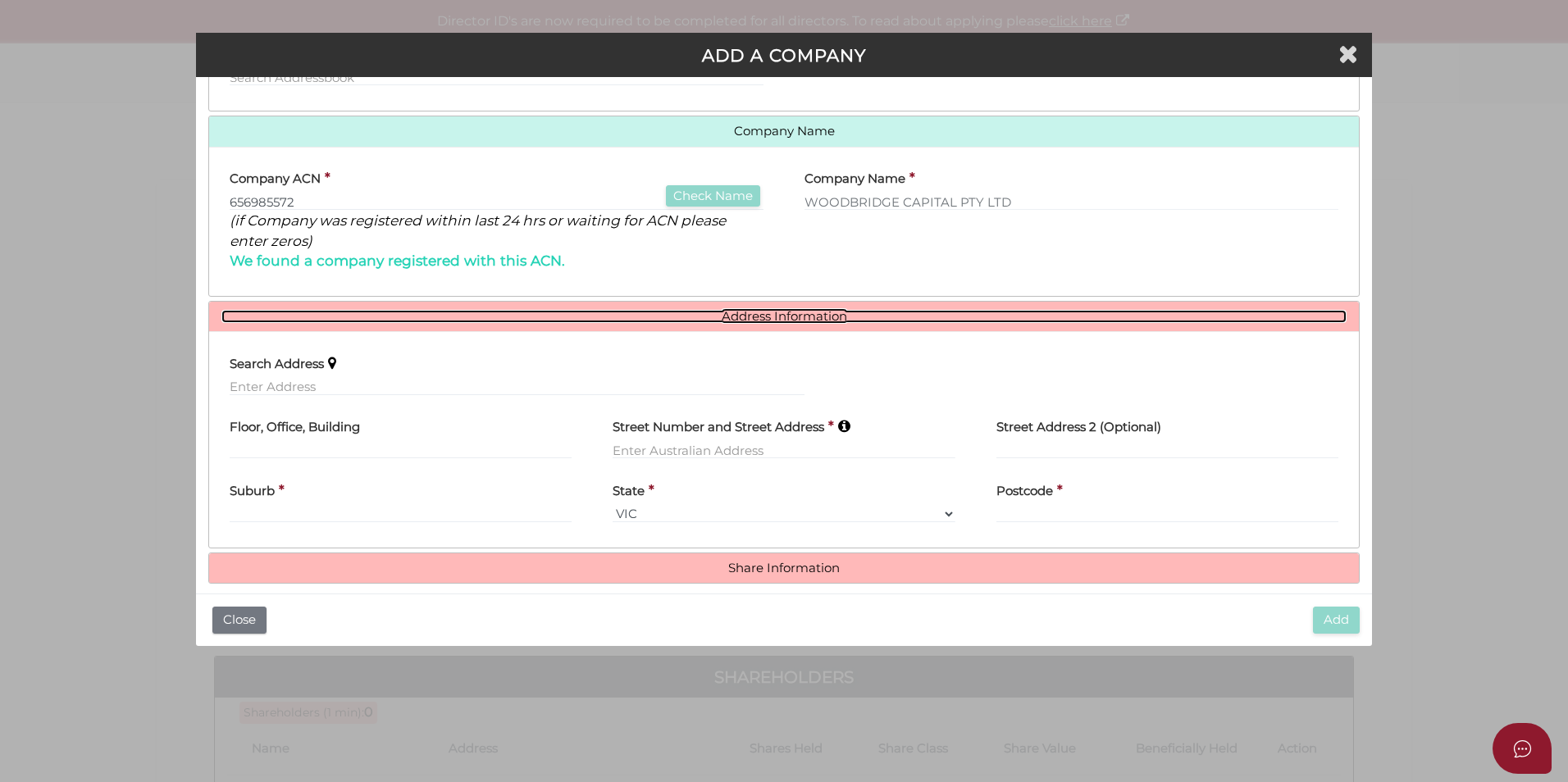
scroll to position [199, 0]
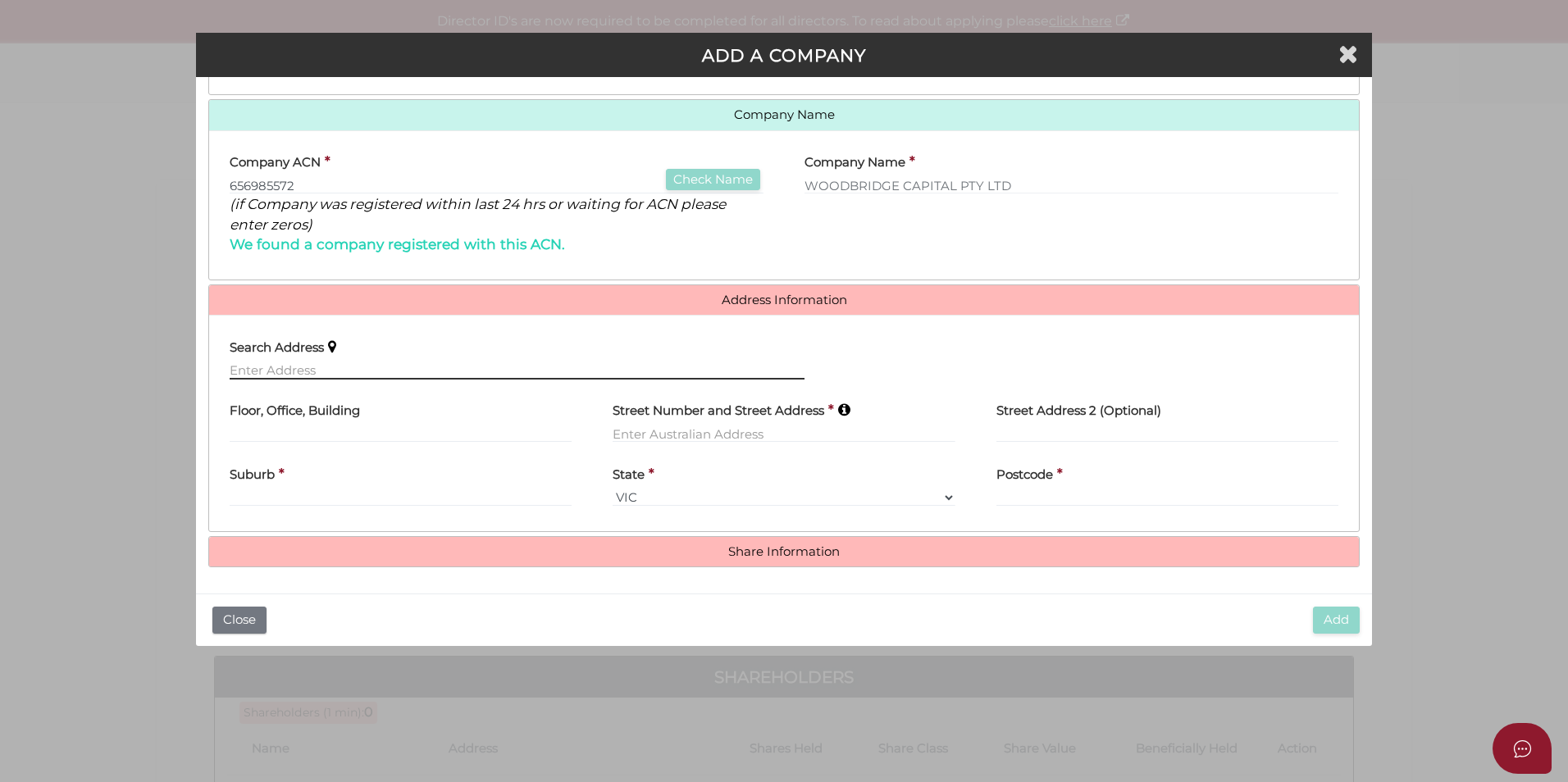
click at [335, 374] on input "text" at bounding box center [517, 370] width 575 height 18
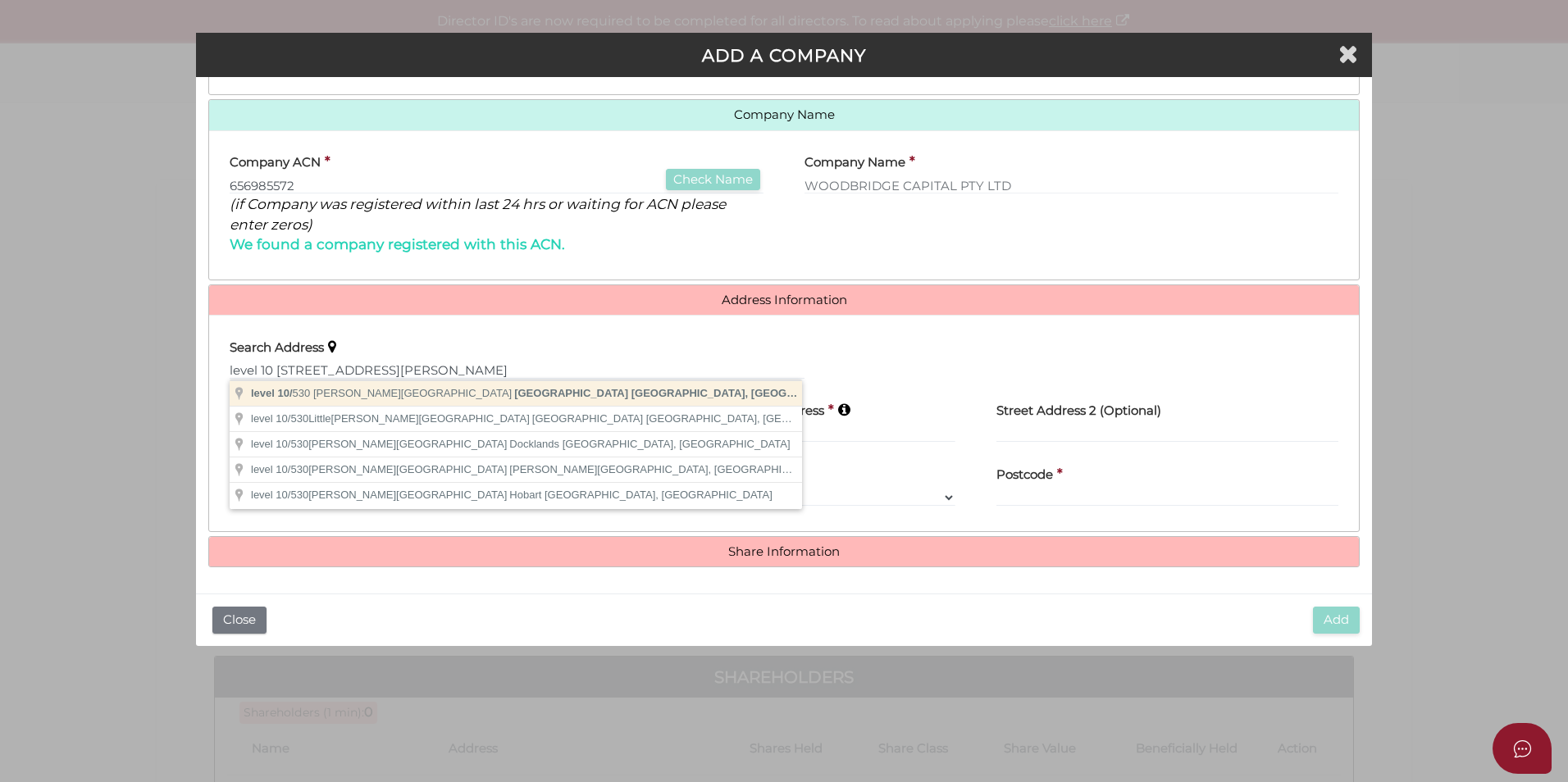
type input "level 10/530 Collins Street, Melbourne VIC, Australia"
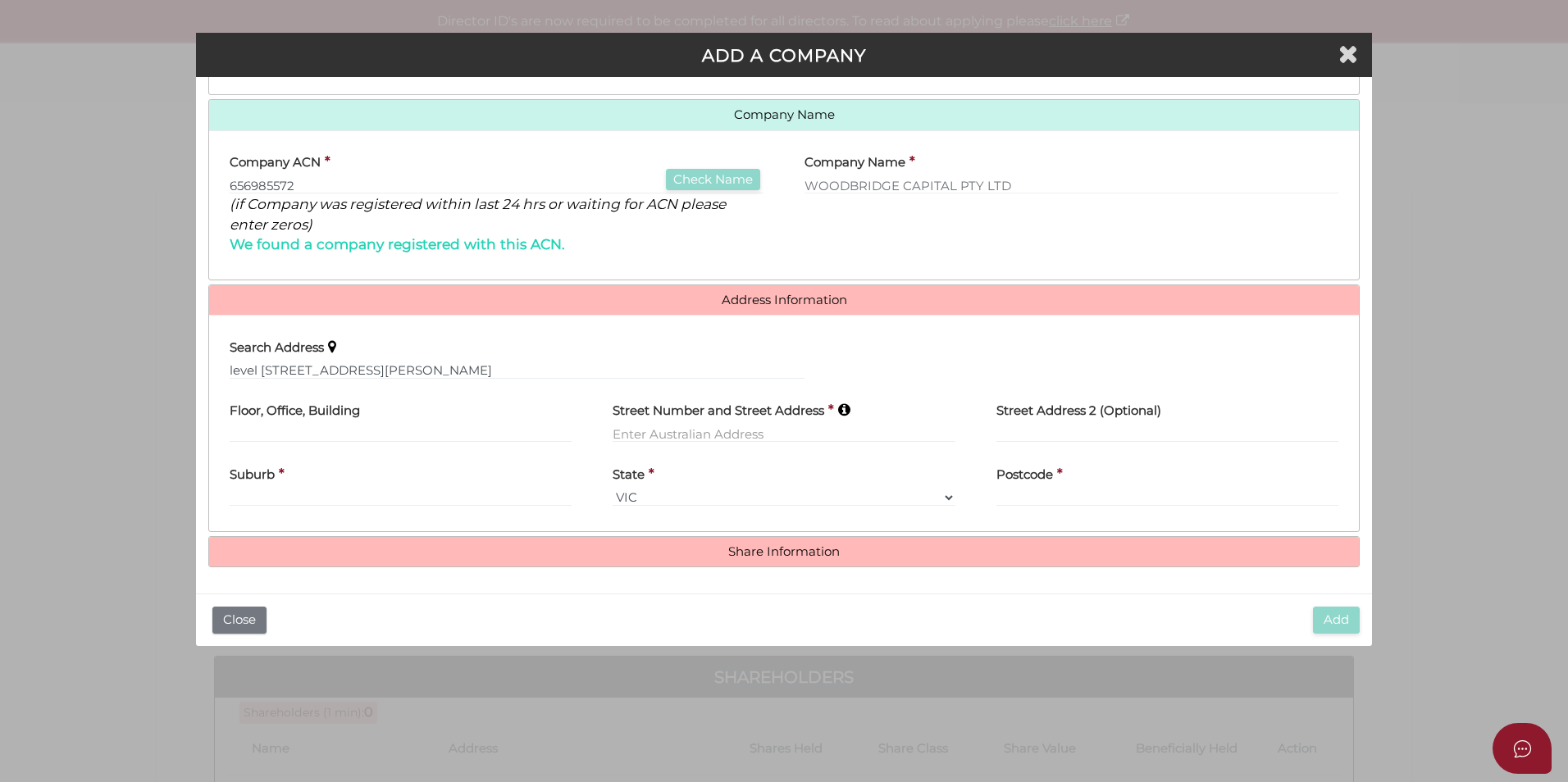
type input "level 10"
type input "530 Collins Street"
type input "Melbourne"
select select "VIC"
type input "3000"
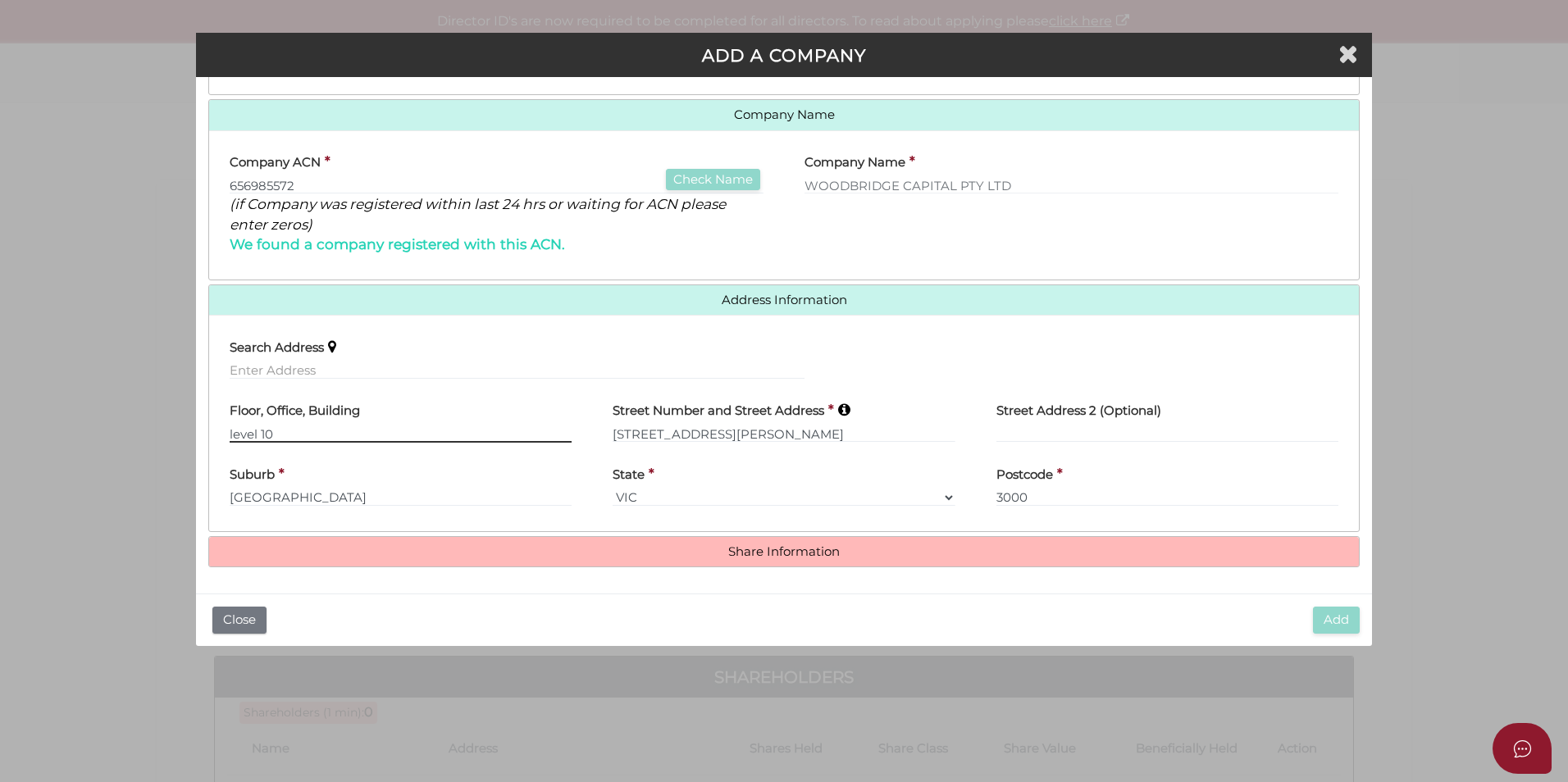
click at [234, 435] on input "level 10" at bounding box center [401, 433] width 342 height 18
type input "Level 10"
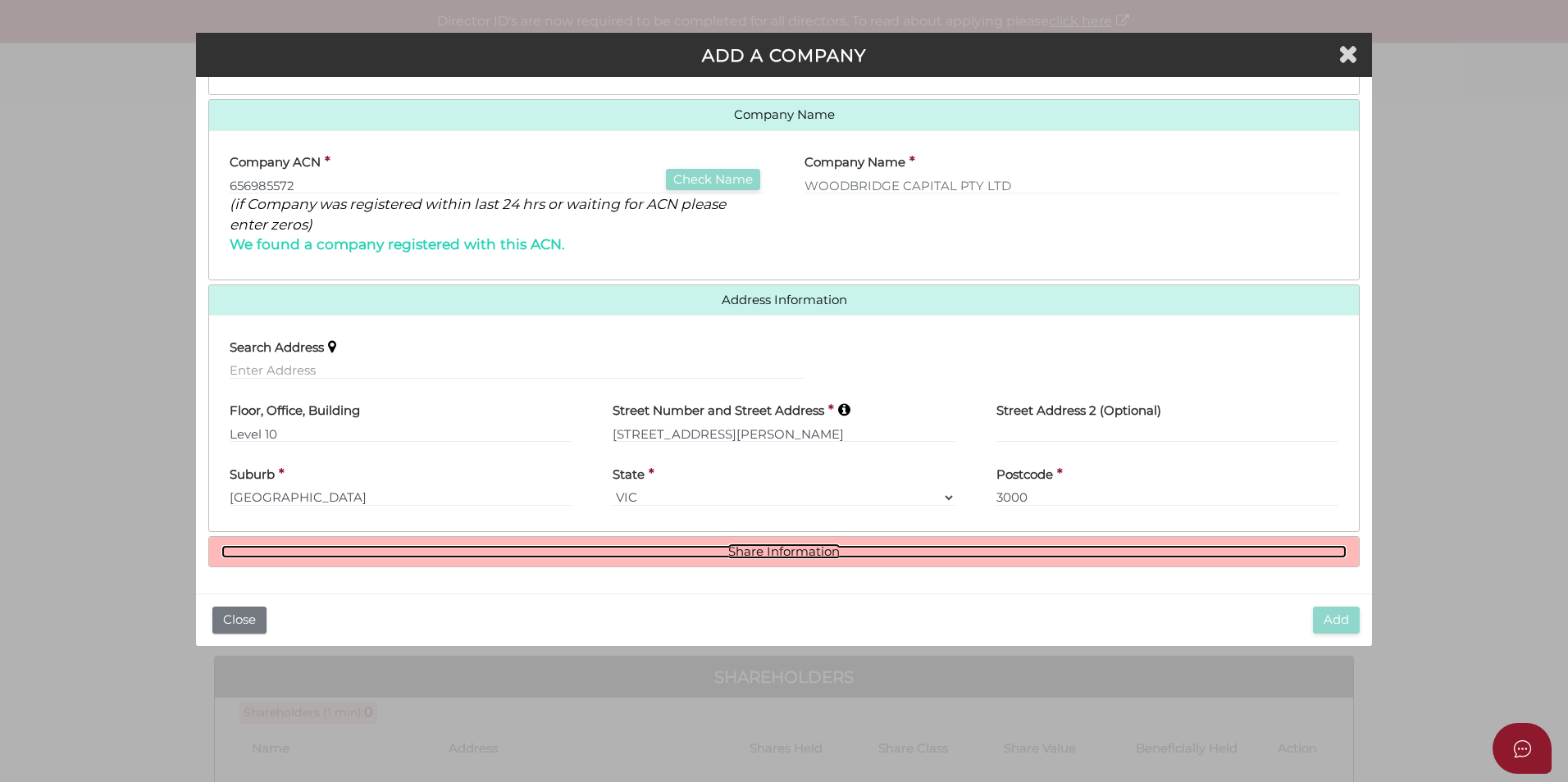
click at [665, 552] on link "Share Information" at bounding box center [783, 552] width 1125 height 14
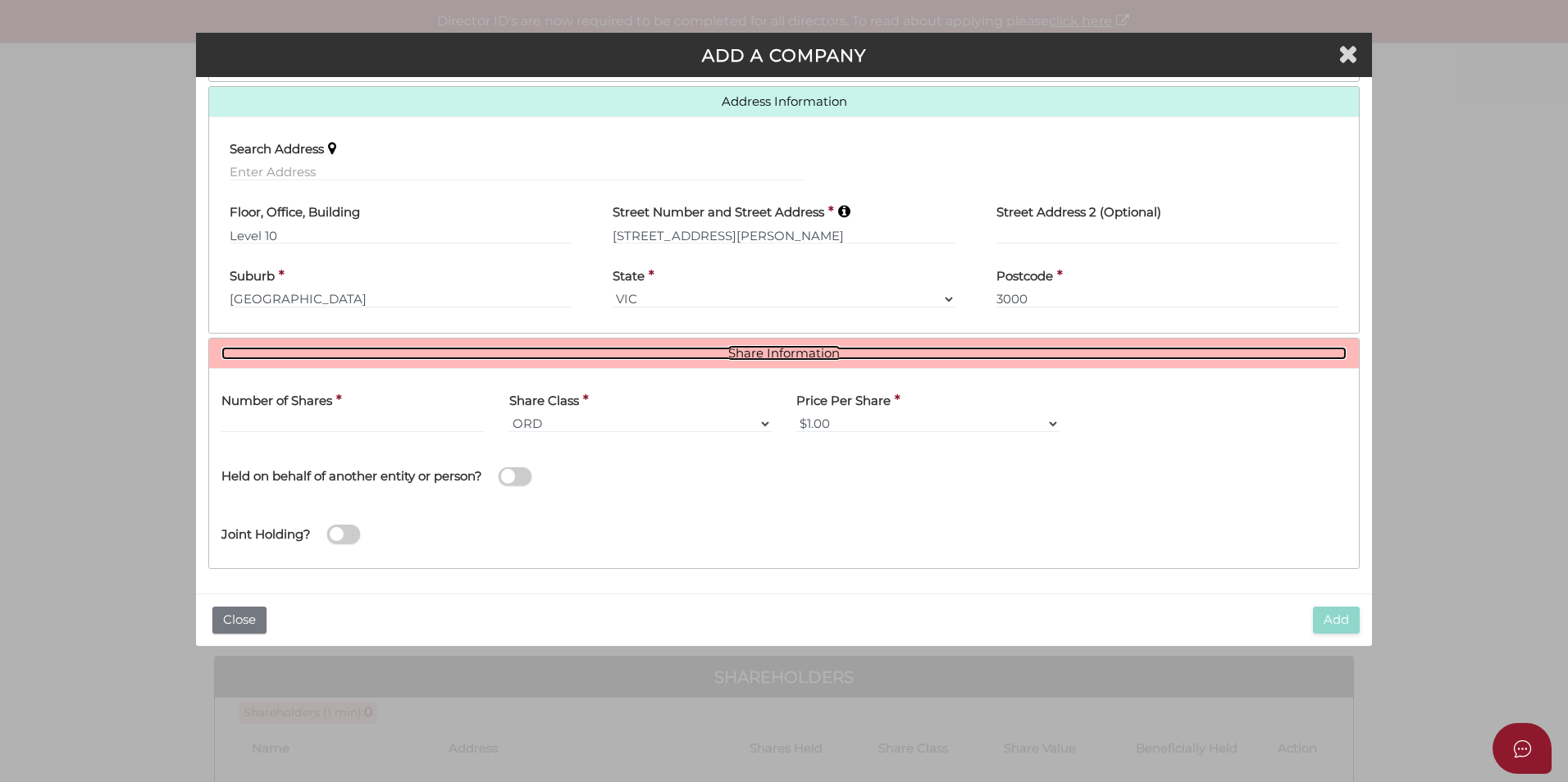
scroll to position [399, 0]
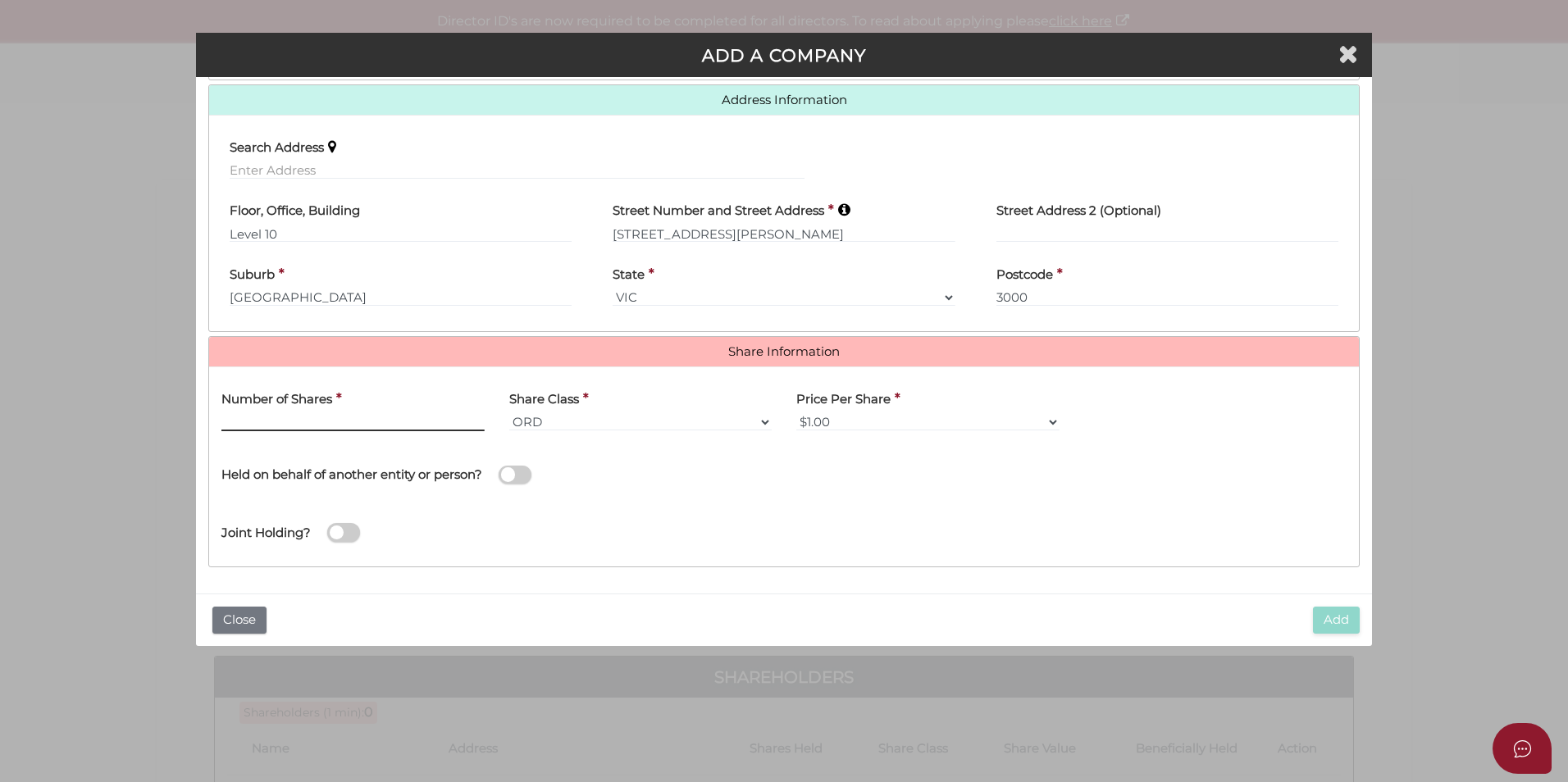
click at [397, 420] on input "text" at bounding box center [353, 422] width 263 height 18
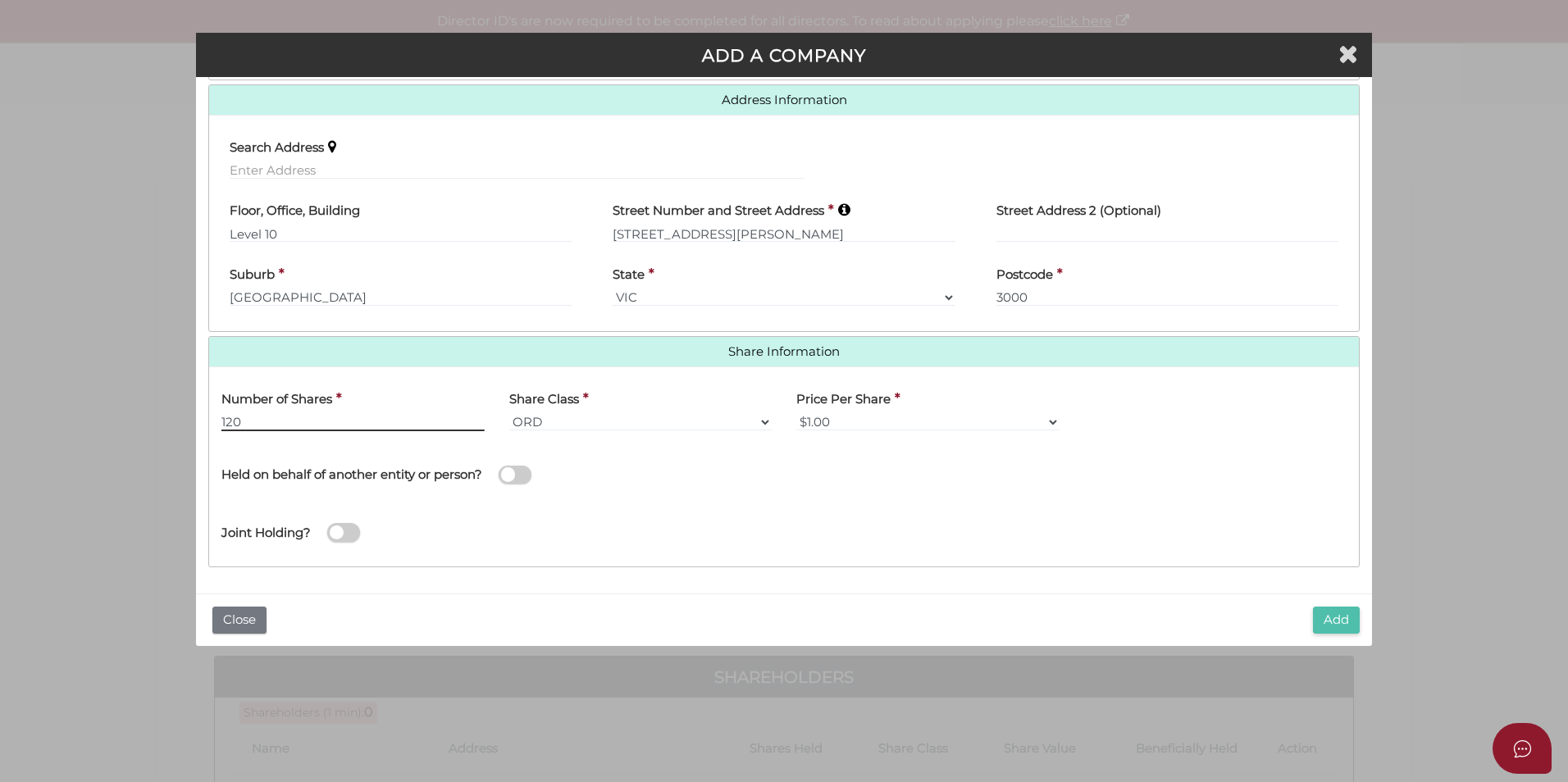
type input "120"
click at [1320, 615] on button "Add" at bounding box center [1336, 621] width 47 height 28
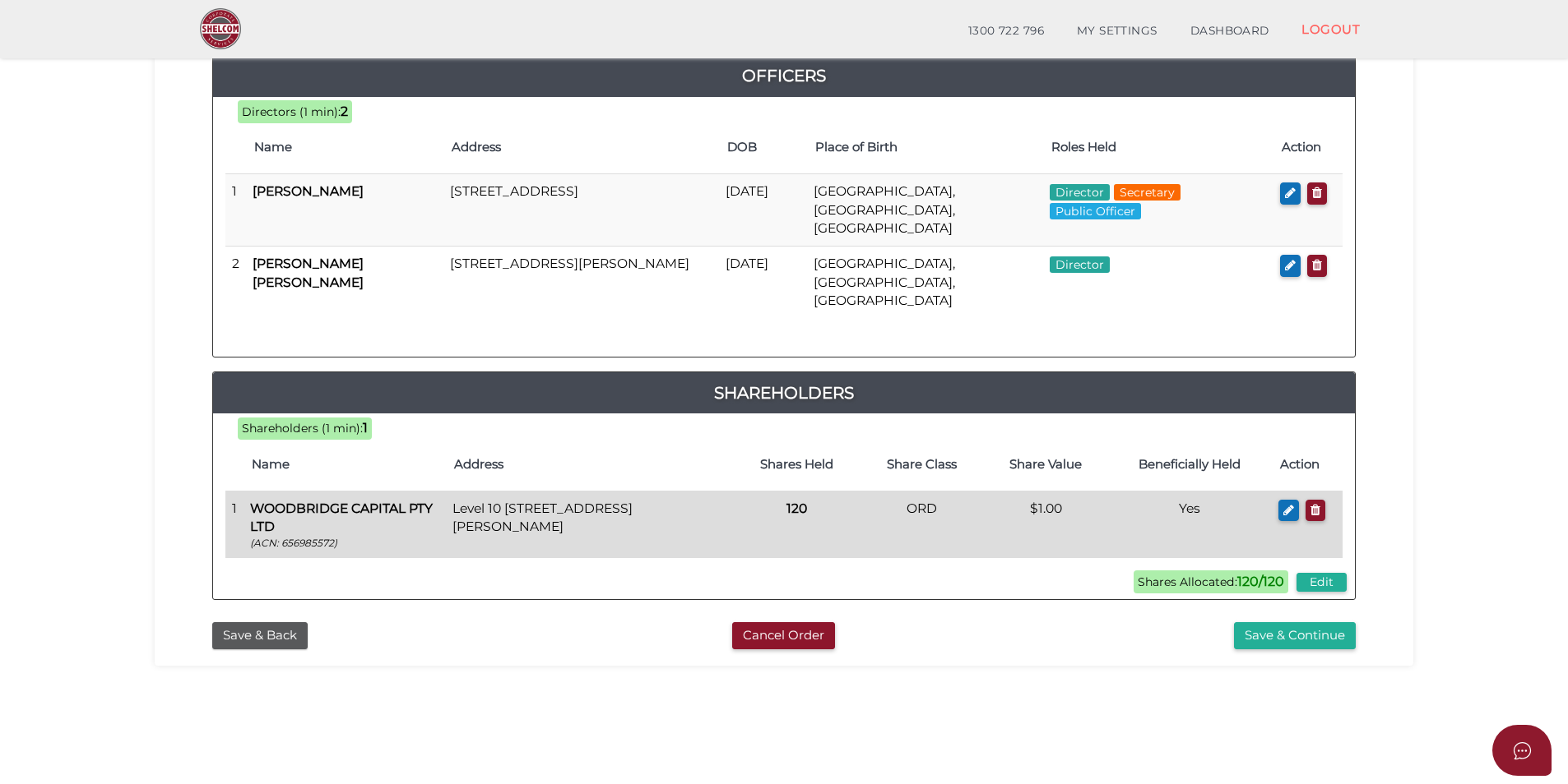
scroll to position [246, 0]
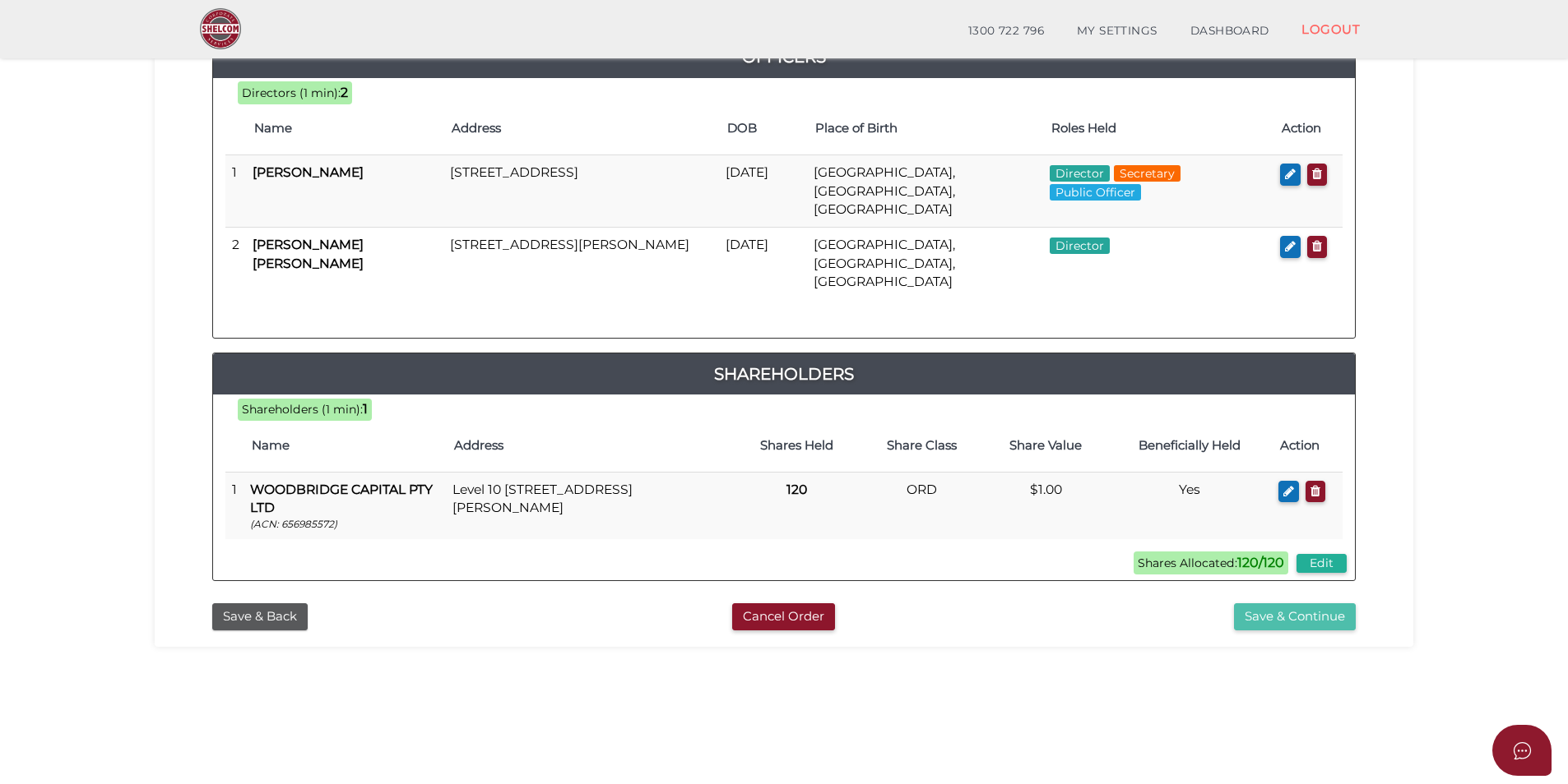
click at [1261, 604] on button "Save & Continue" at bounding box center [1295, 618] width 122 height 28
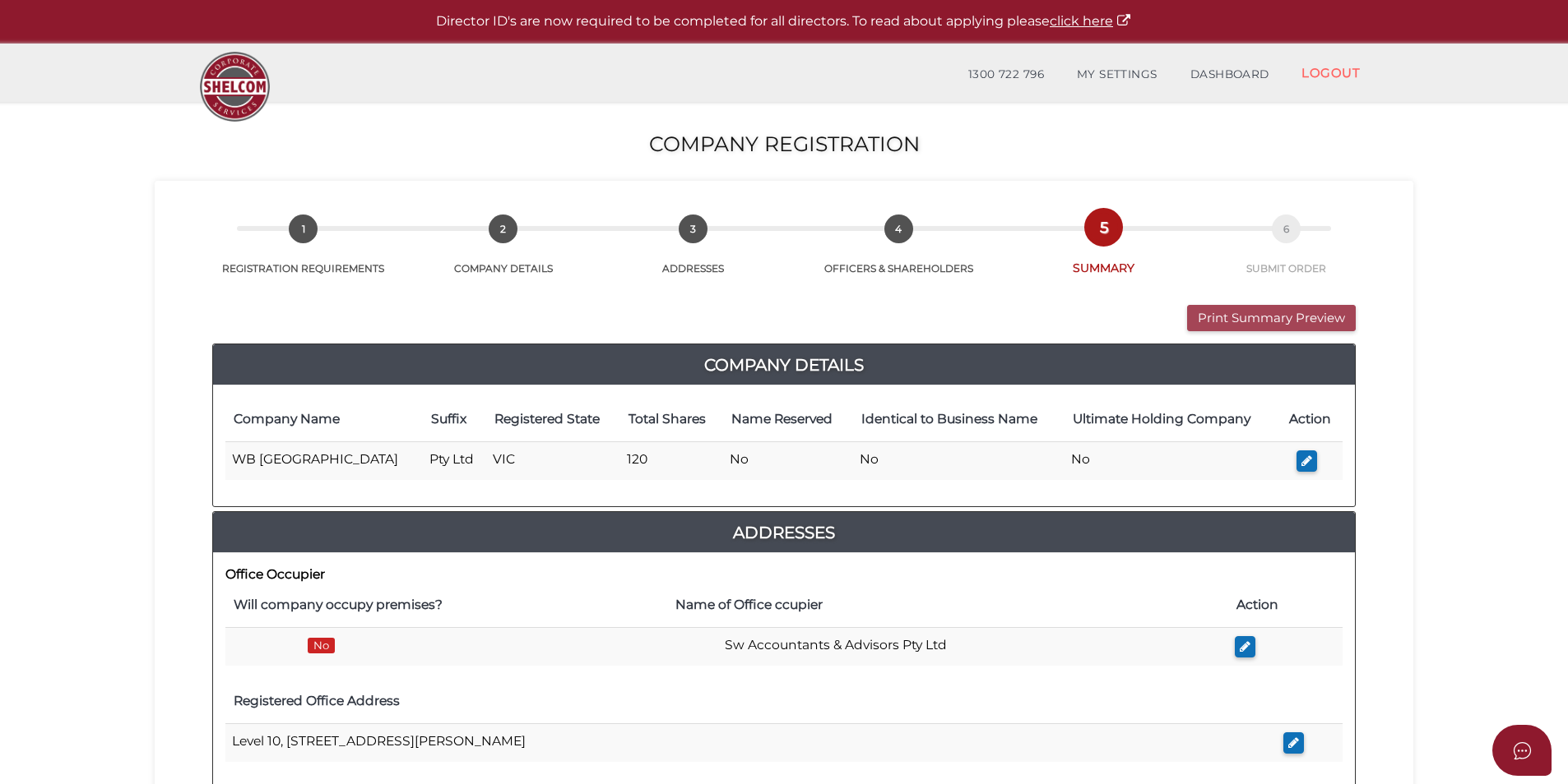
click at [1246, 323] on button "Print Summary Preview" at bounding box center [1270, 319] width 169 height 28
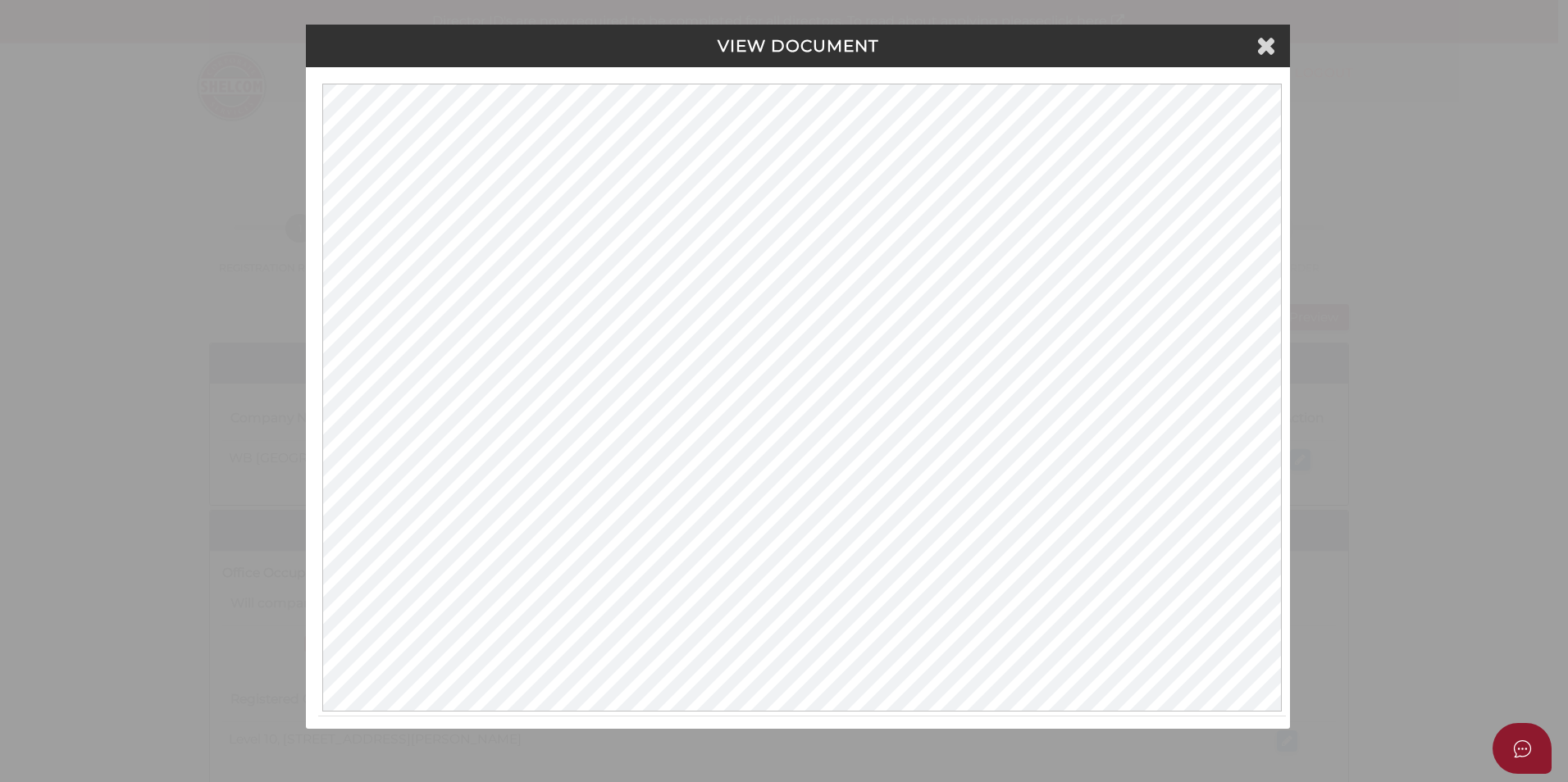
click at [1133, 45] on h4 "VIEW DOCUMENT" at bounding box center [798, 46] width 960 height 18
click at [1255, 41] on h4 "VIEW DOCUMENT" at bounding box center [798, 46] width 960 height 18
click at [1262, 43] on icon at bounding box center [1266, 44] width 20 height 25
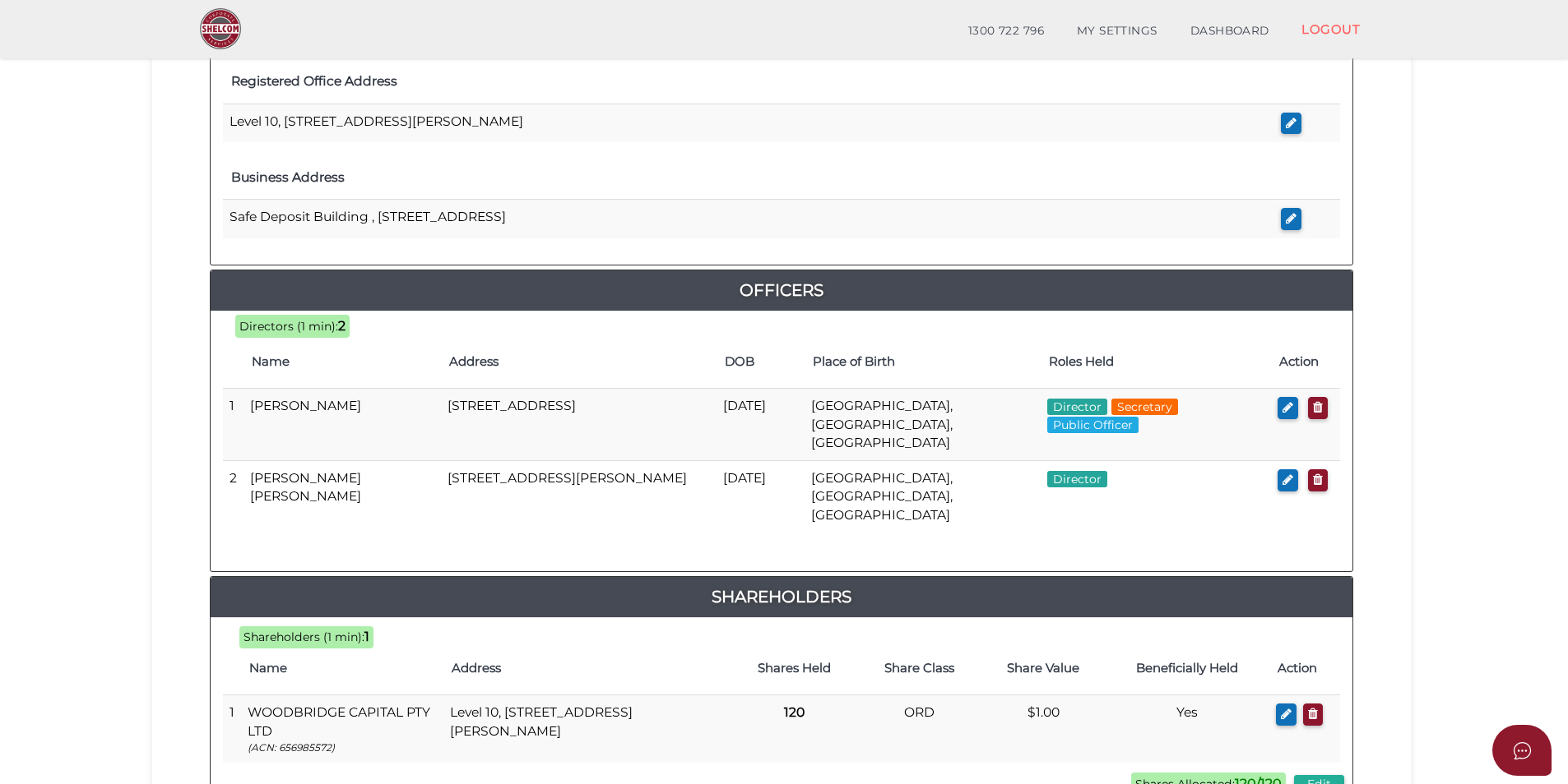
scroll to position [739, 0]
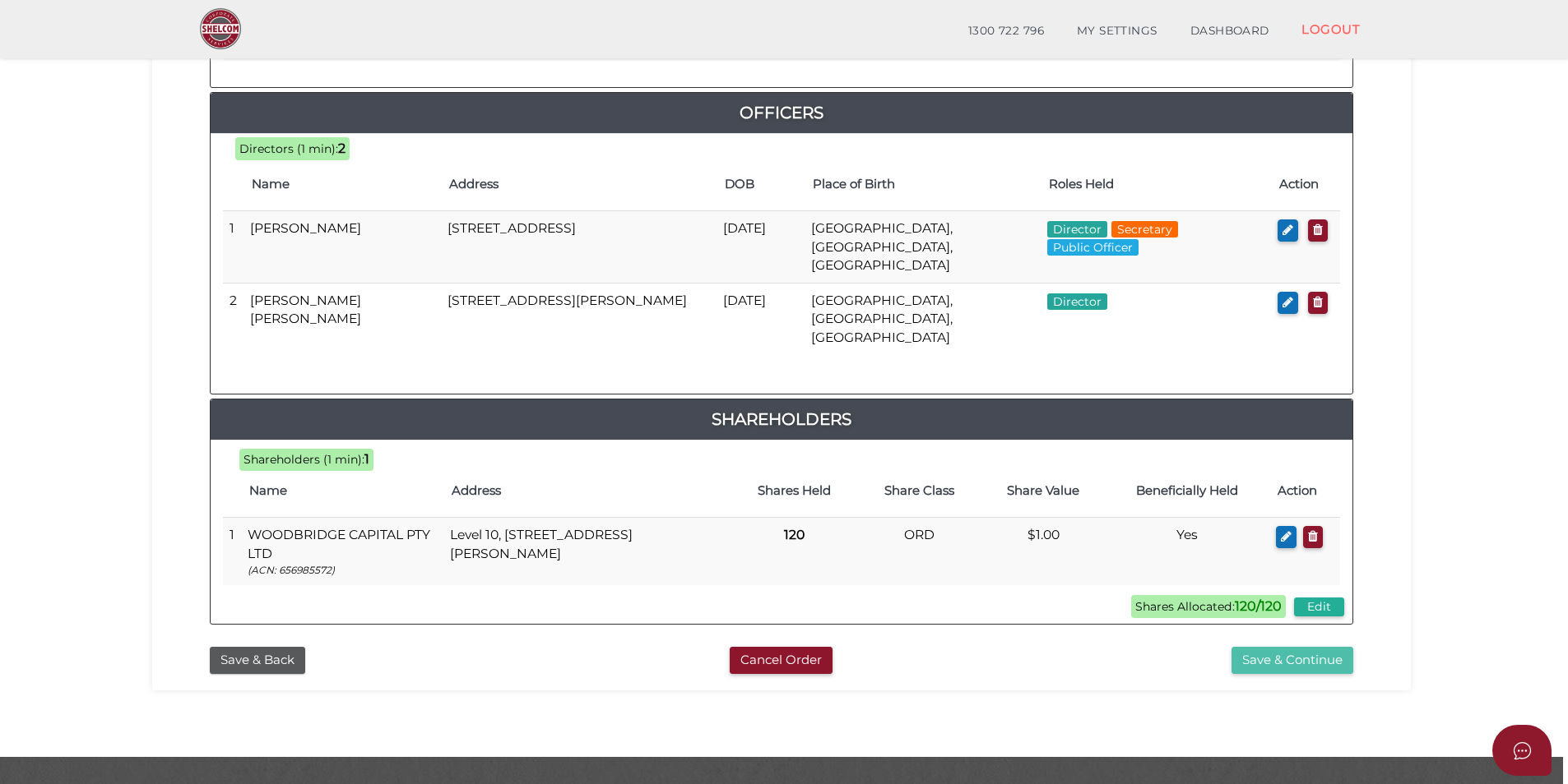
click at [1269, 647] on button "Save & Continue" at bounding box center [1293, 661] width 122 height 28
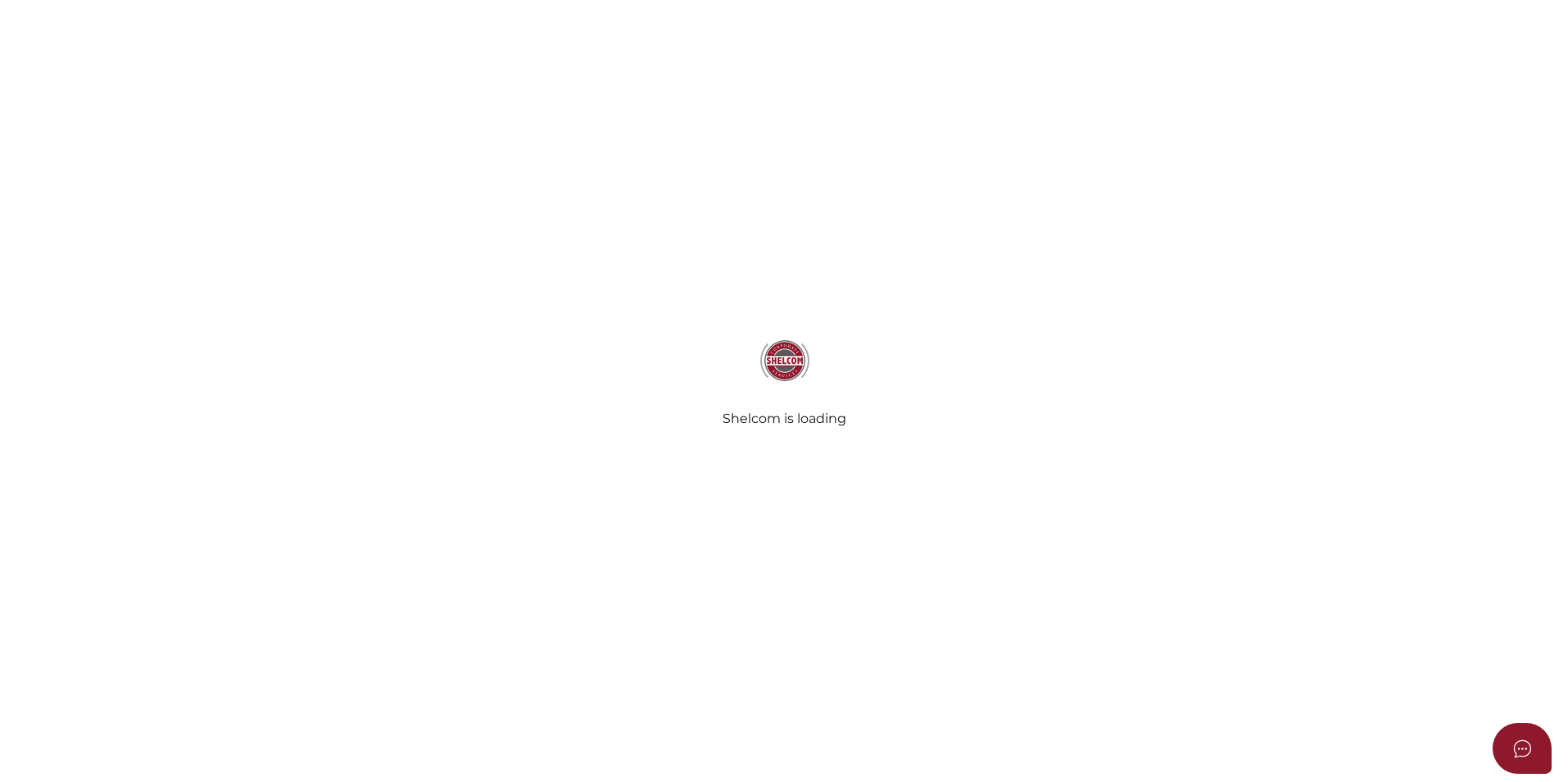
select select "Comb Binding"
select select "No"
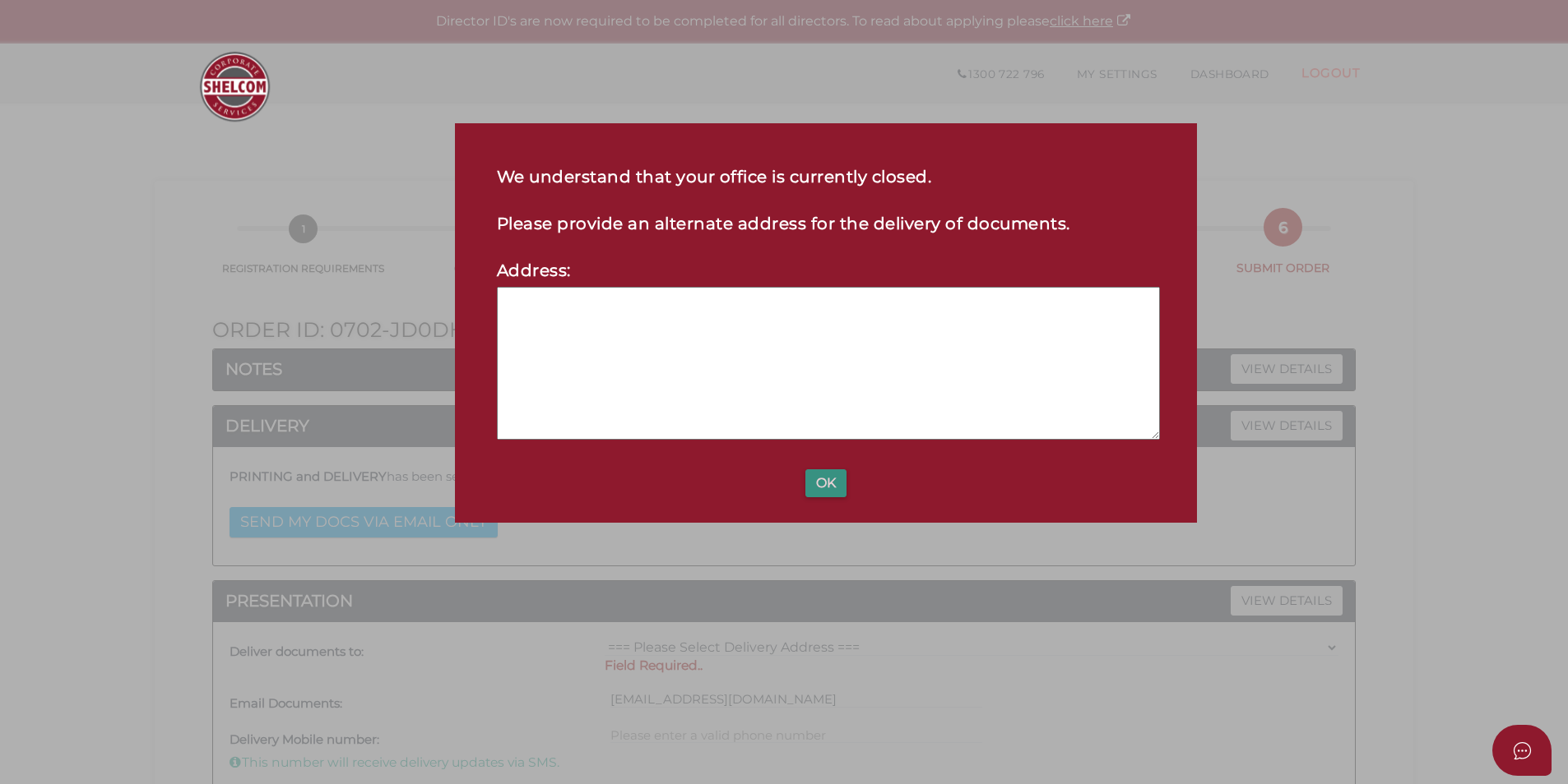
click at [825, 478] on button "OK" at bounding box center [826, 484] width 41 height 28
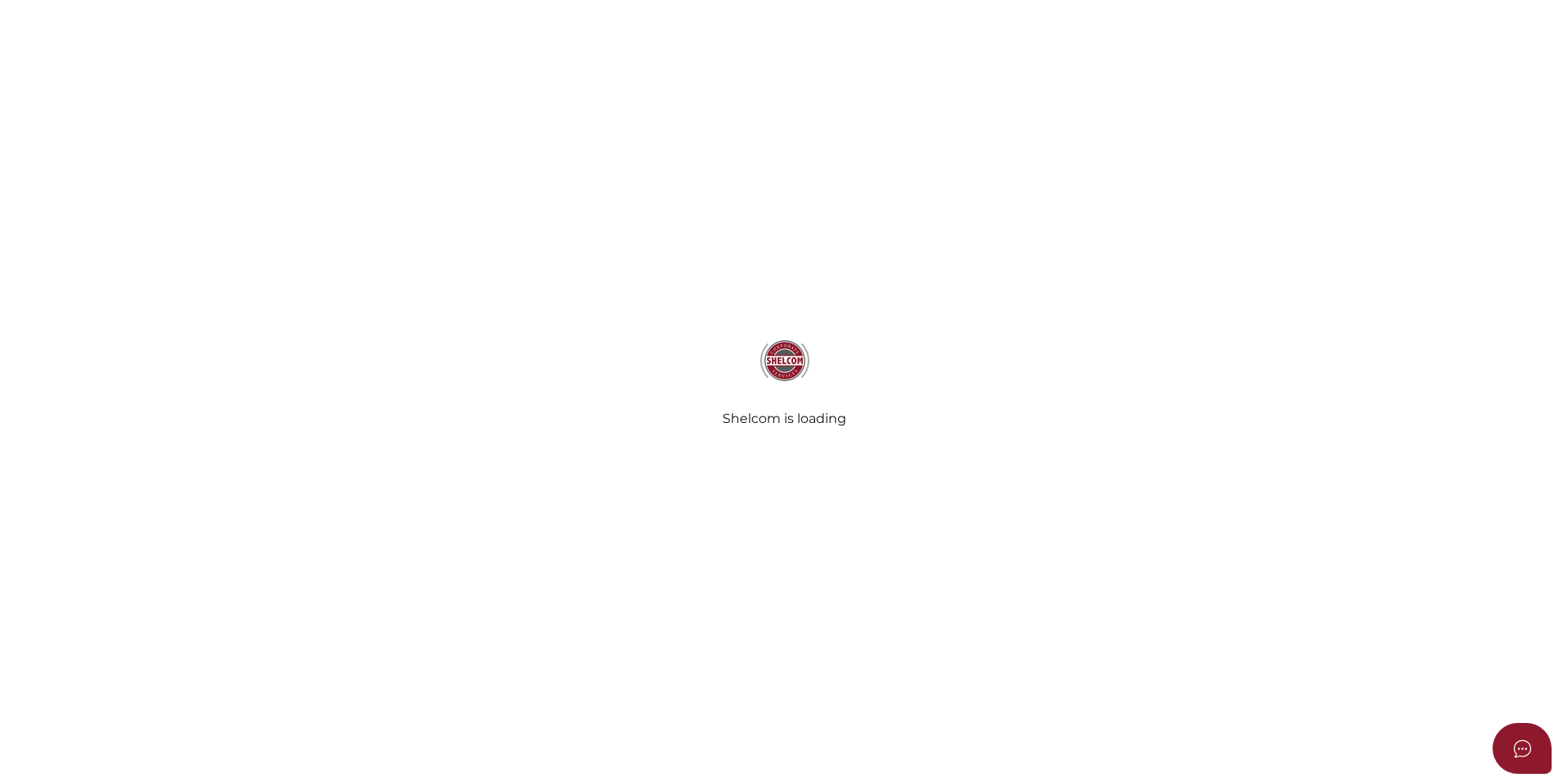
select select "Comb Binding"
select select "No"
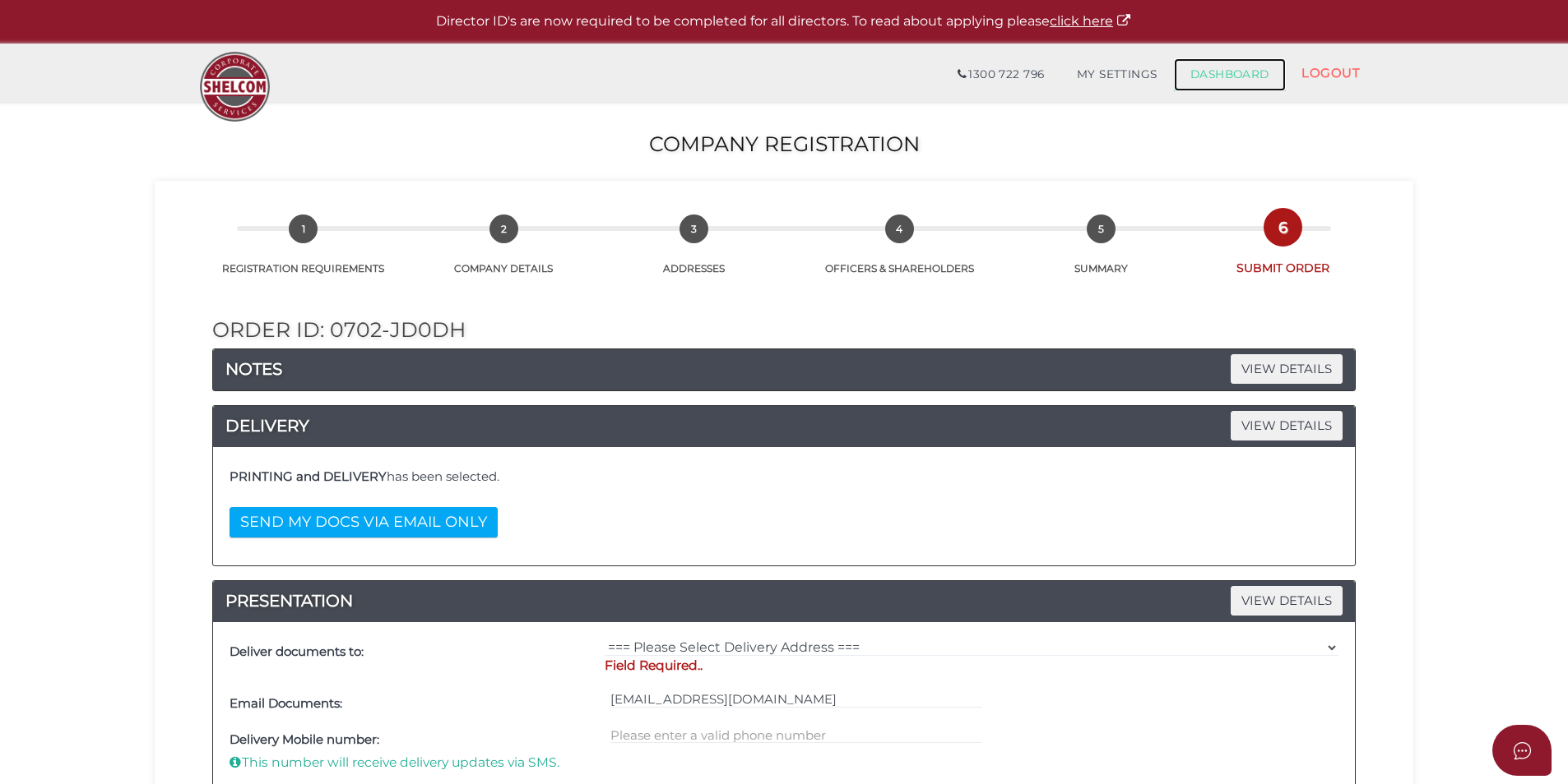
click at [1222, 82] on link "DASHBOARD" at bounding box center [1230, 74] width 112 height 33
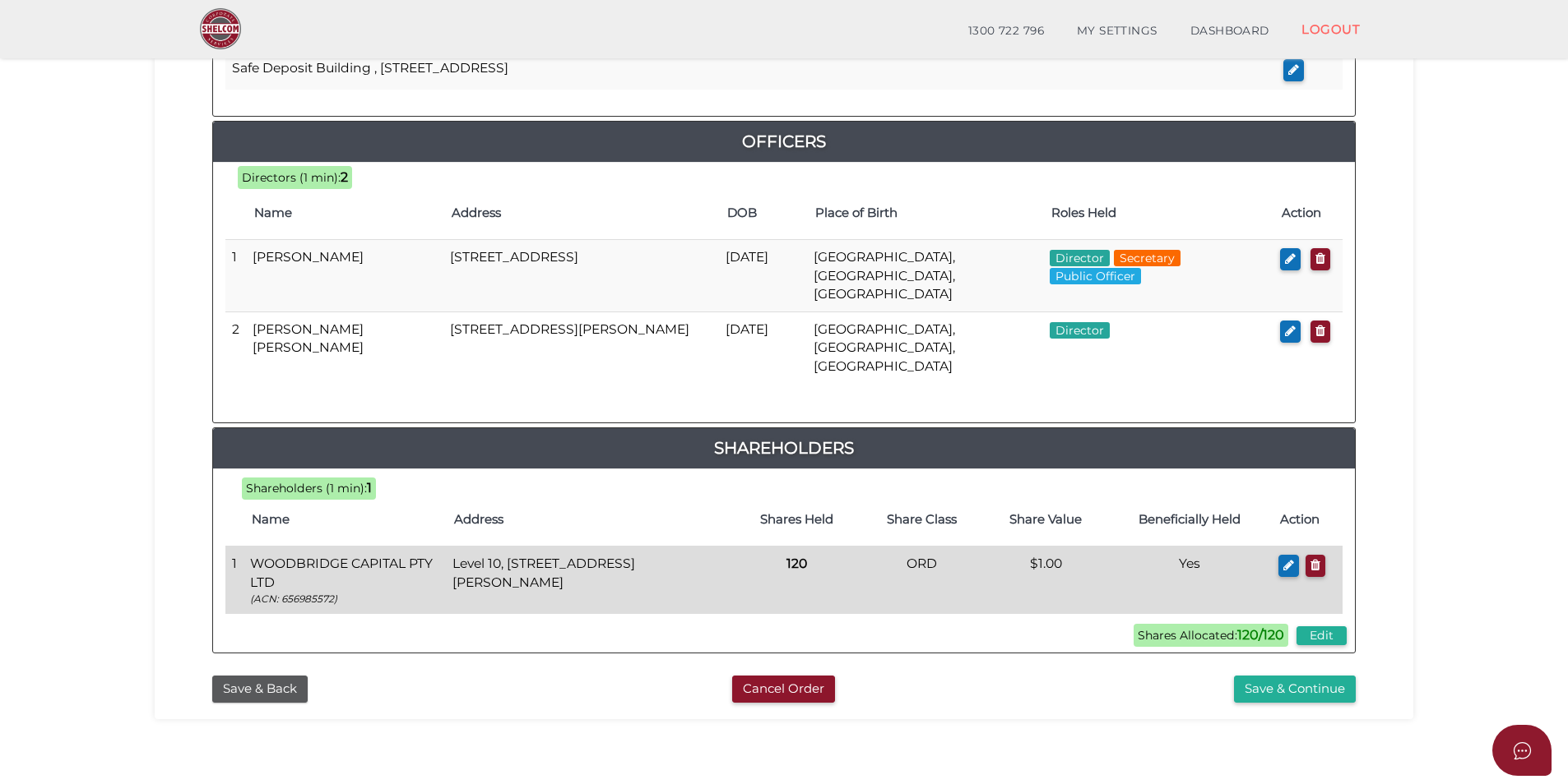
scroll to position [739, 0]
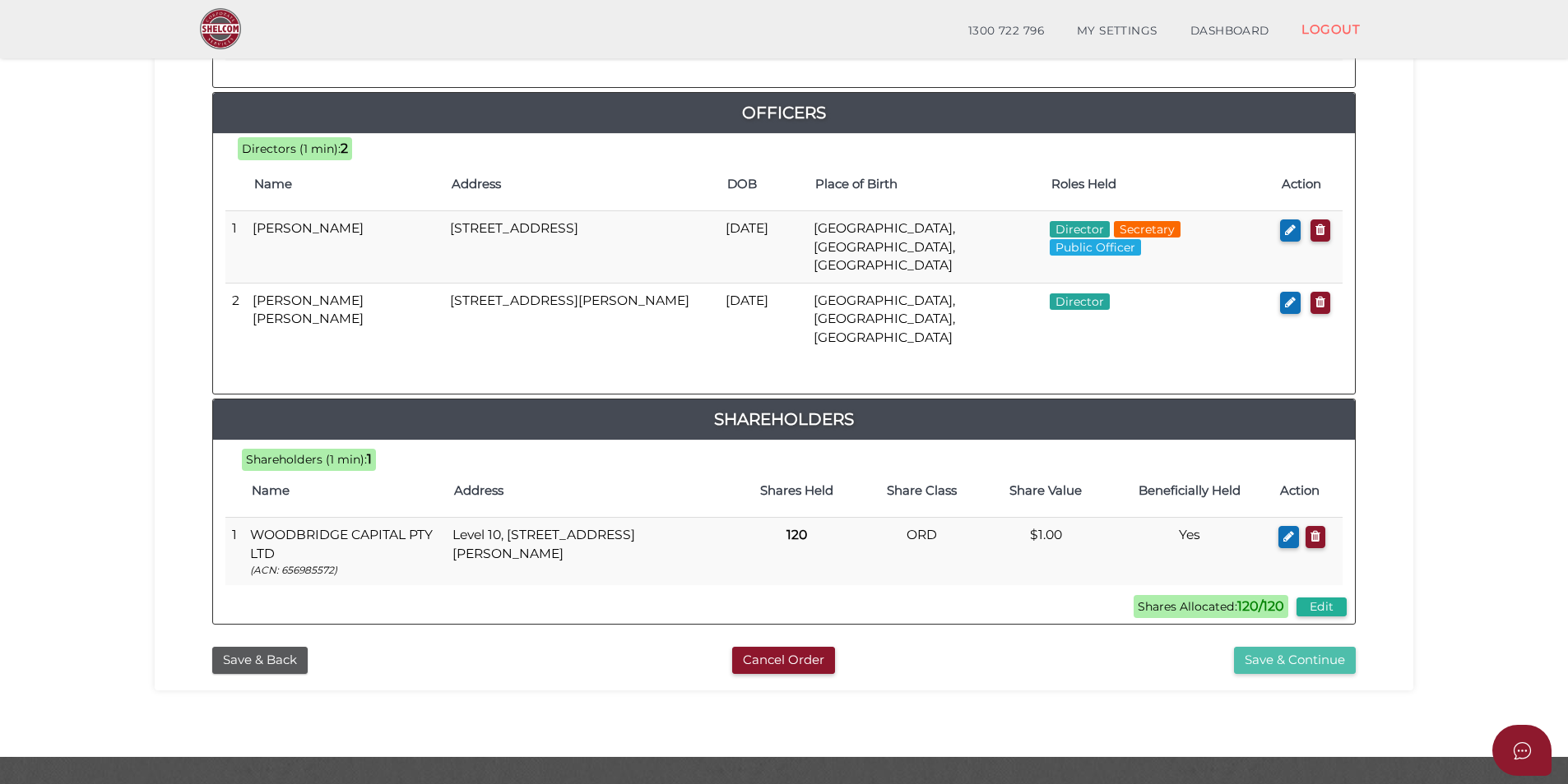
click at [1273, 647] on button "Save & Continue" at bounding box center [1295, 661] width 122 height 28
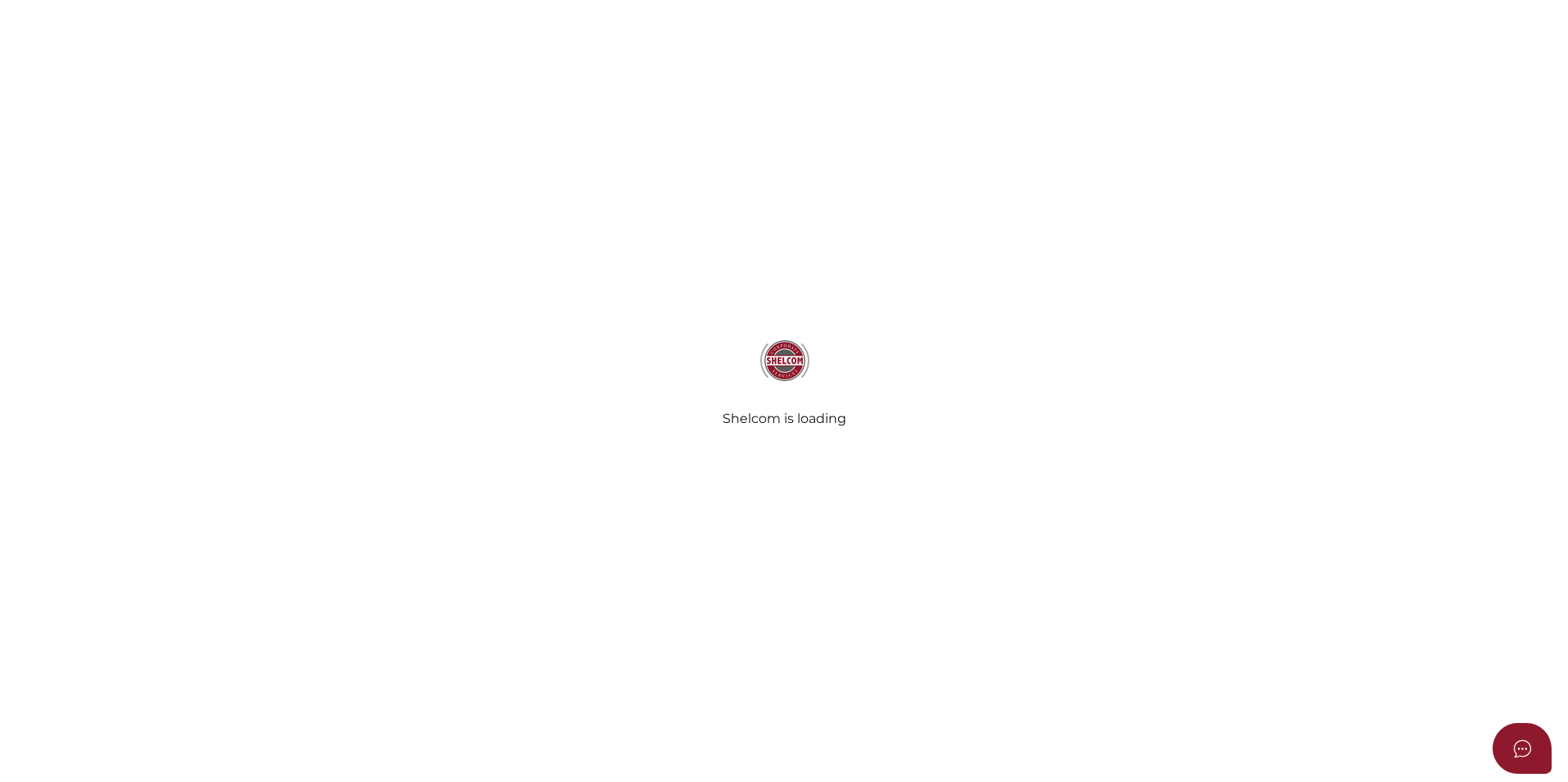
select select "Comb Binding"
select select "No"
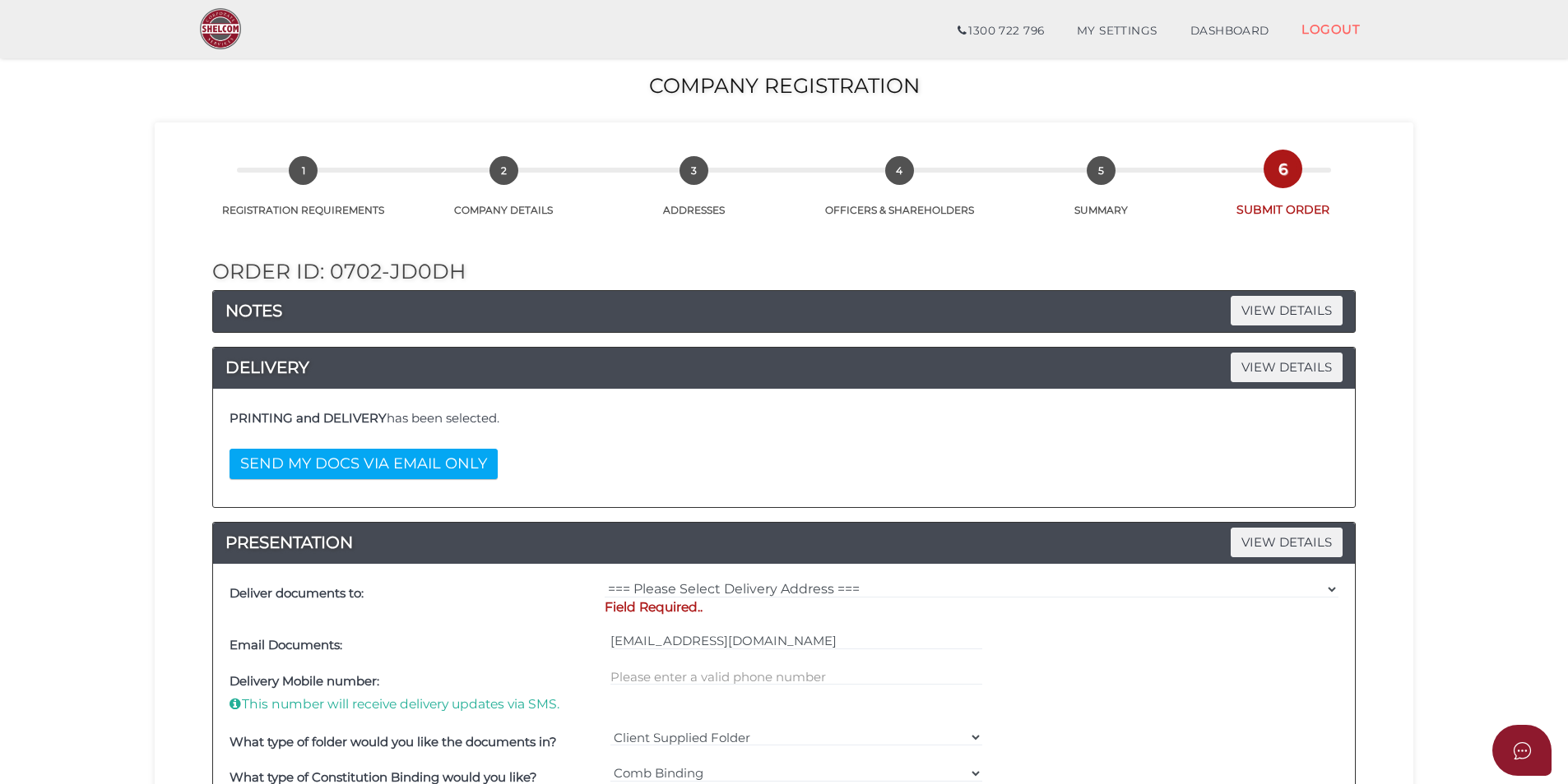
scroll to position [246, 0]
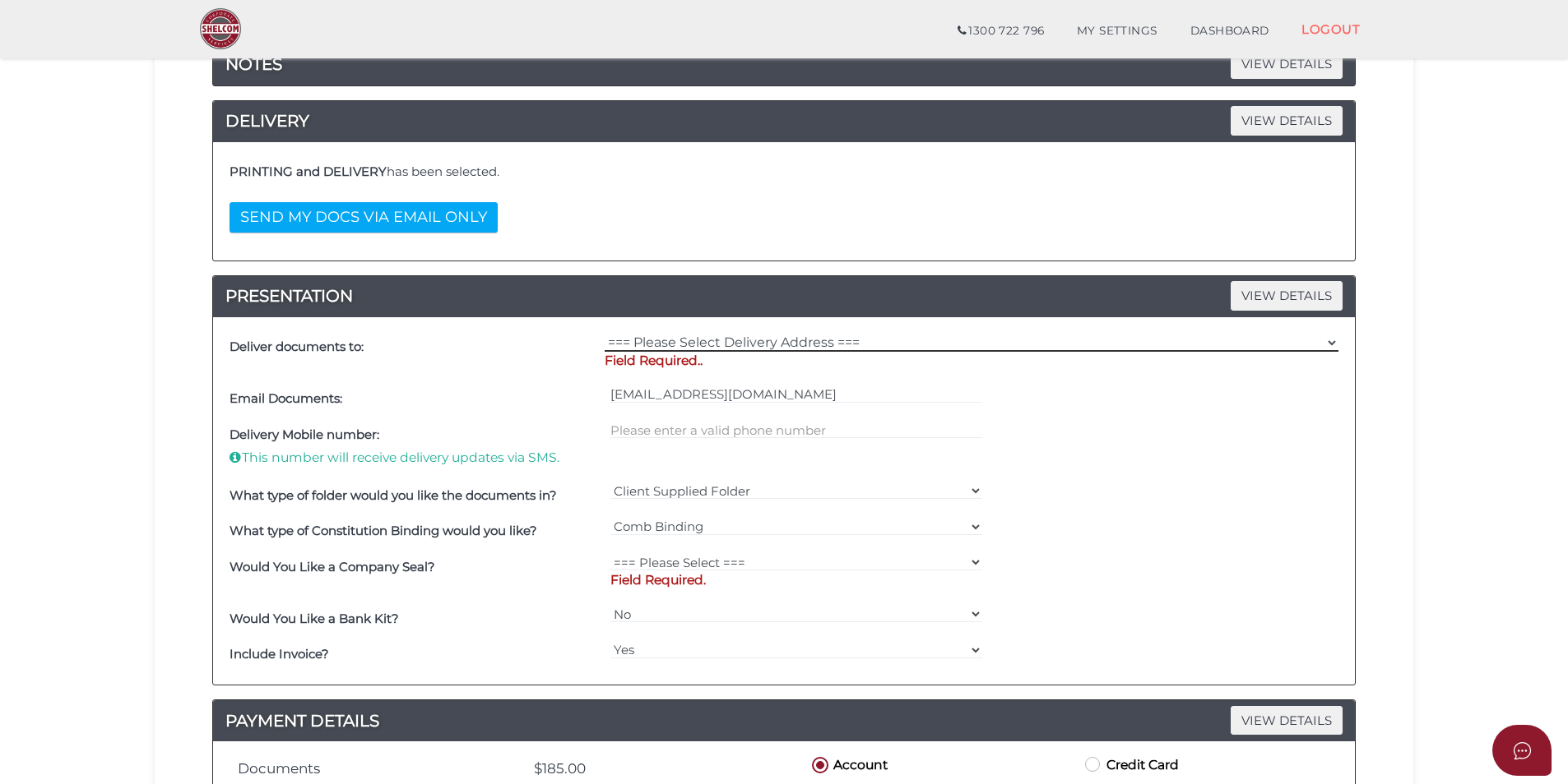
click at [716, 341] on select "=== Please Select Delivery Address === (User Address - [PERSON_NAME][GEOGRAPHIC…" at bounding box center [972, 343] width 734 height 18
select select "0"
click at [605, 334] on select "=== Please Select Delivery Address === (User Address - [PERSON_NAME][GEOGRAPHIC…" at bounding box center [972, 343] width 734 height 18
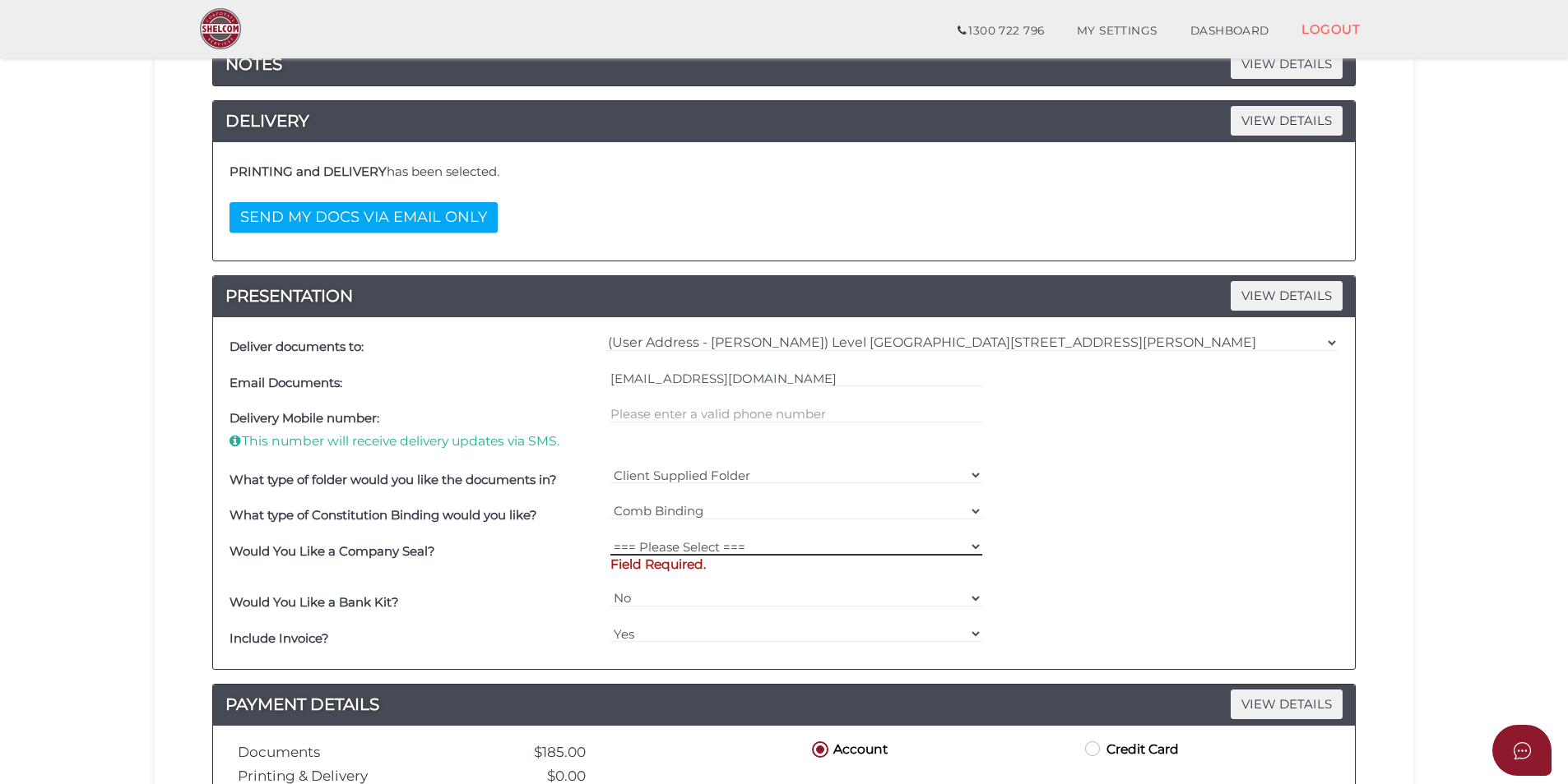
click at [670, 544] on select "=== Please Select === Fold Seal $50 No Seal" at bounding box center [796, 547] width 373 height 18
select select "0"
click at [610, 538] on select "=== Please Select === Fold Seal $50 No Seal" at bounding box center [796, 547] width 373 height 18
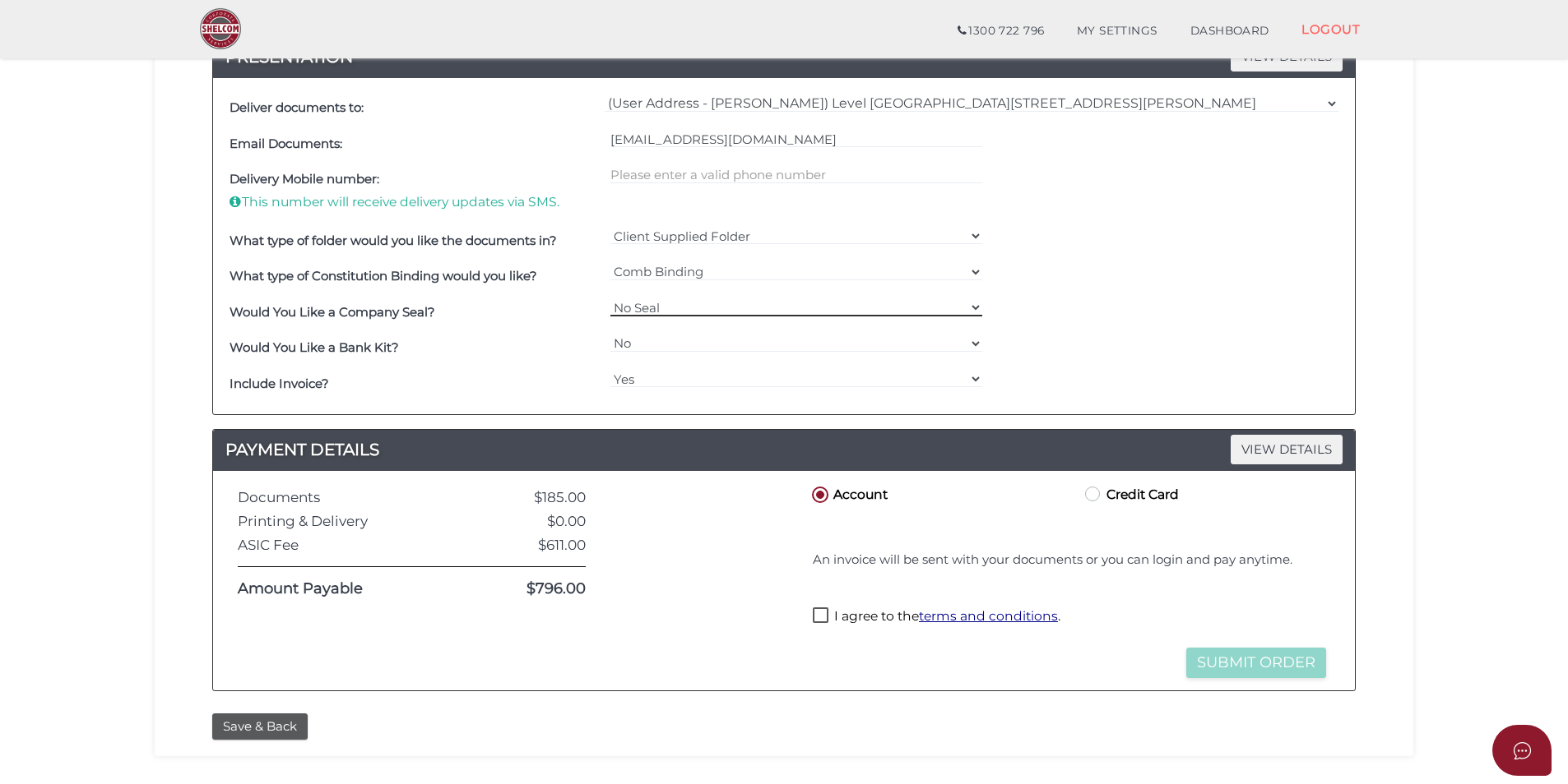
scroll to position [493, 0]
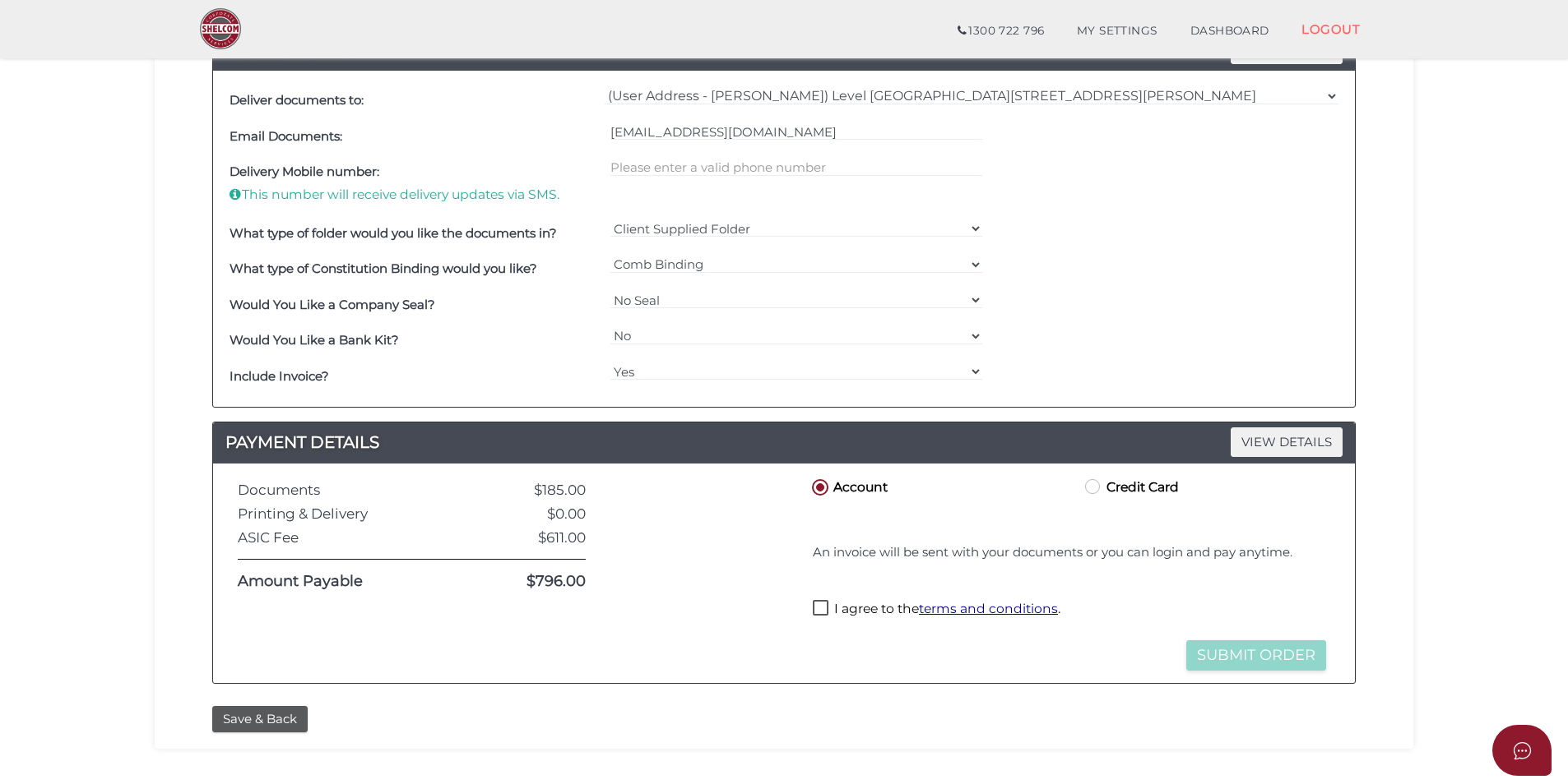
click at [821, 610] on label "I agree to the terms and conditions ." at bounding box center [936, 610] width 247 height 21
checkbox input "true"
click at [1223, 649] on button "Submit Order" at bounding box center [1257, 655] width 140 height 31
